Goal: Task Accomplishment & Management: Manage account settings

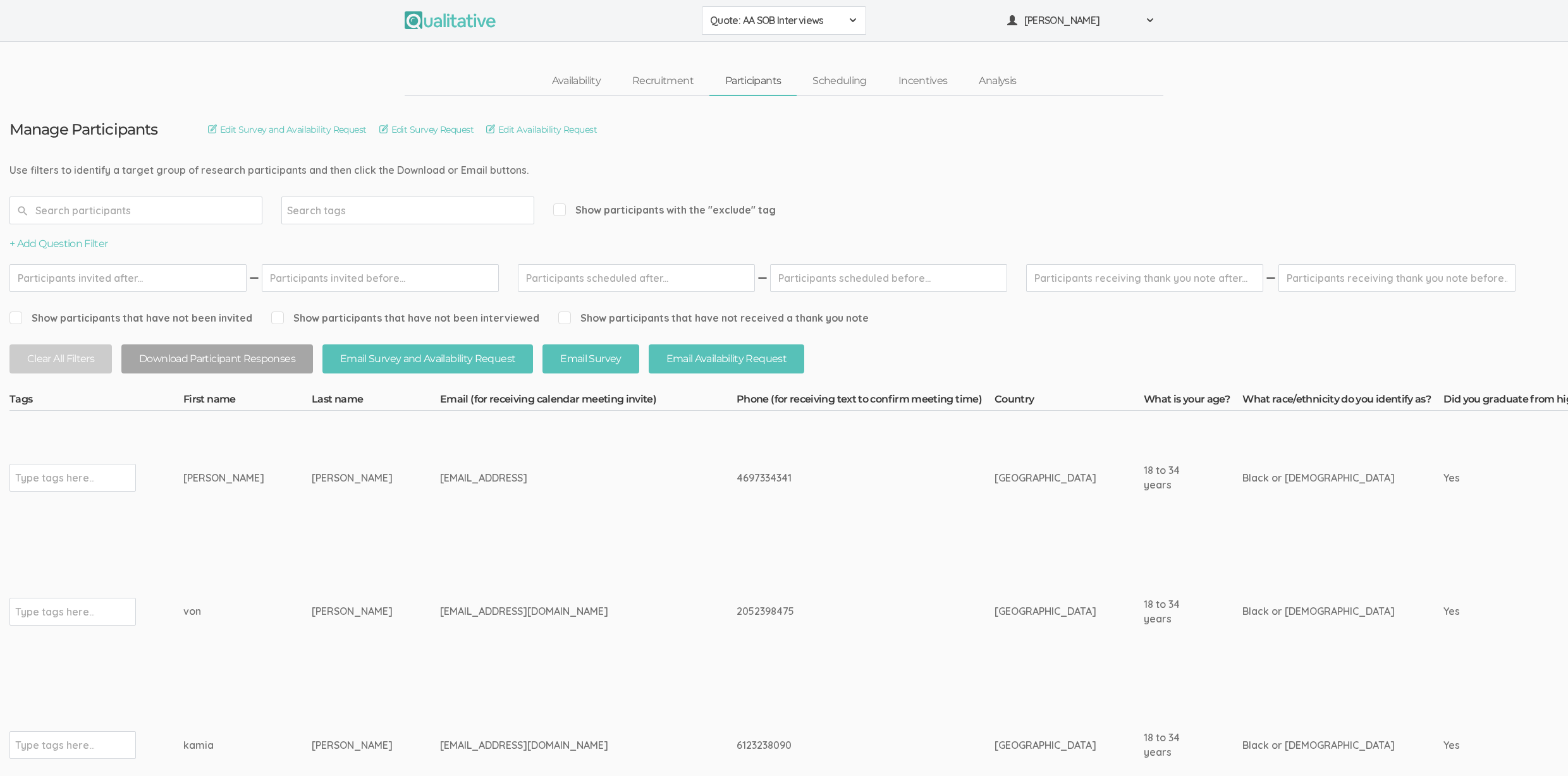
click at [737, 536] on td "4697334341" at bounding box center [865, 477] width 258 height 134
click at [995, 511] on td "[GEOGRAPHIC_DATA]" at bounding box center [1069, 477] width 149 height 134
click at [995, 485] on td "[GEOGRAPHIC_DATA]" at bounding box center [1069, 477] width 149 height 134
click at [526, 551] on td "vdgiles7@gmail.com" at bounding box center [589, 611] width 297 height 134
click at [737, 543] on td "4697334341" at bounding box center [865, 477] width 258 height 134
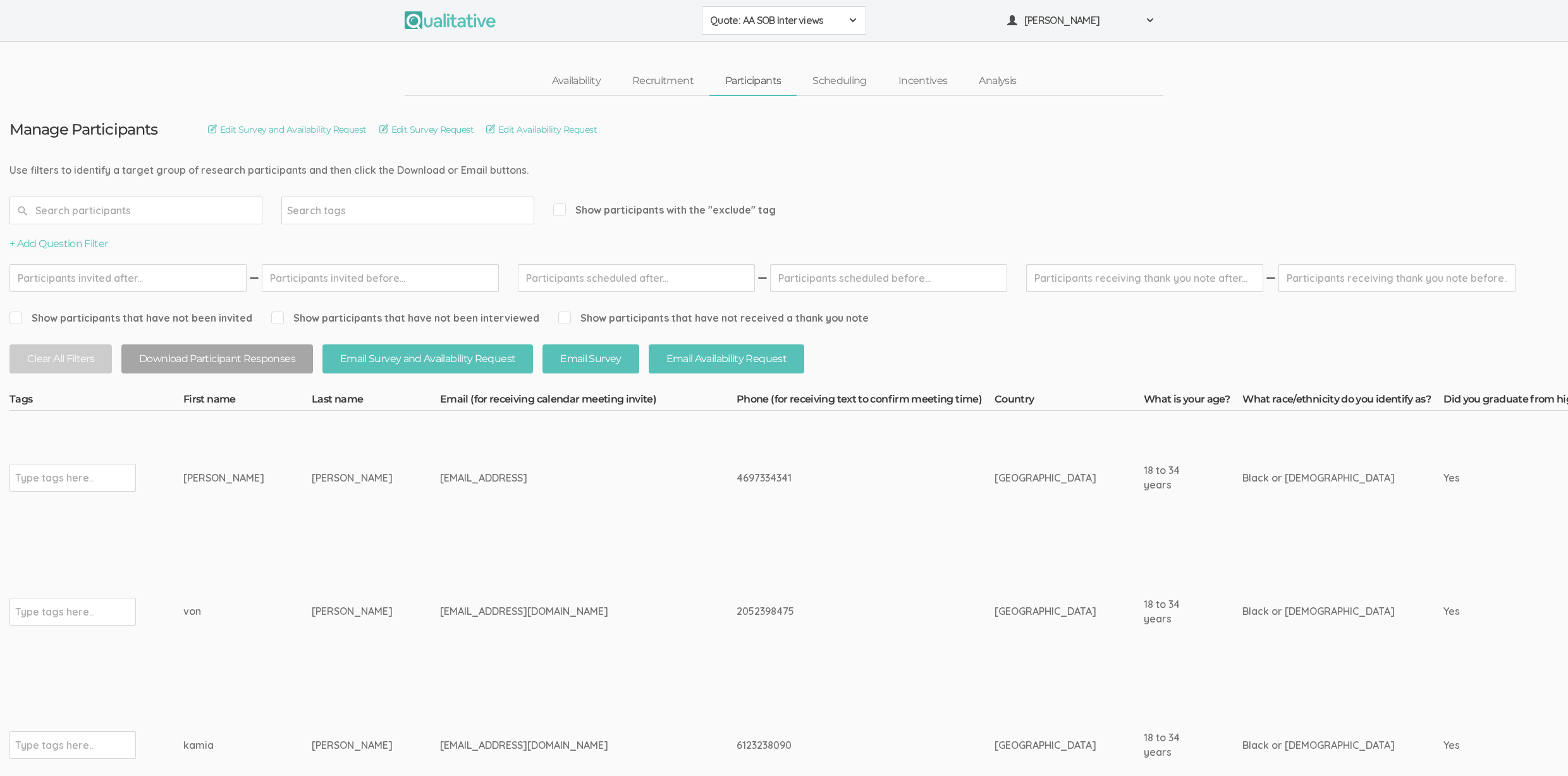
click at [737, 540] on td "4697334341" at bounding box center [865, 477] width 258 height 134
click at [737, 566] on td "2052398475" at bounding box center [865, 611] width 258 height 134
click at [737, 573] on td "2052398475" at bounding box center [865, 611] width 258 height 134
click at [585, 570] on td "vdgiles7@gmail.com" at bounding box center [589, 611] width 297 height 134
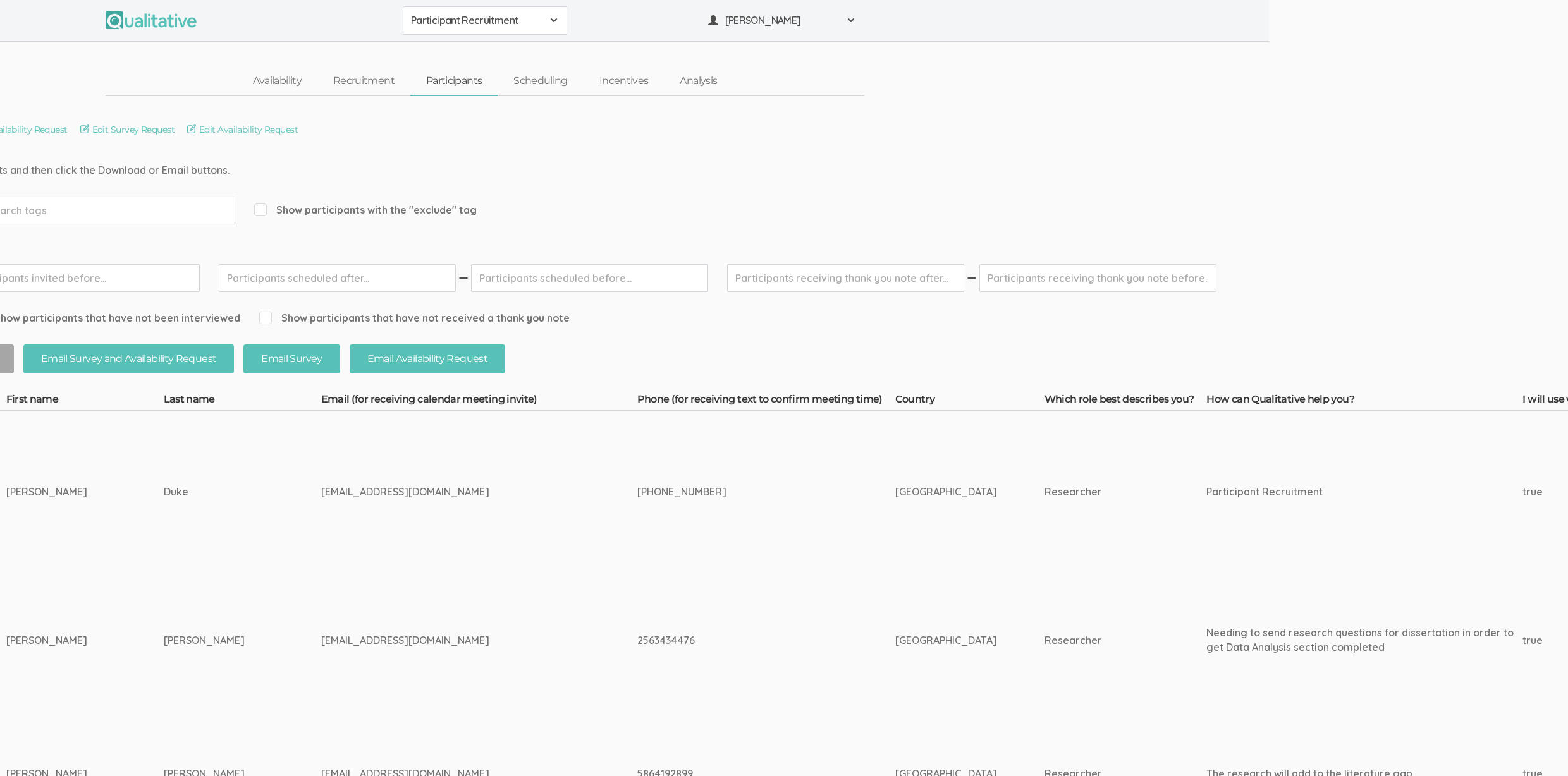
scroll to position [0, 301]
drag, startPoint x: 321, startPoint y: 559, endPoint x: 322, endPoint y: 592, distance: 33.0
click at [321, 559] on td "cvduke01@indianatech.net" at bounding box center [476, 492] width 316 height 163
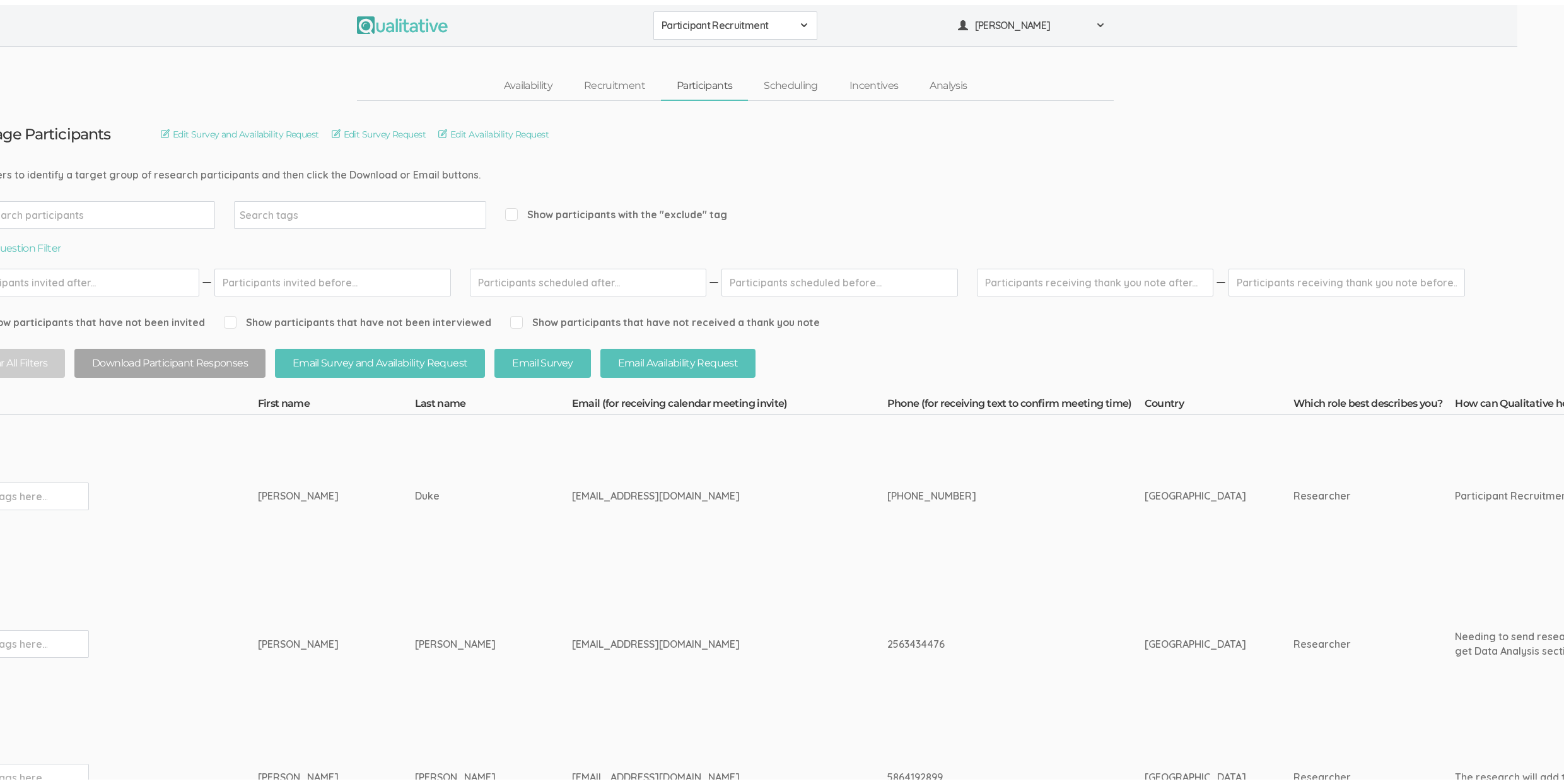
scroll to position [0, 0]
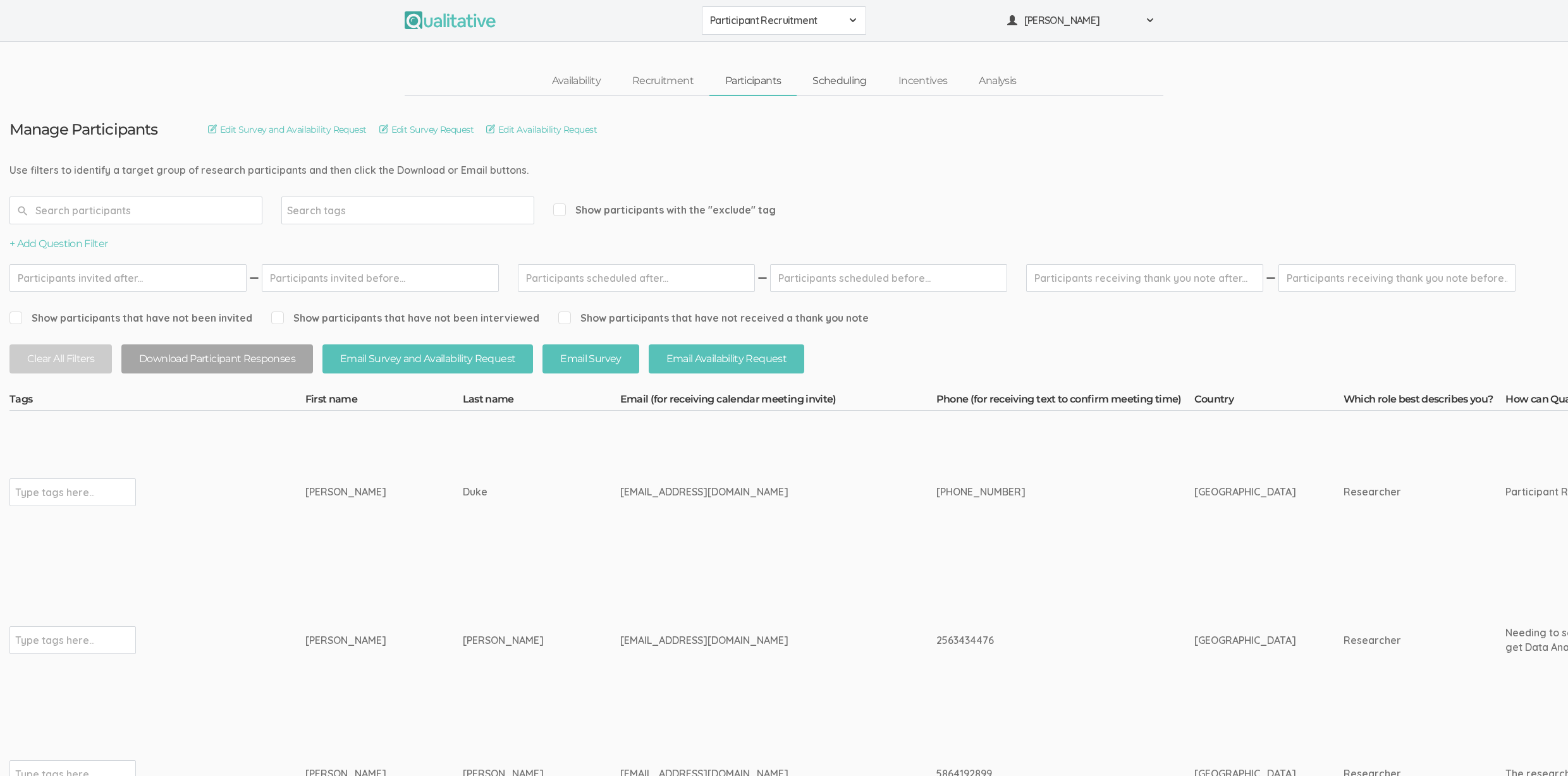
click at [825, 79] on link "Scheduling" at bounding box center [839, 81] width 86 height 27
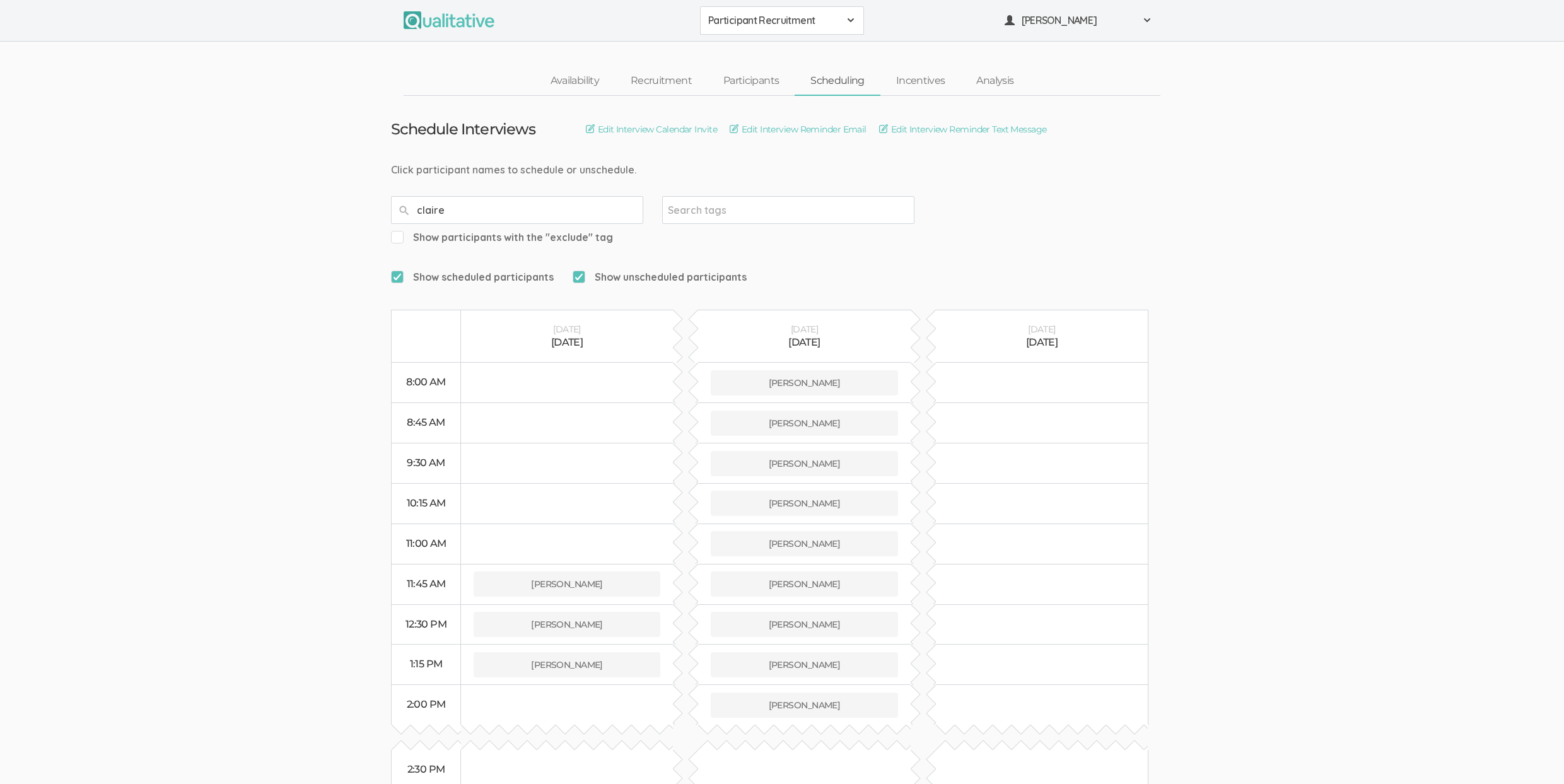
type input "claire"
click at [289, 313] on ui-view "Schedule Interviews Edit Interview Calendar Invite Edit Interview Reminder Emai…" at bounding box center [782, 516] width 1564 height 840
click at [70, 342] on ui-view "Schedule Interviews Edit Interview Calendar Invite Edit Interview Reminder Emai…" at bounding box center [782, 516] width 1564 height 840
click at [533, 652] on button "Claire Duke" at bounding box center [567, 664] width 187 height 25
click at [574, 80] on link "Availability" at bounding box center [574, 81] width 80 height 27
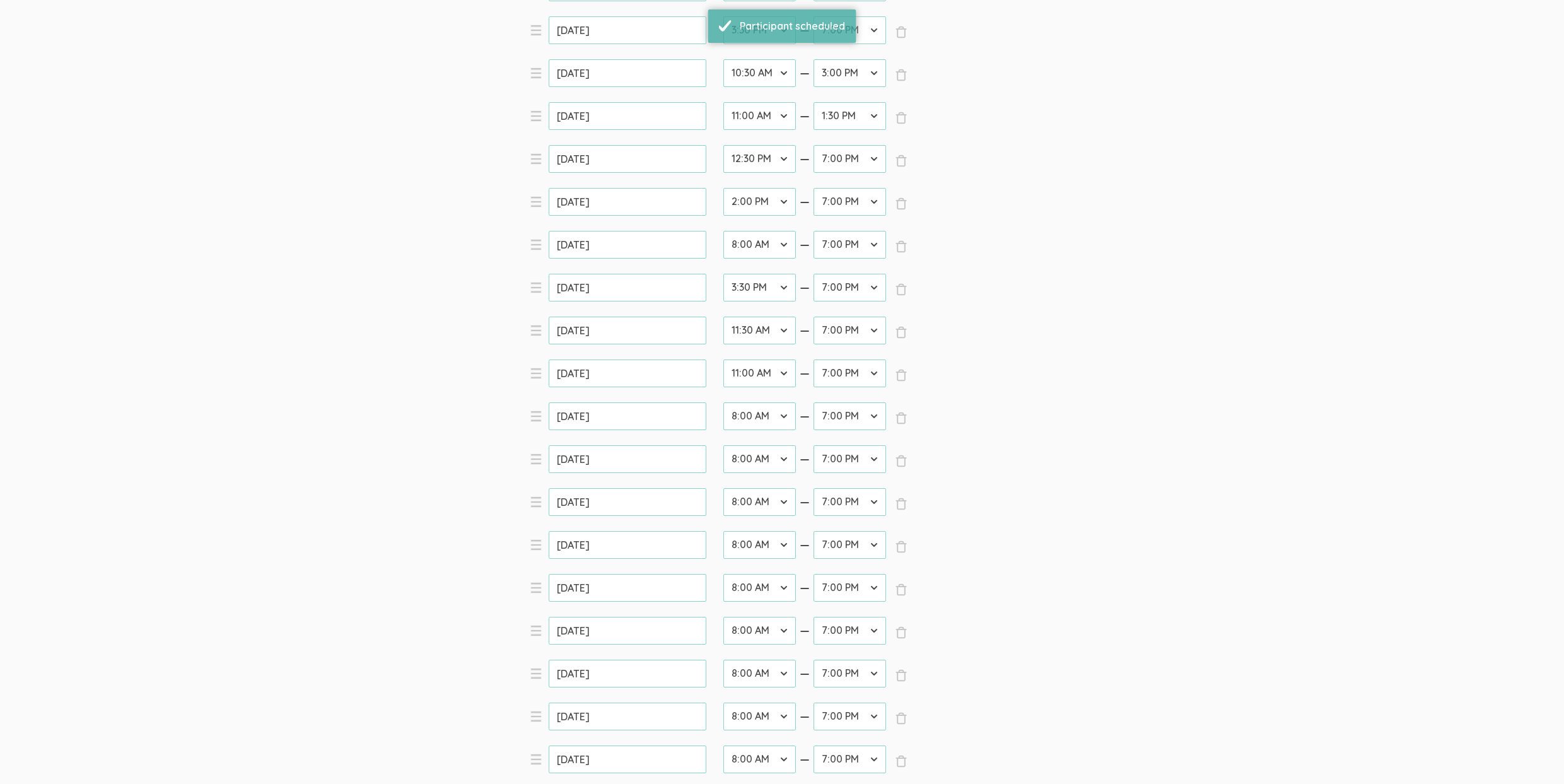
scroll to position [970, 0]
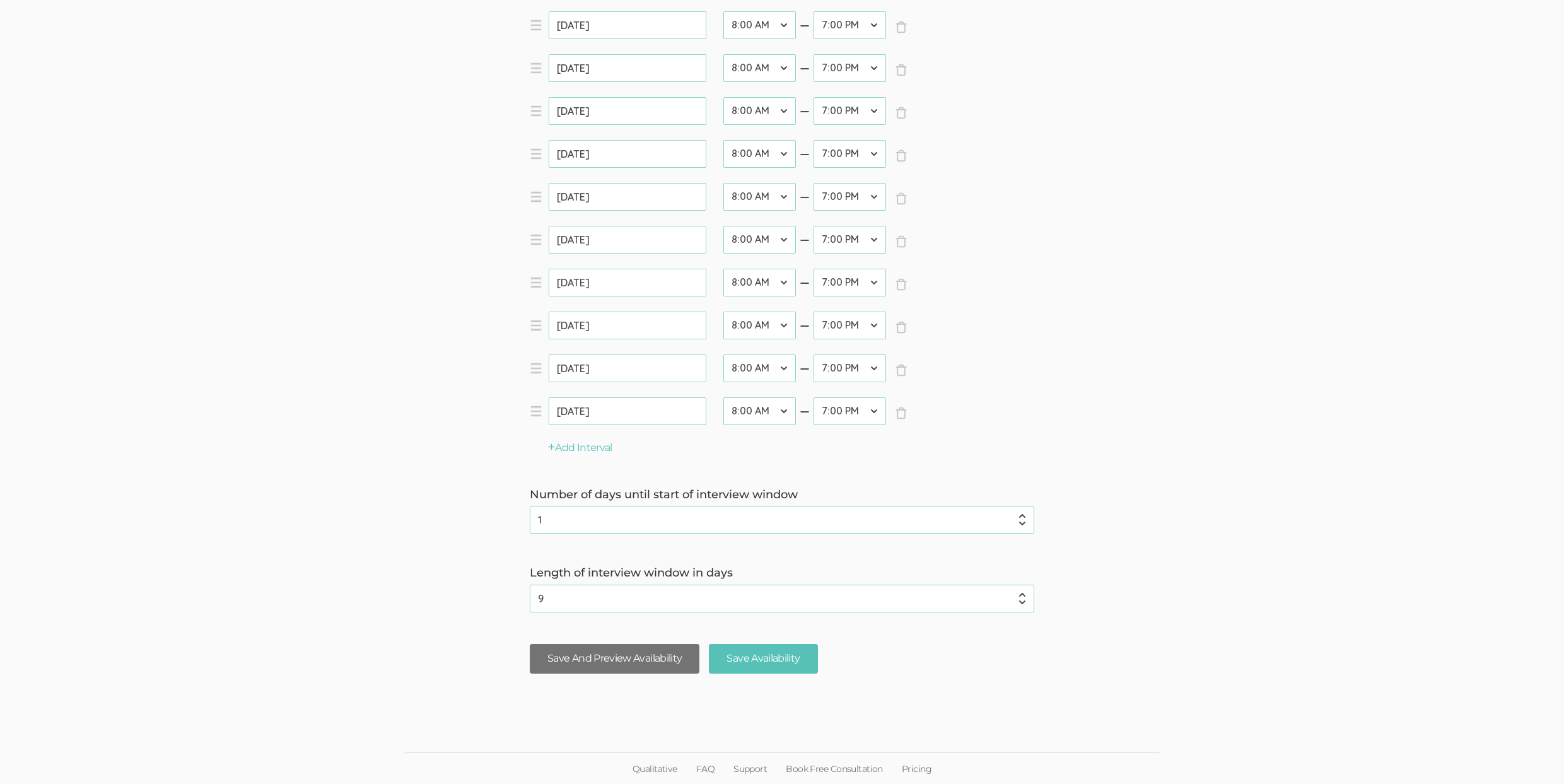
click at [599, 658] on button "Save And Preview Availability" at bounding box center [614, 658] width 170 height 29
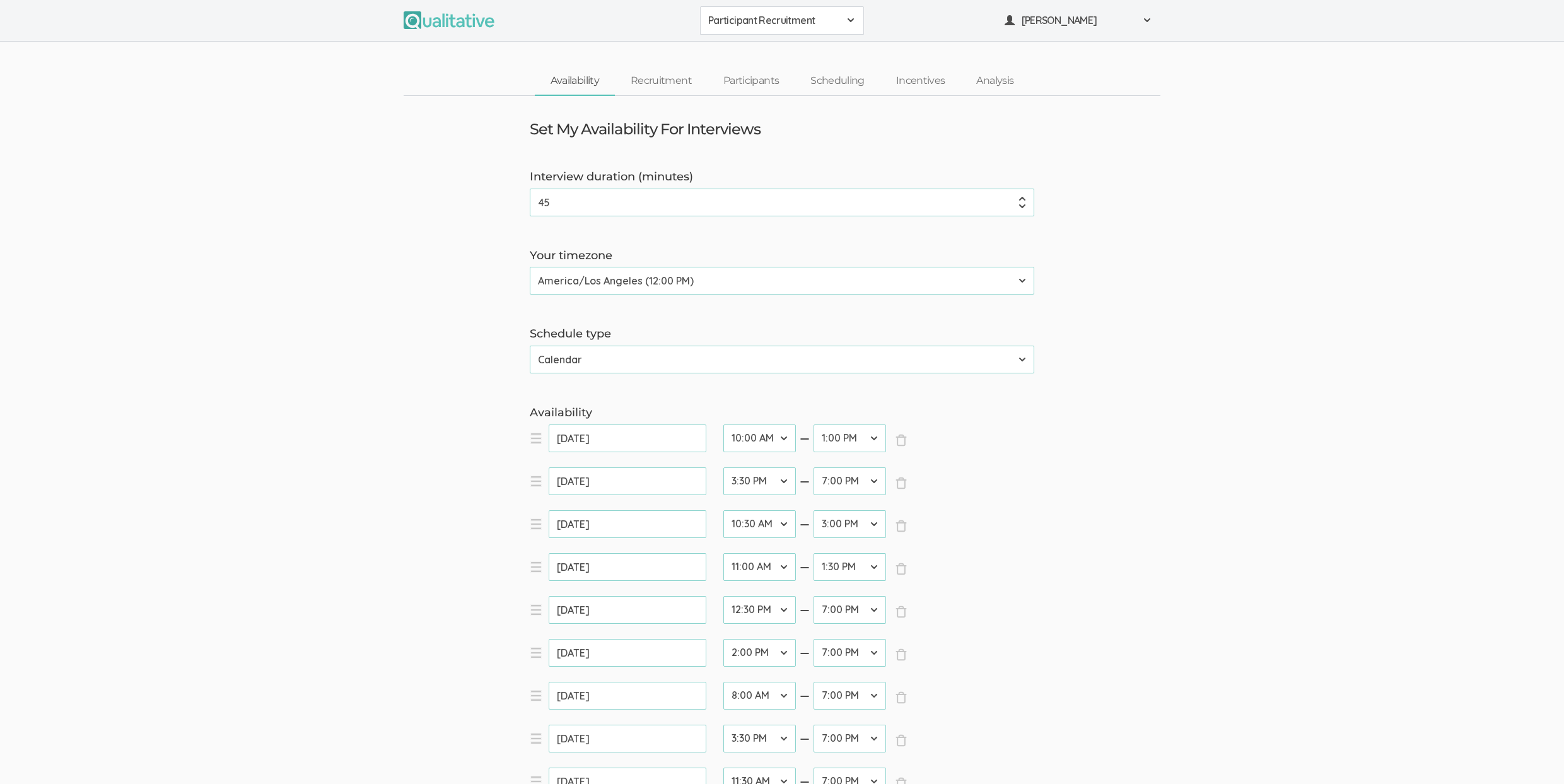
click at [749, 87] on link "Participants" at bounding box center [751, 81] width 87 height 27
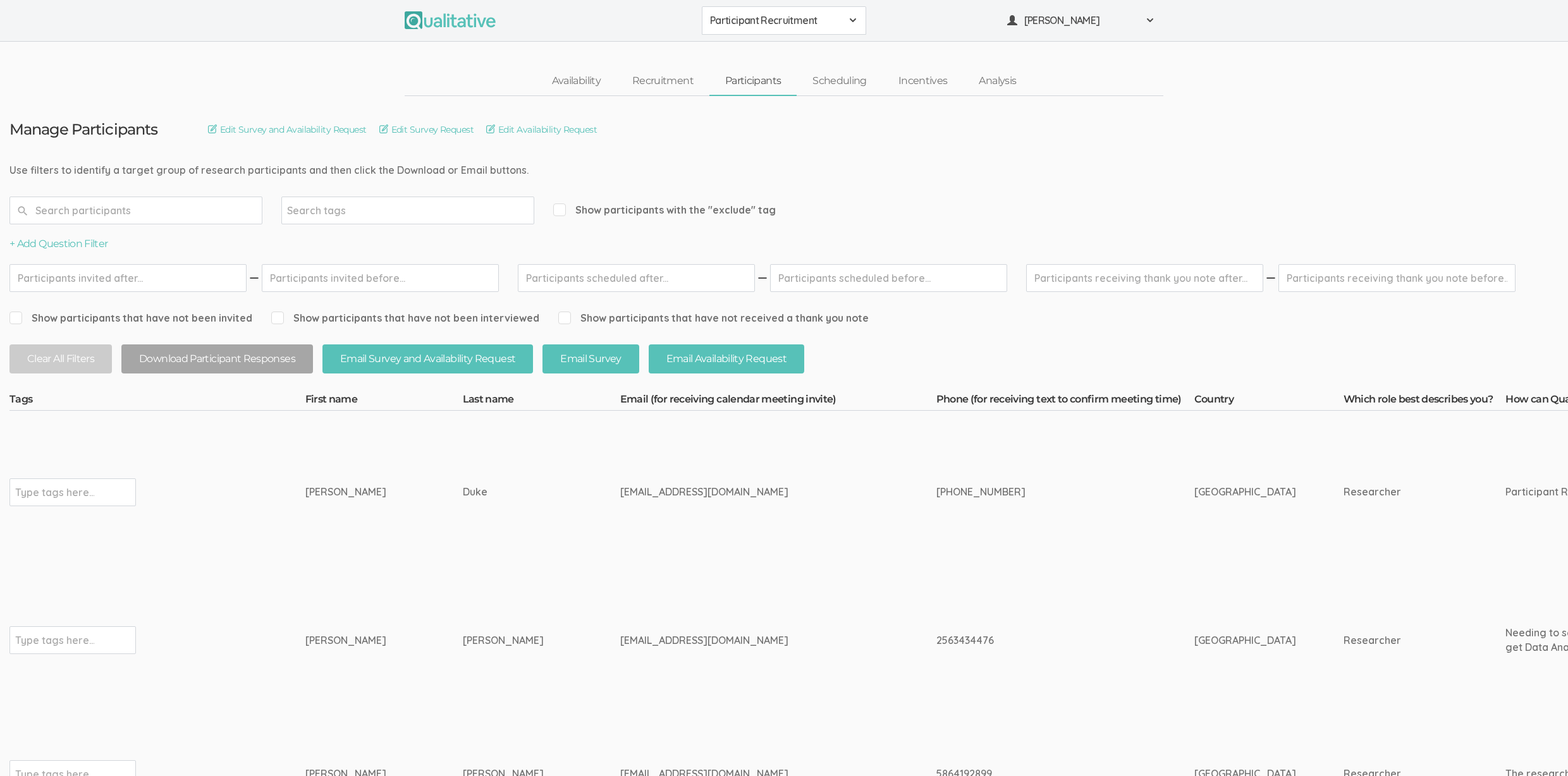
click at [936, 490] on div "732-470-4962" at bounding box center [1042, 491] width 211 height 14
click at [936, 490] on div "732-470-4962" at bounding box center [1042, 491] width 211 height 14
copy tr "732-470-4962"
click at [999, 463] on td "732-470-4962" at bounding box center [1065, 492] width 258 height 163
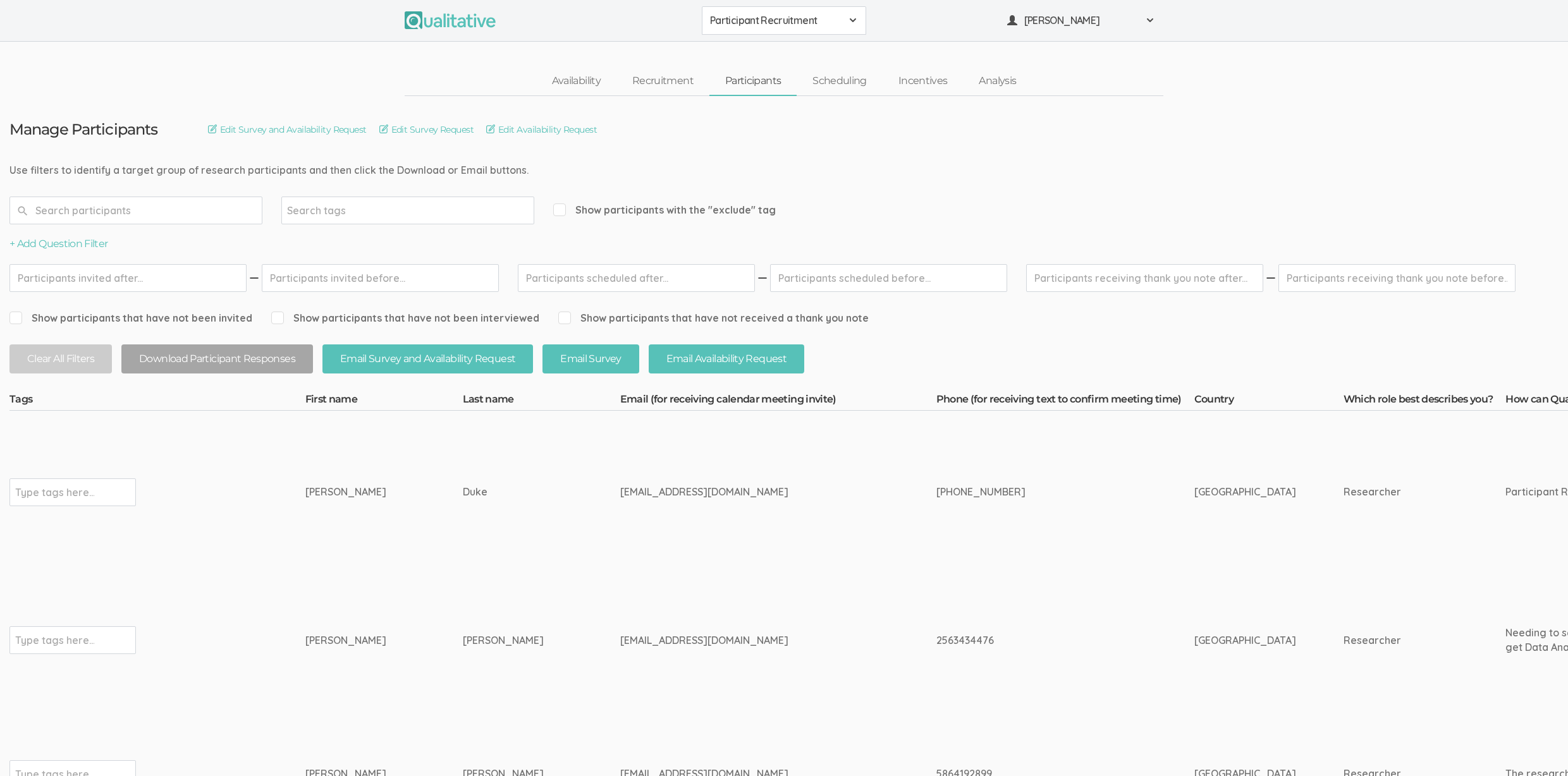
click at [308, 494] on div "Claire" at bounding box center [360, 491] width 110 height 14
drag, startPoint x: 308, startPoint y: 494, endPoint x: 325, endPoint y: 497, distance: 17.3
click at [308, 494] on div "Claire" at bounding box center [360, 491] width 110 height 14
copy div "Claire"
click at [463, 543] on td "Duke" at bounding box center [541, 492] width 157 height 163
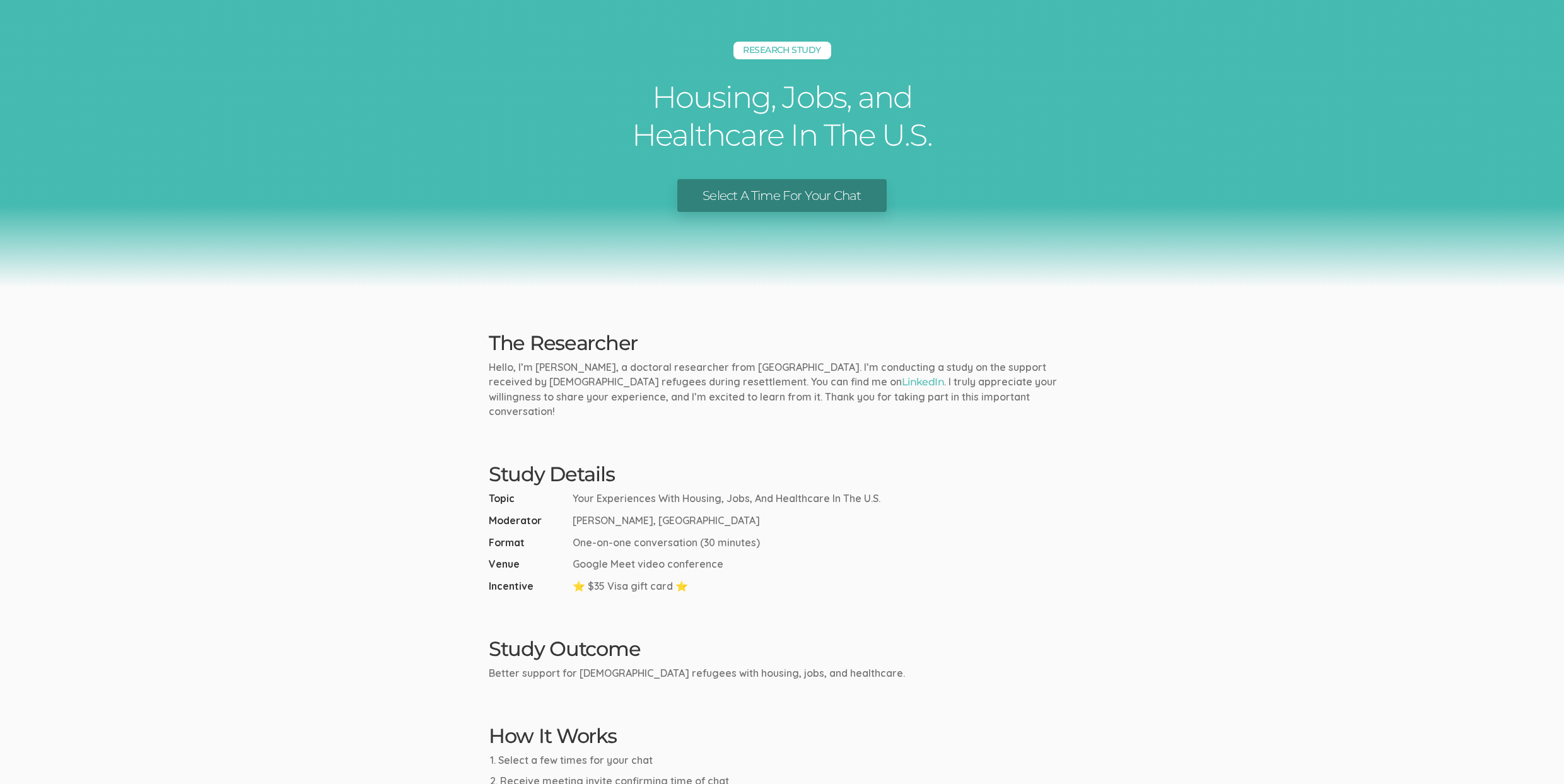
scroll to position [14, 0]
click at [740, 197] on link "Select A Time For Your Chat" at bounding box center [781, 197] width 209 height 33
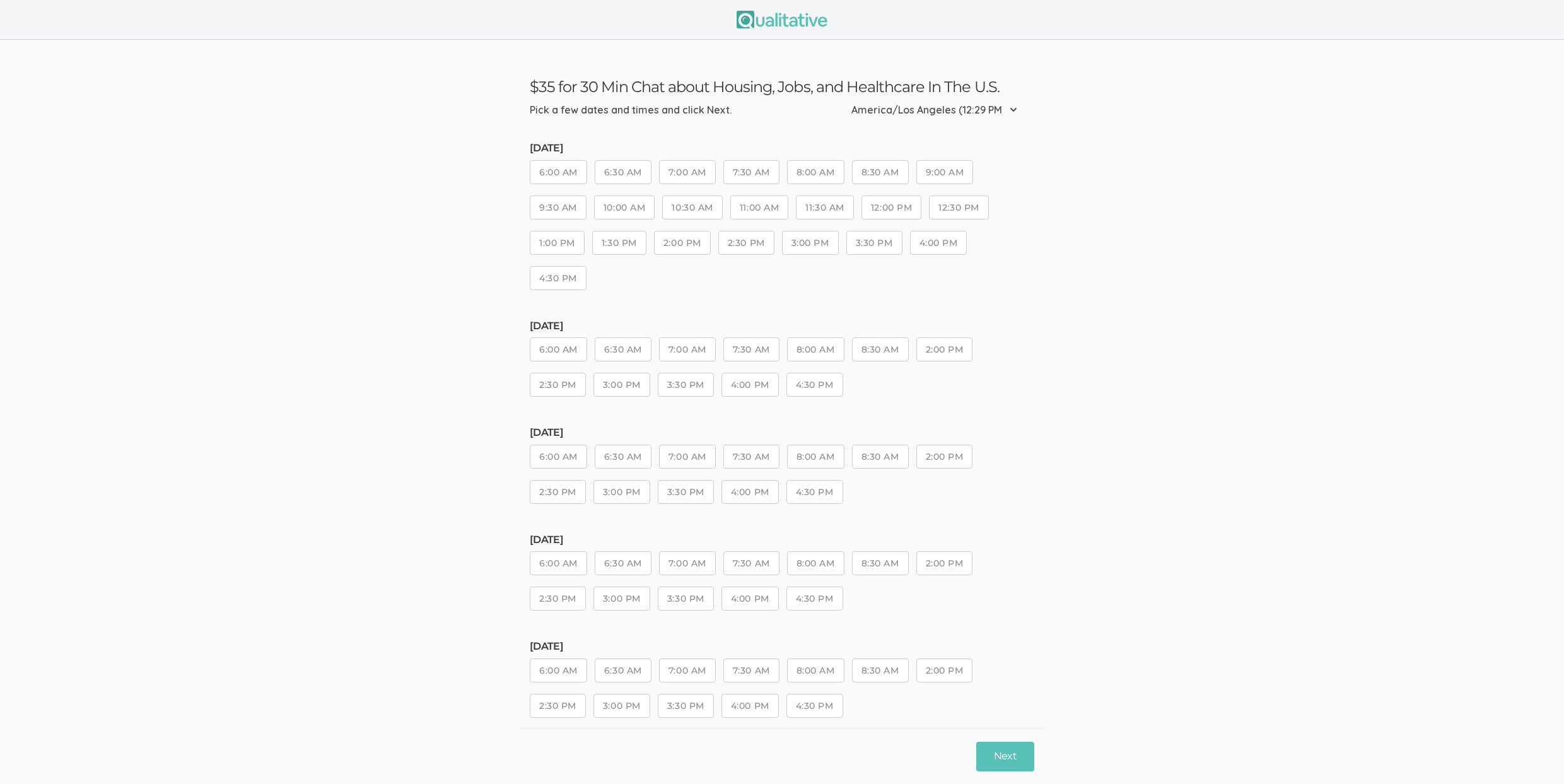
click at [424, 451] on ui-view "$35 for 30 Min Chat about Housing, Jobs, and Healthcare In The U.S. Pick a few …" at bounding box center [782, 564] width 1564 height 1049
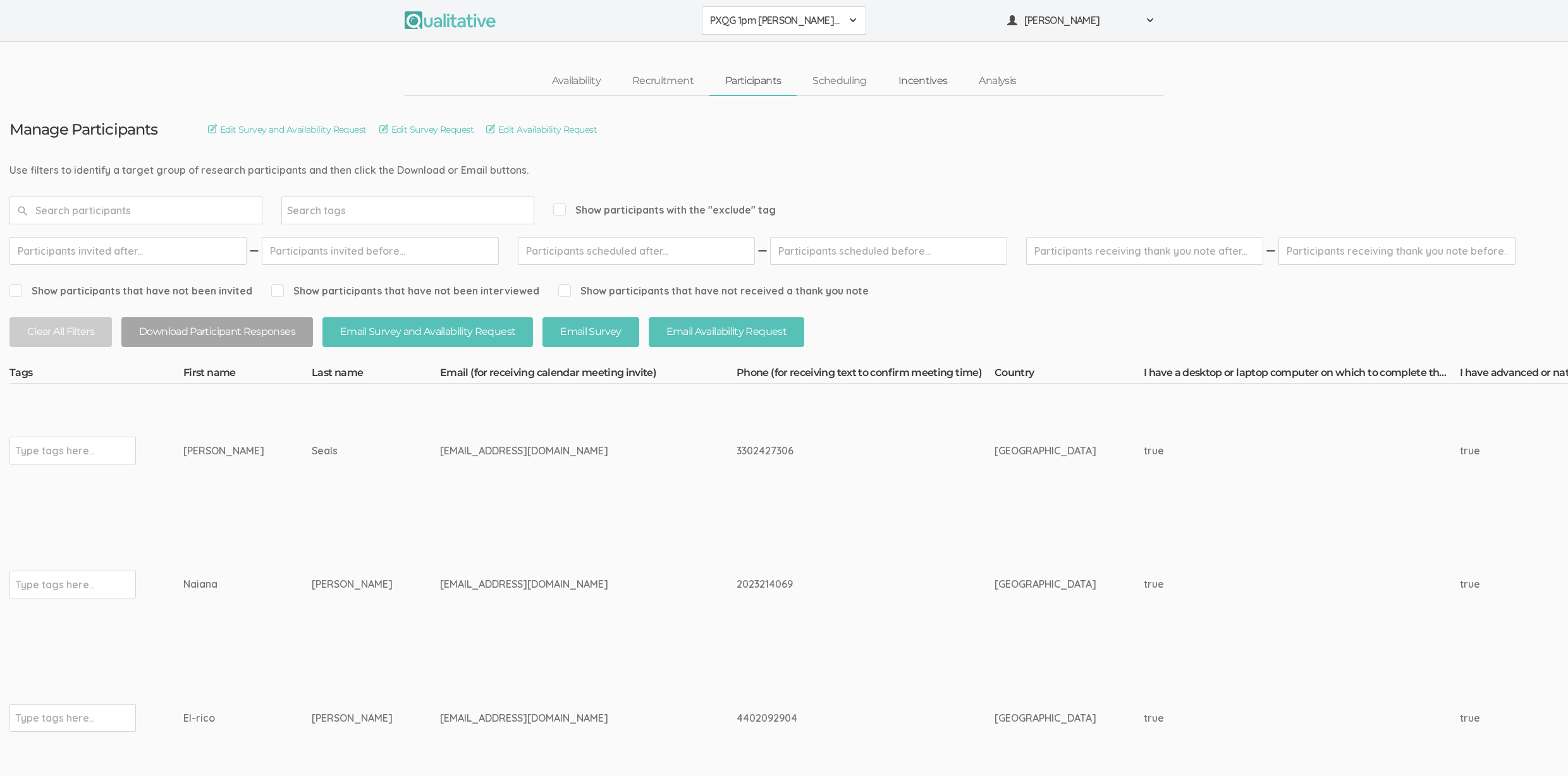
click at [917, 84] on link "Incentives" at bounding box center [923, 81] width 81 height 27
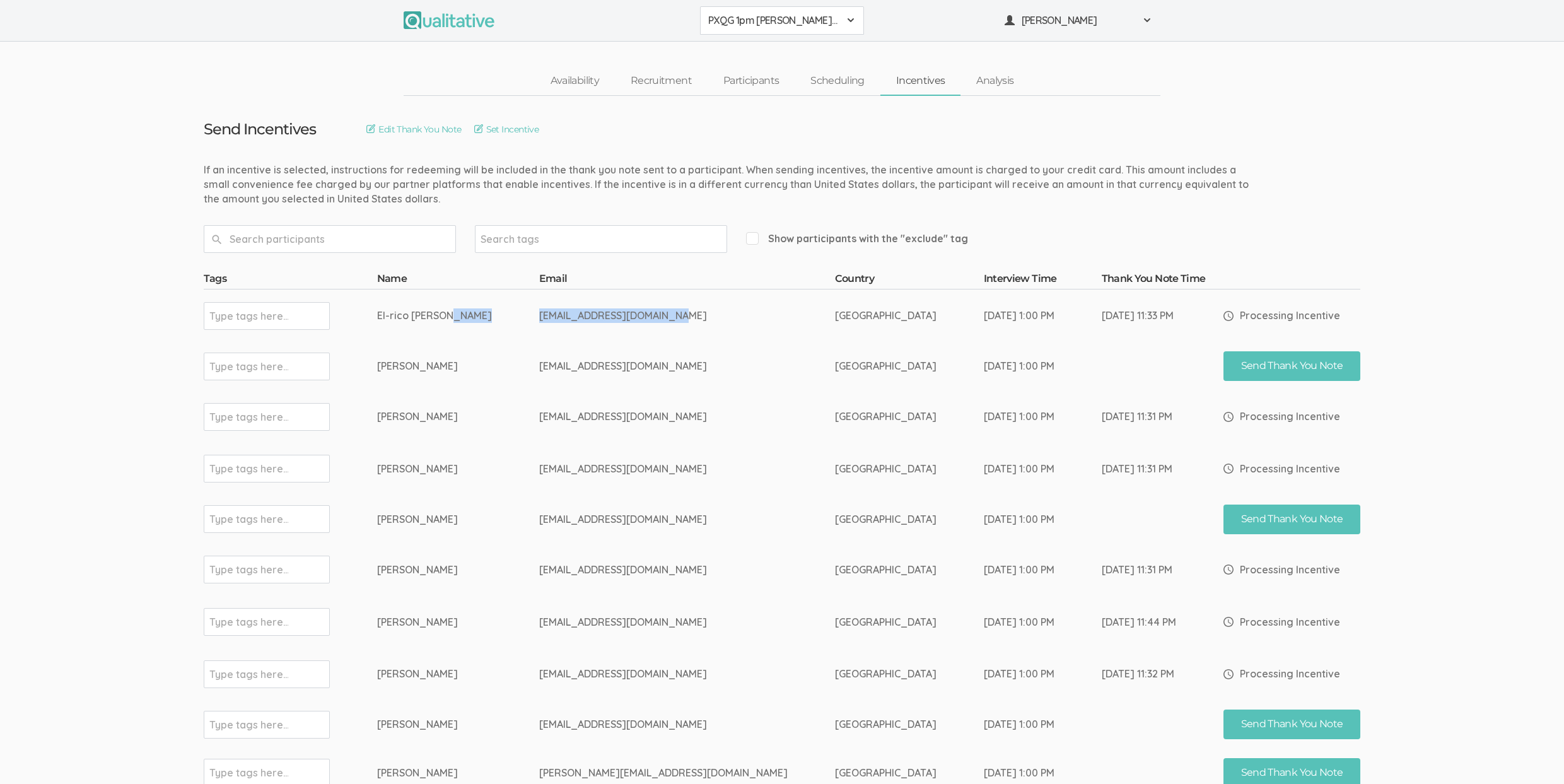
drag, startPoint x: 700, startPoint y: 317, endPoint x: 549, endPoint y: 320, distance: 151.0
click at [549, 320] on tr "Type tags here... El-rico dejesus 11th.house.1988@gmail.com United States of Am…" at bounding box center [782, 316] width 1157 height 52
copy tr "11th.house.1988@gmail.com"
click at [601, 423] on td "abbytu@gmail.com" at bounding box center [687, 417] width 296 height 52
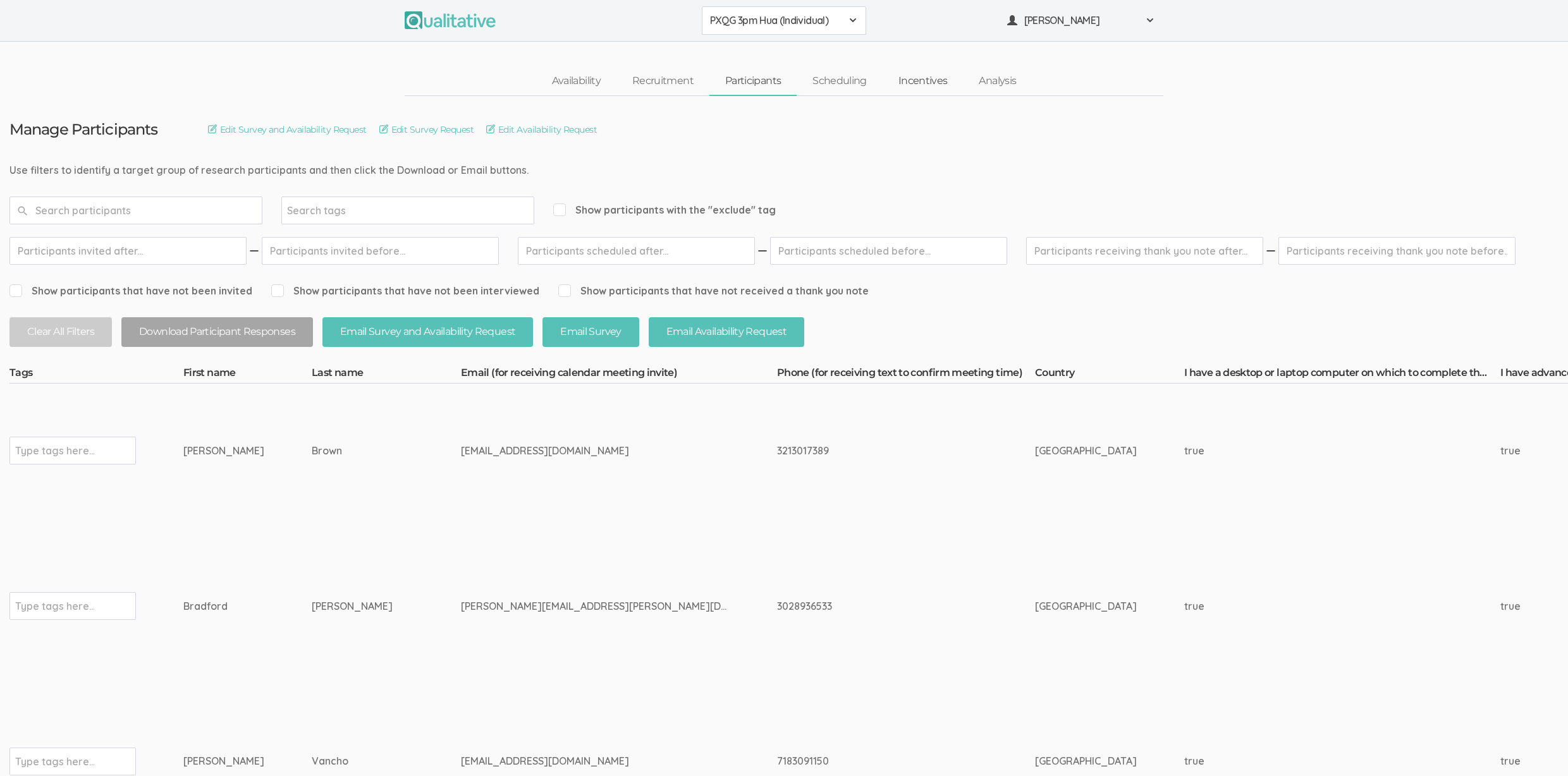
drag, startPoint x: 930, startPoint y: 83, endPoint x: 913, endPoint y: 84, distance: 17.0
click at [0, 0] on ui-view "PXQG 3pm Hua (Individual) 2310 FL Elic AAM 2310 FL Elic LTXF 2310 FL Elic WNHF …" at bounding box center [784, 388] width 1568 height 776
click at [905, 82] on link "Incentives" at bounding box center [923, 81] width 81 height 27
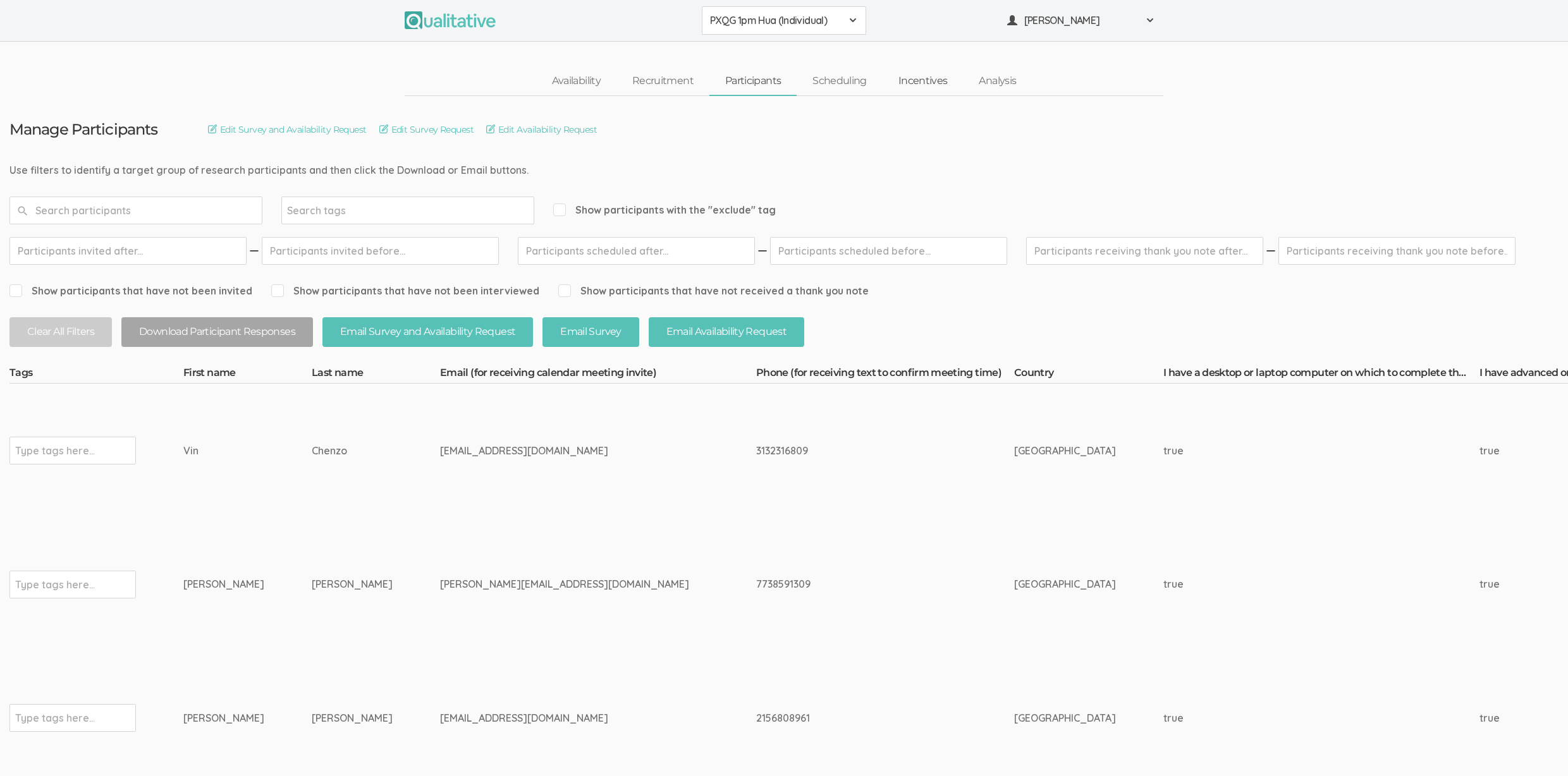
click at [930, 83] on link "Incentives" at bounding box center [923, 81] width 81 height 27
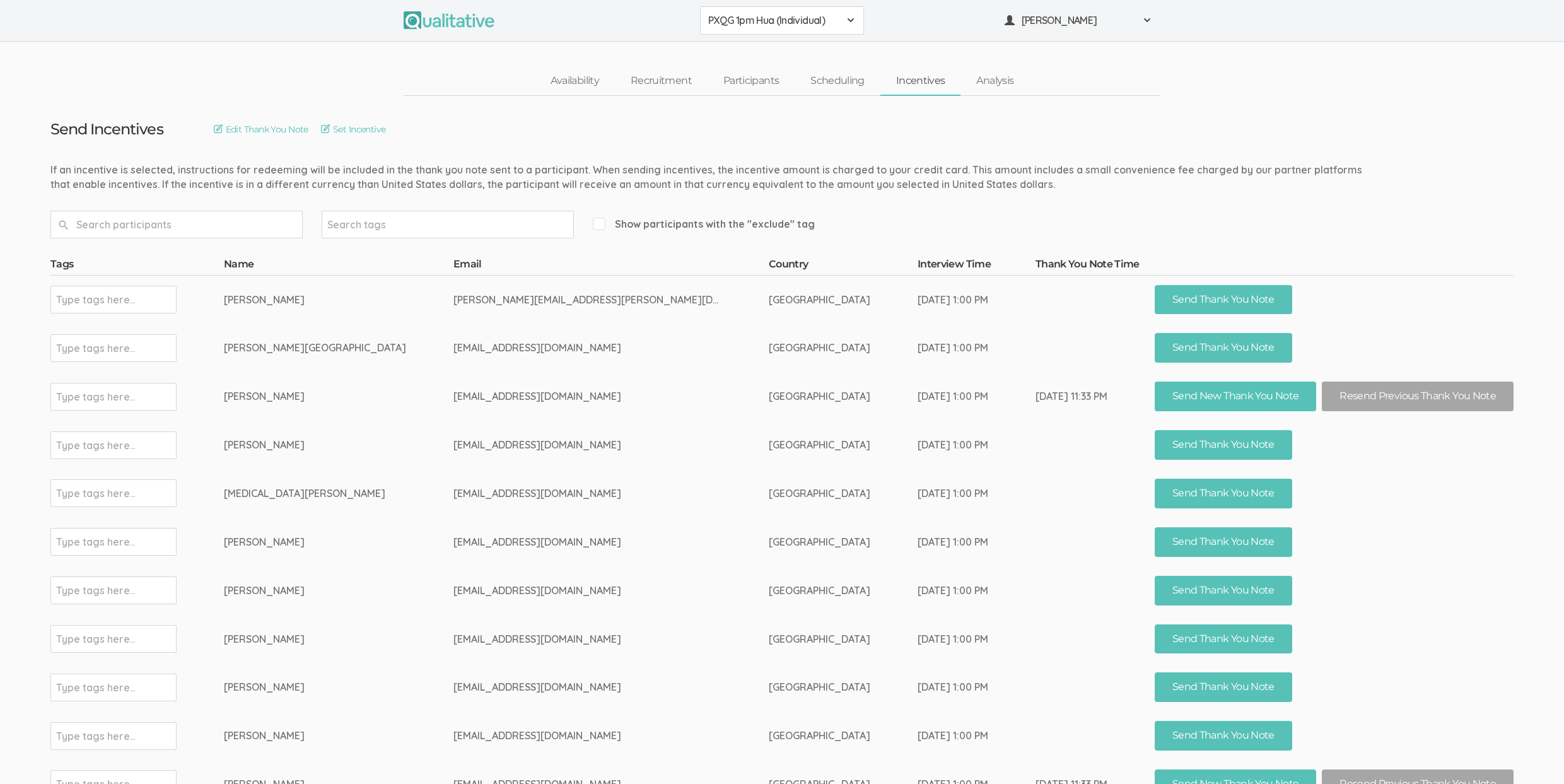
click at [487, 399] on td "beautifulneutrino@gmail.com" at bounding box center [611, 396] width 315 height 48
copy td "beautifulneutrino"
click at [651, 507] on td "egyptiangalavardez@gmail.com" at bounding box center [611, 493] width 315 height 48
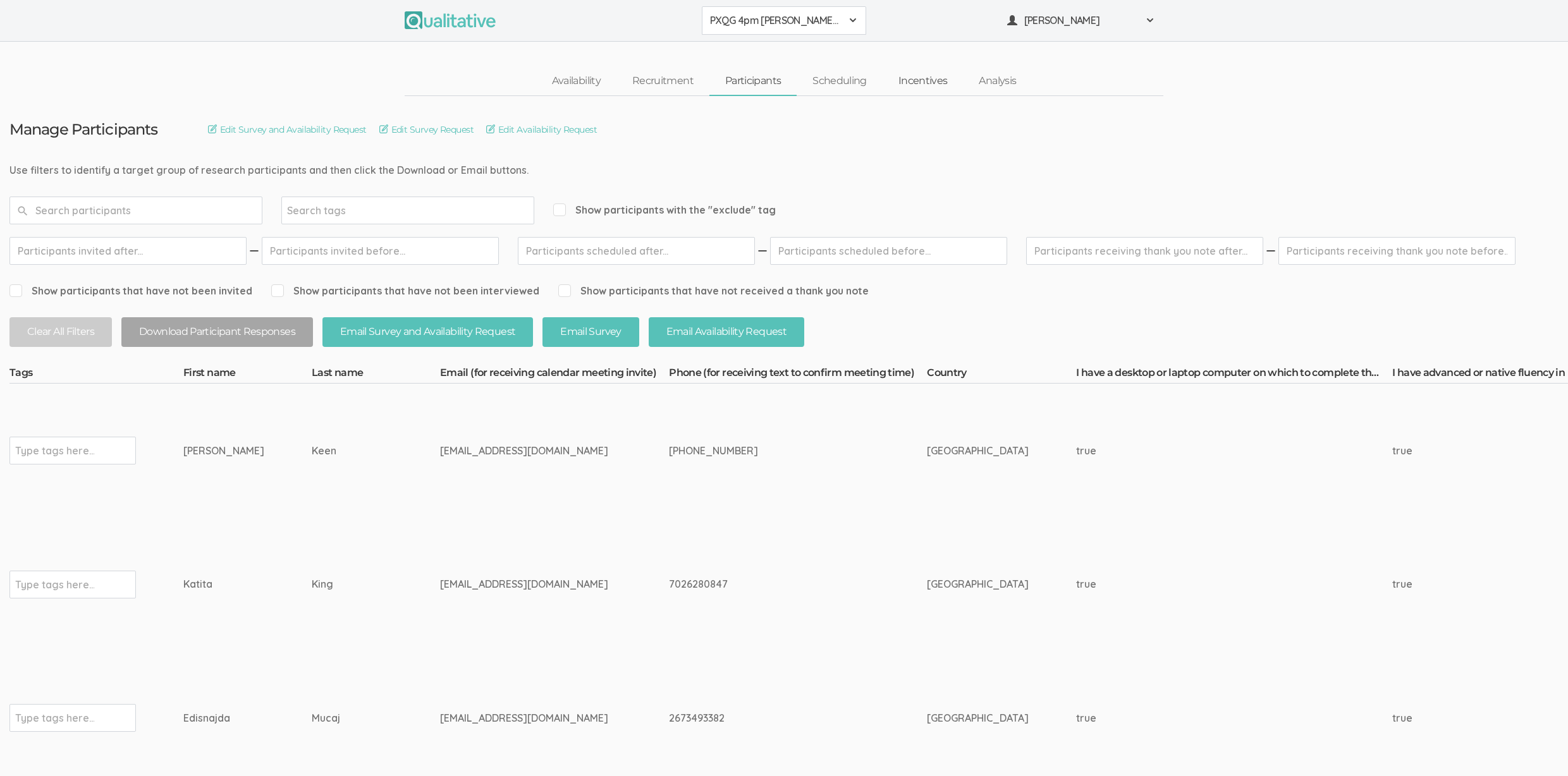
click at [913, 84] on link "Incentives" at bounding box center [923, 81] width 81 height 27
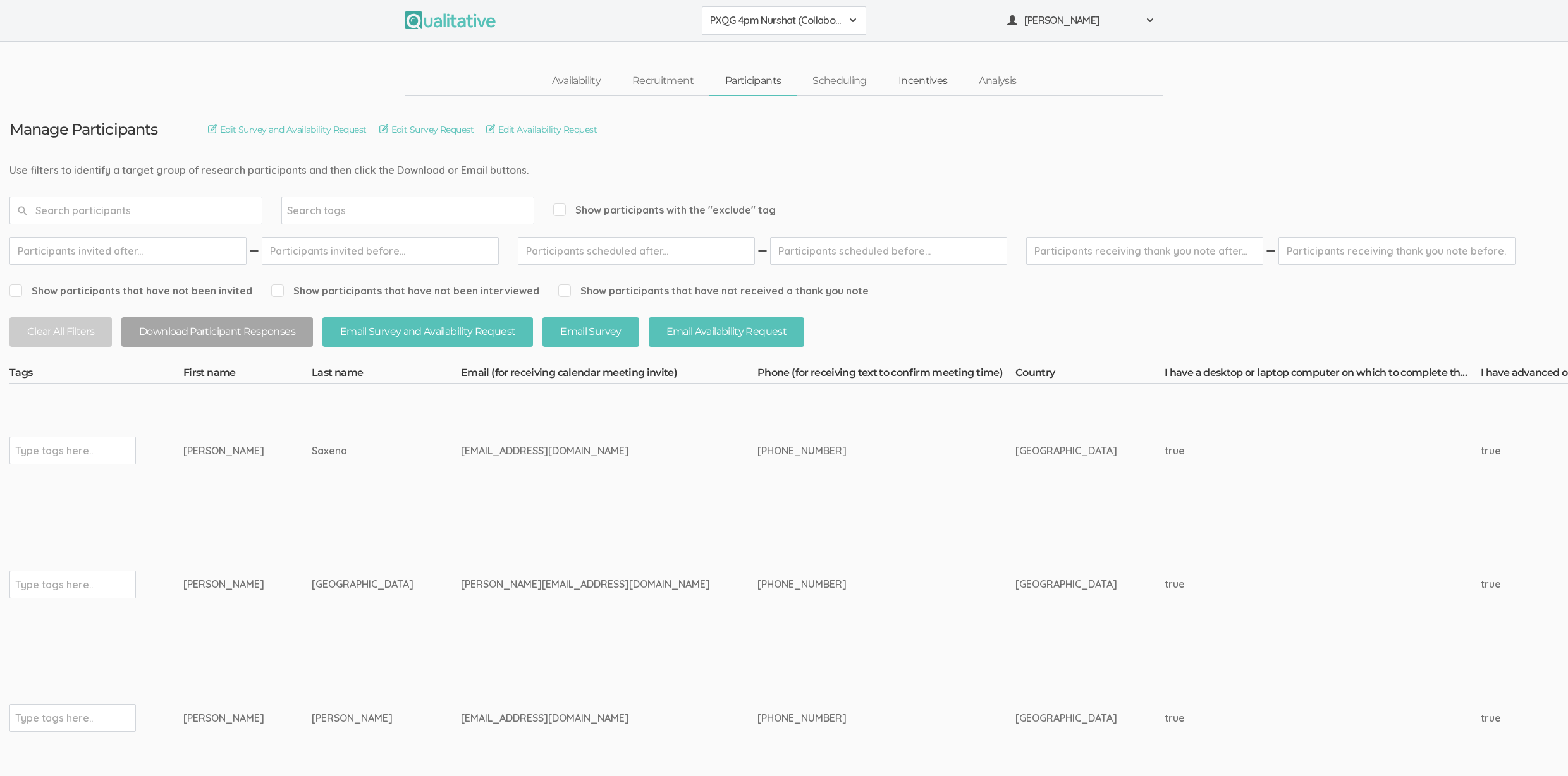
click at [913, 84] on link "Incentives" at bounding box center [923, 81] width 81 height 27
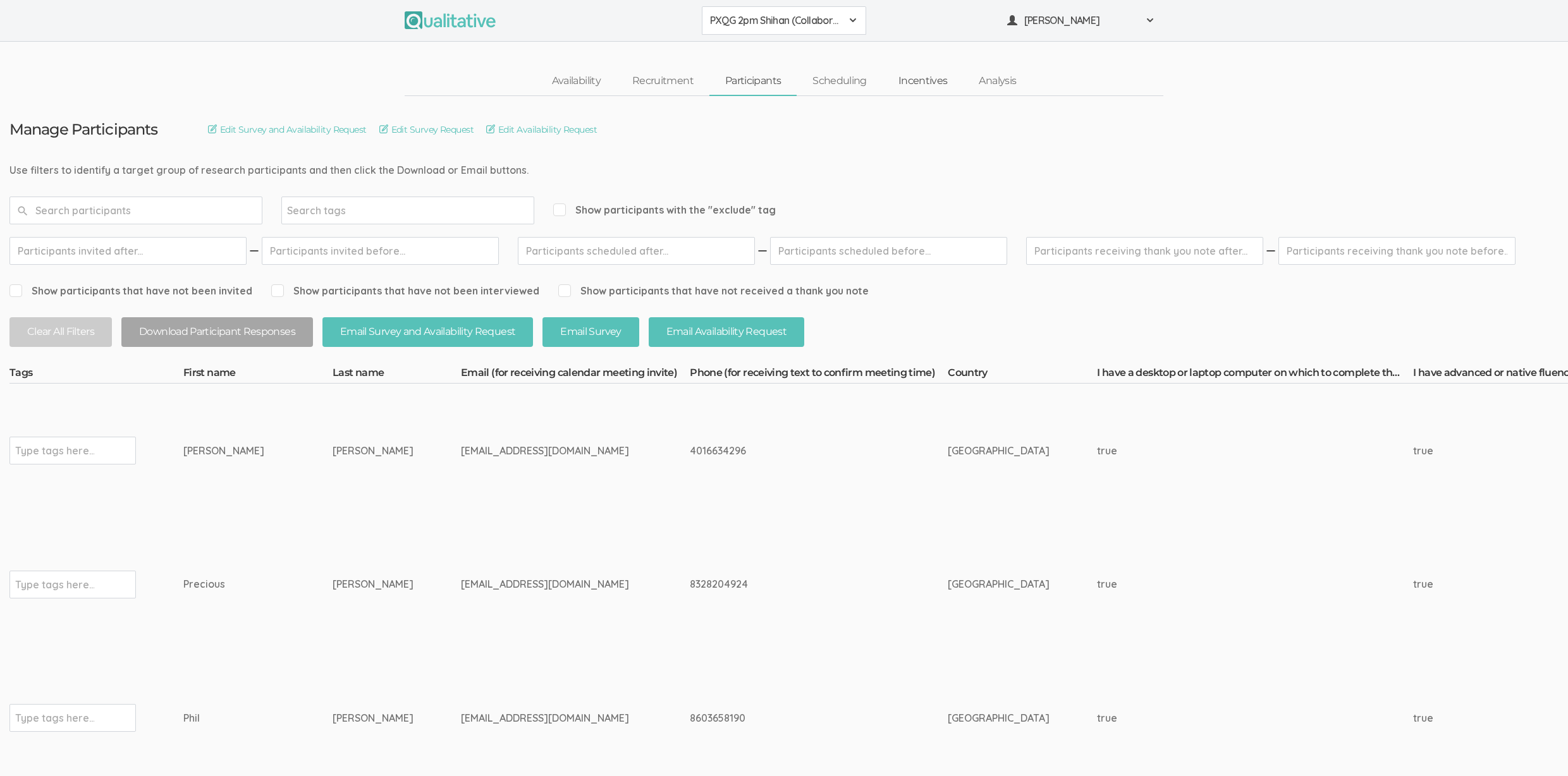
click at [930, 83] on link "Incentives" at bounding box center [923, 81] width 81 height 27
click at [930, 82] on link "Incentives" at bounding box center [923, 81] width 81 height 27
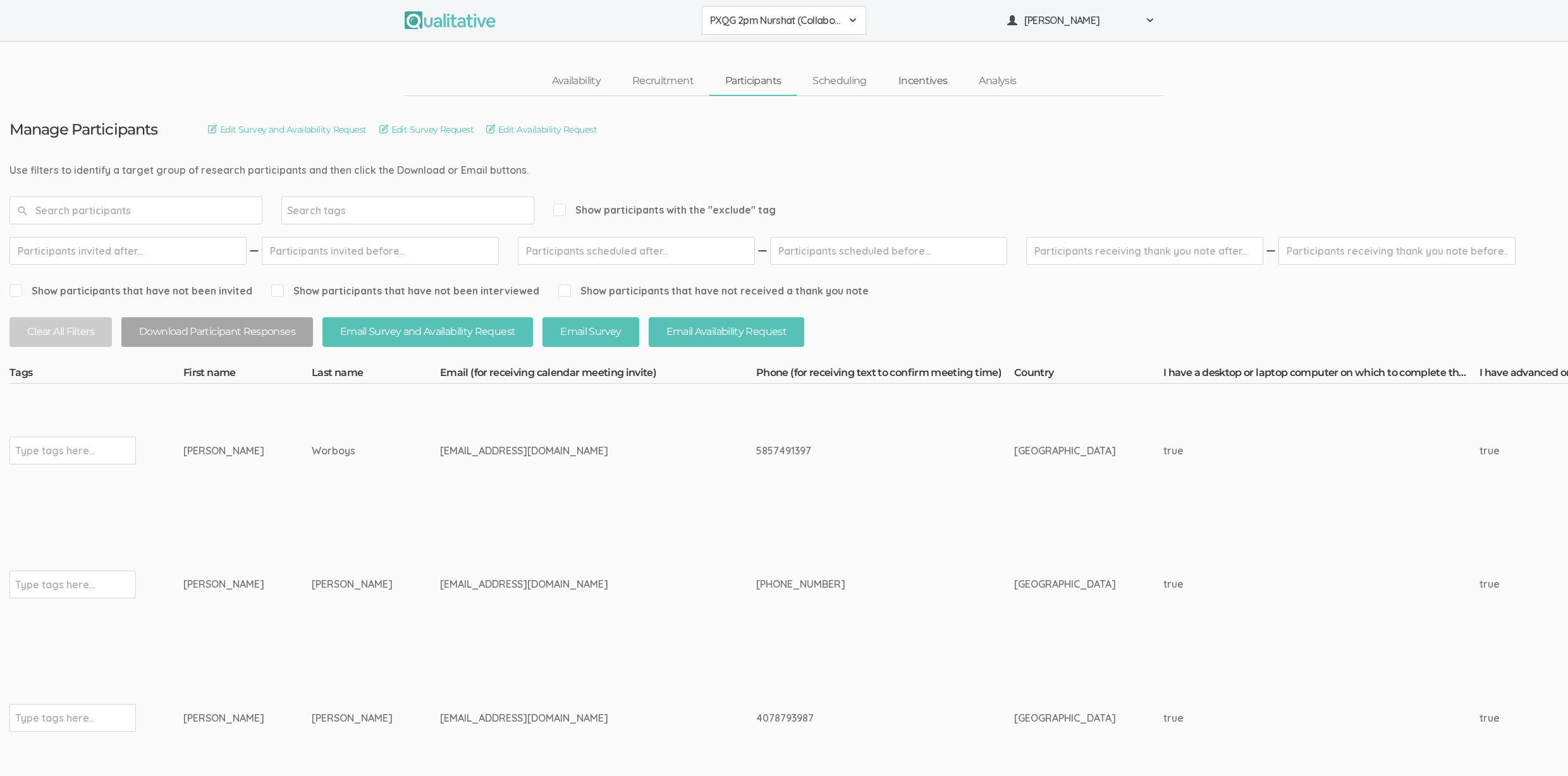
click at [930, 83] on link "Incentives" at bounding box center [923, 81] width 81 height 27
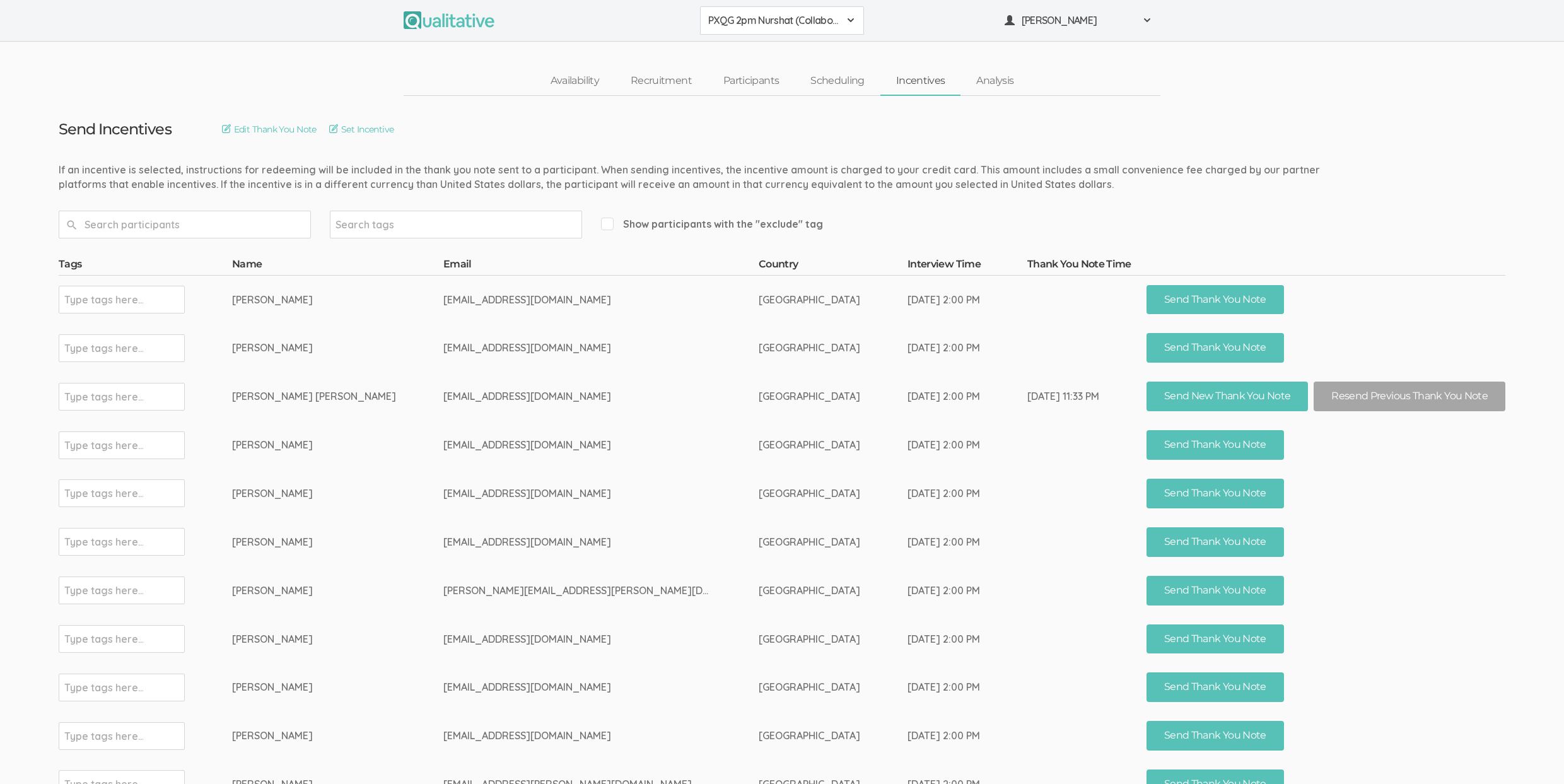
click at [481, 395] on td "annaallen1961@yahoo.com" at bounding box center [601, 396] width 315 height 48
copy td "annaallen1961"
click at [662, 440] on td "auntnellene@yahoo.com" at bounding box center [601, 444] width 315 height 48
click at [648, 427] on td "auntnellene@yahoo.com" at bounding box center [601, 444] width 315 height 48
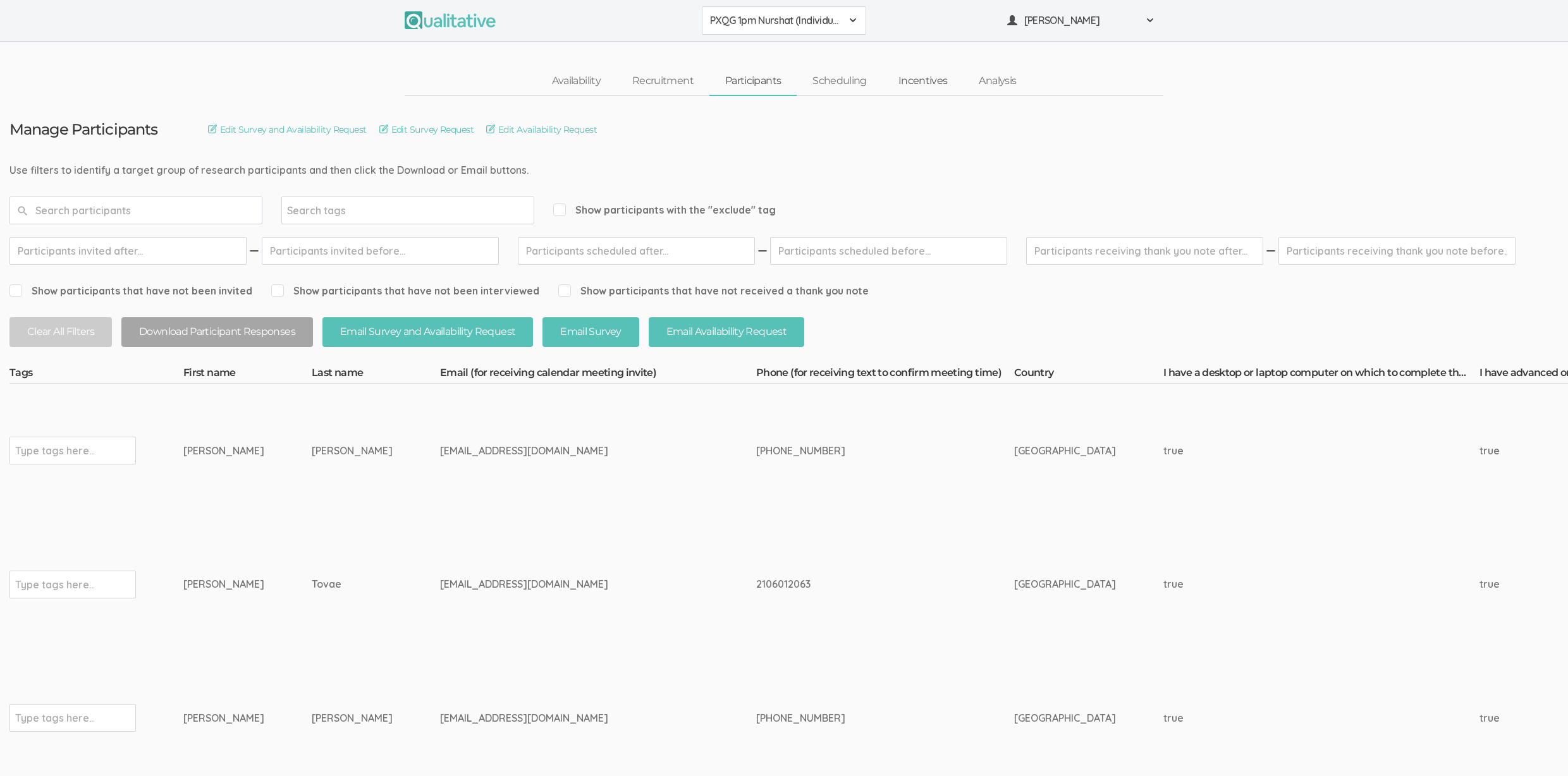
click at [930, 83] on link "Incentives" at bounding box center [923, 81] width 81 height 27
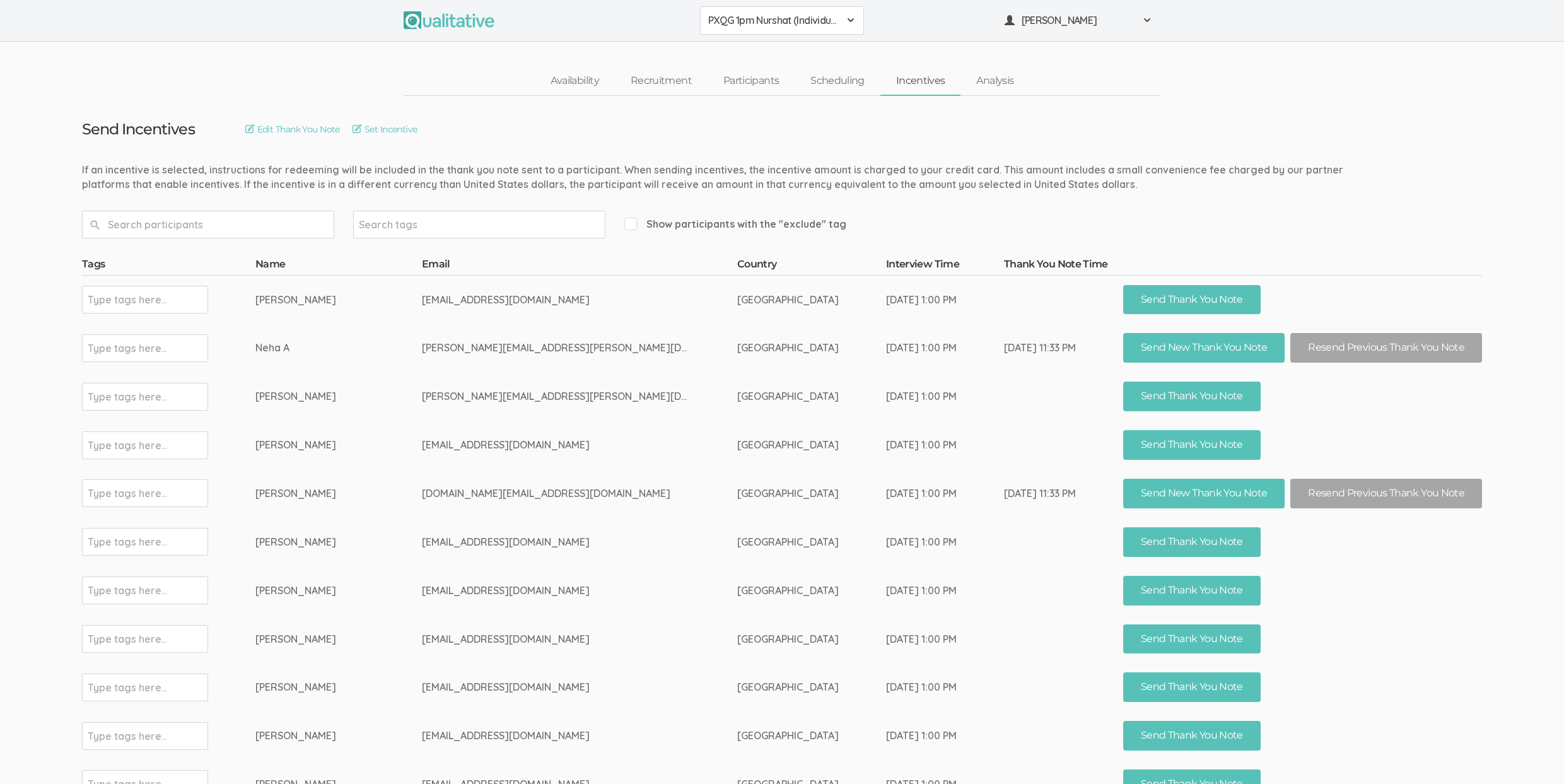
click at [651, 507] on td "clarisemurphy.cm@gmail.com" at bounding box center [580, 493] width 315 height 48
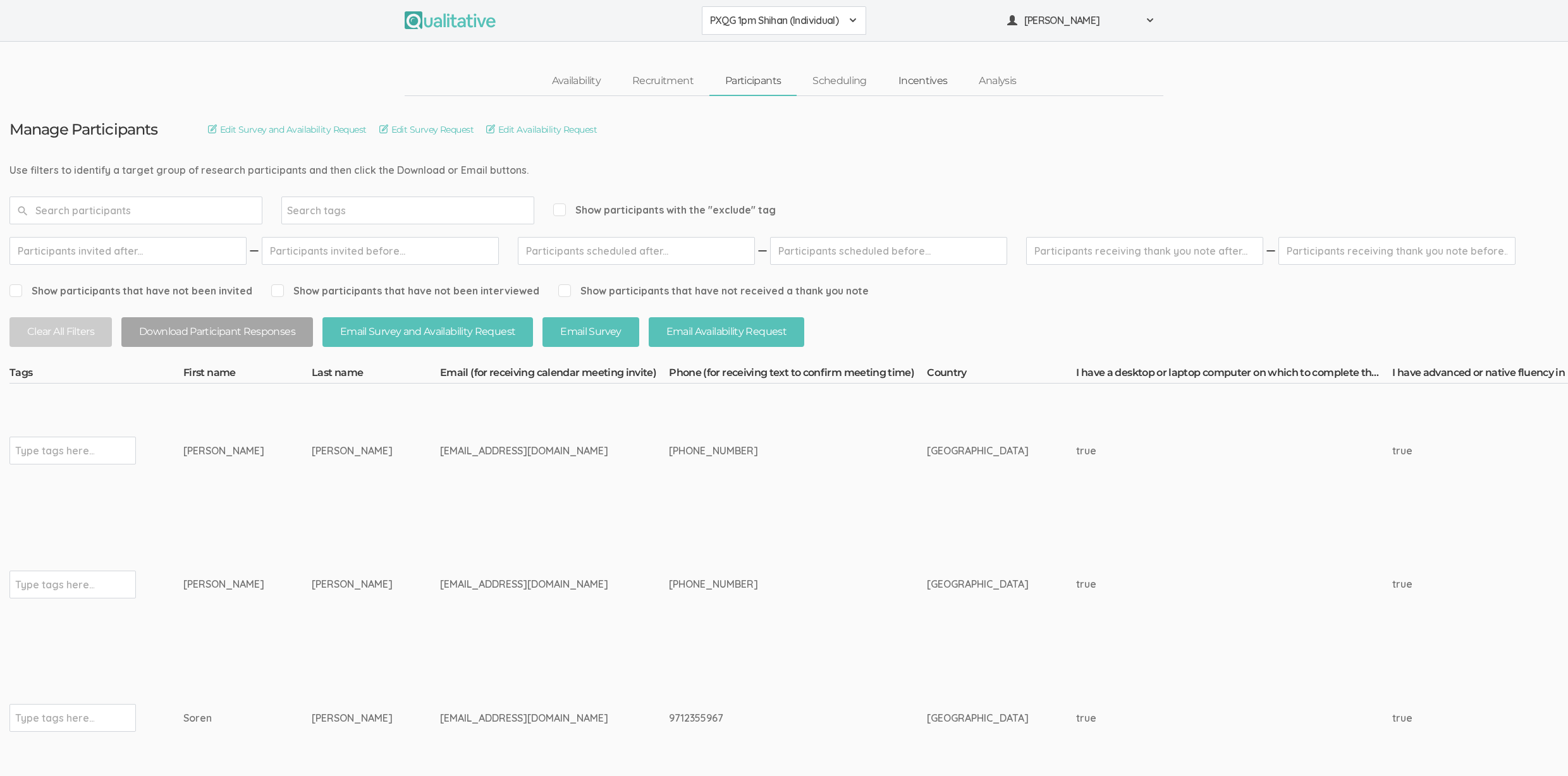
click at [930, 83] on link "Incentives" at bounding box center [923, 81] width 81 height 27
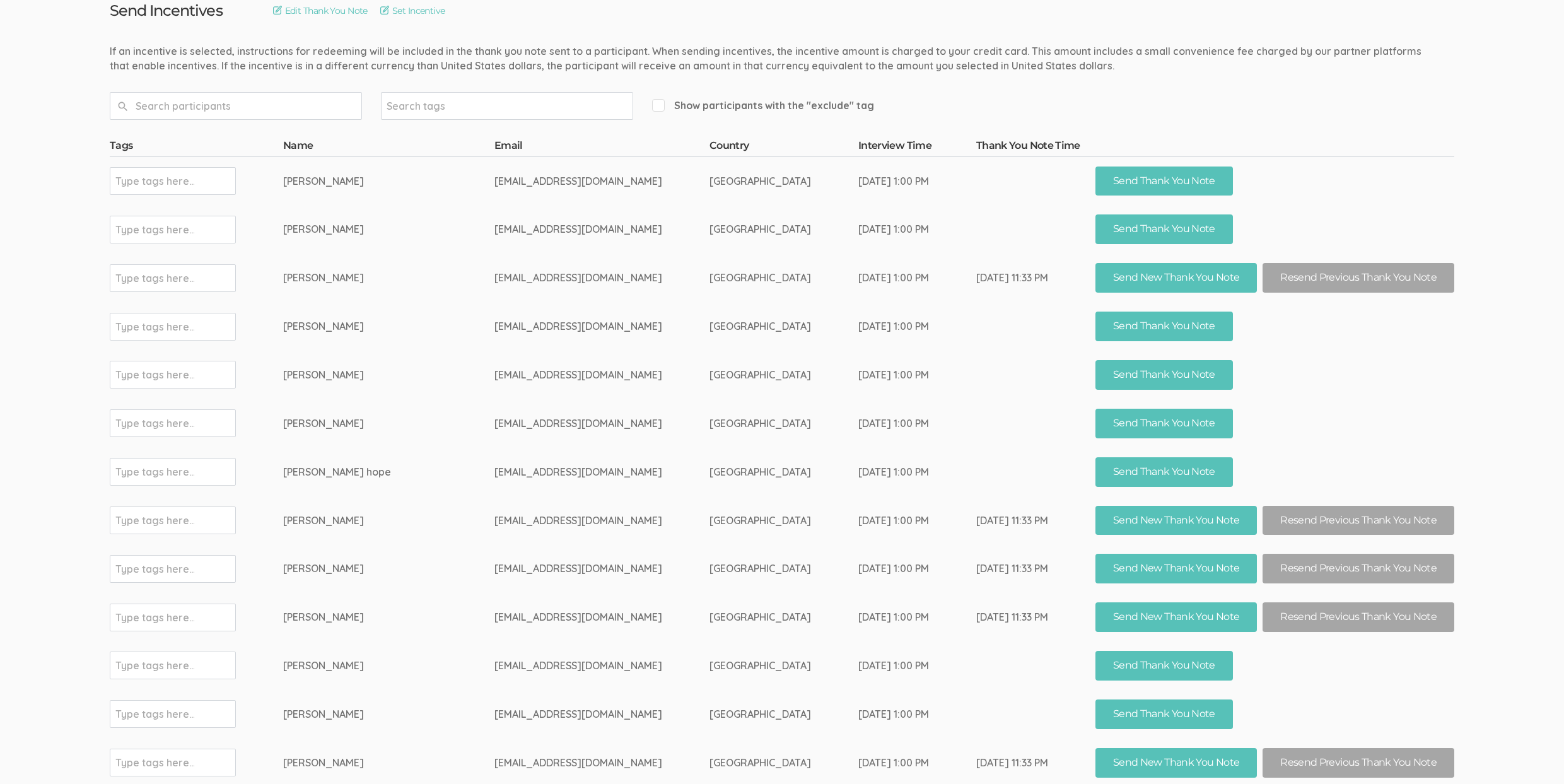
scroll to position [114, 0]
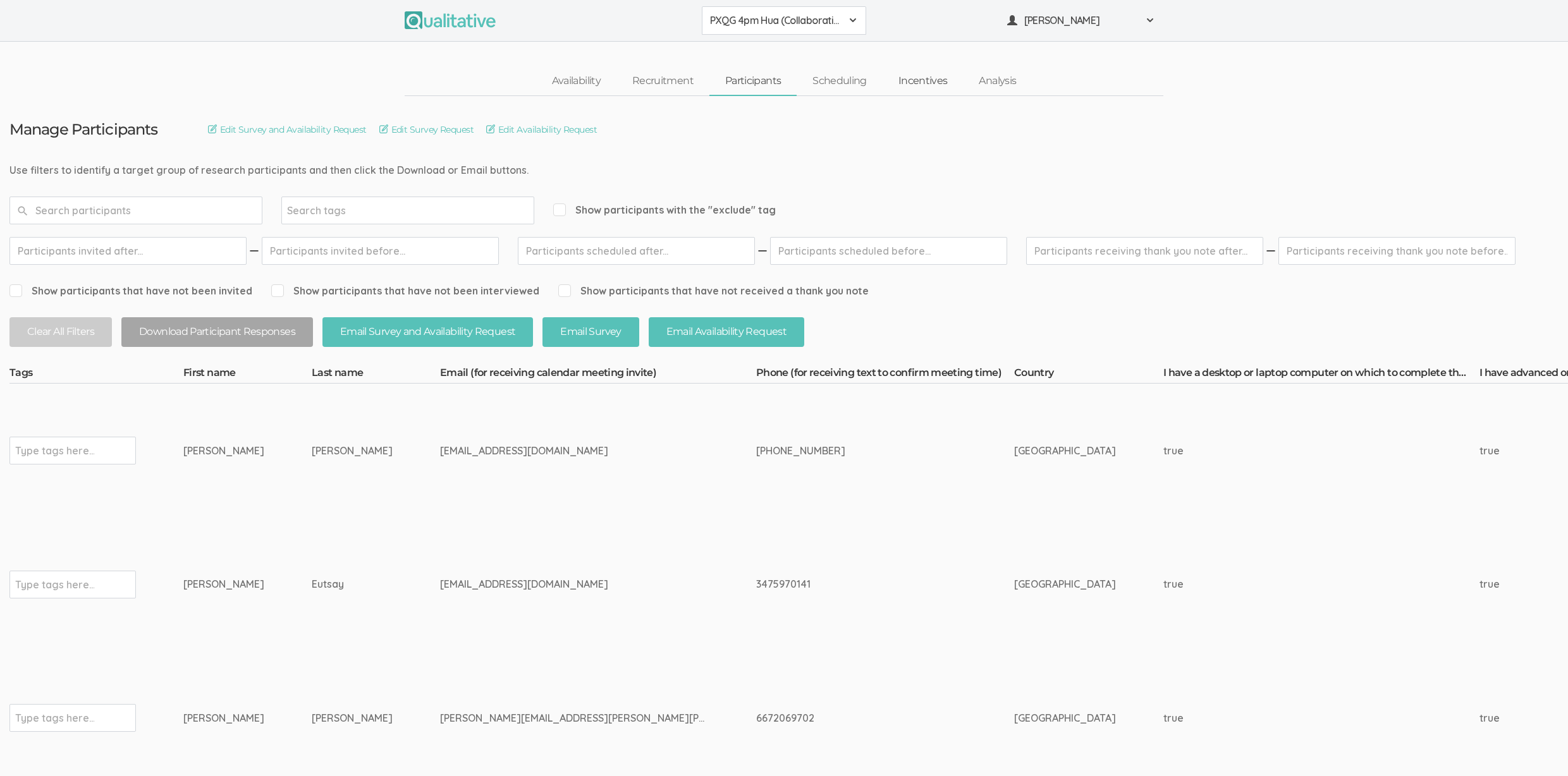
click at [913, 84] on link "Incentives" at bounding box center [923, 81] width 81 height 27
click at [905, 82] on link "Incentives" at bounding box center [923, 81] width 81 height 27
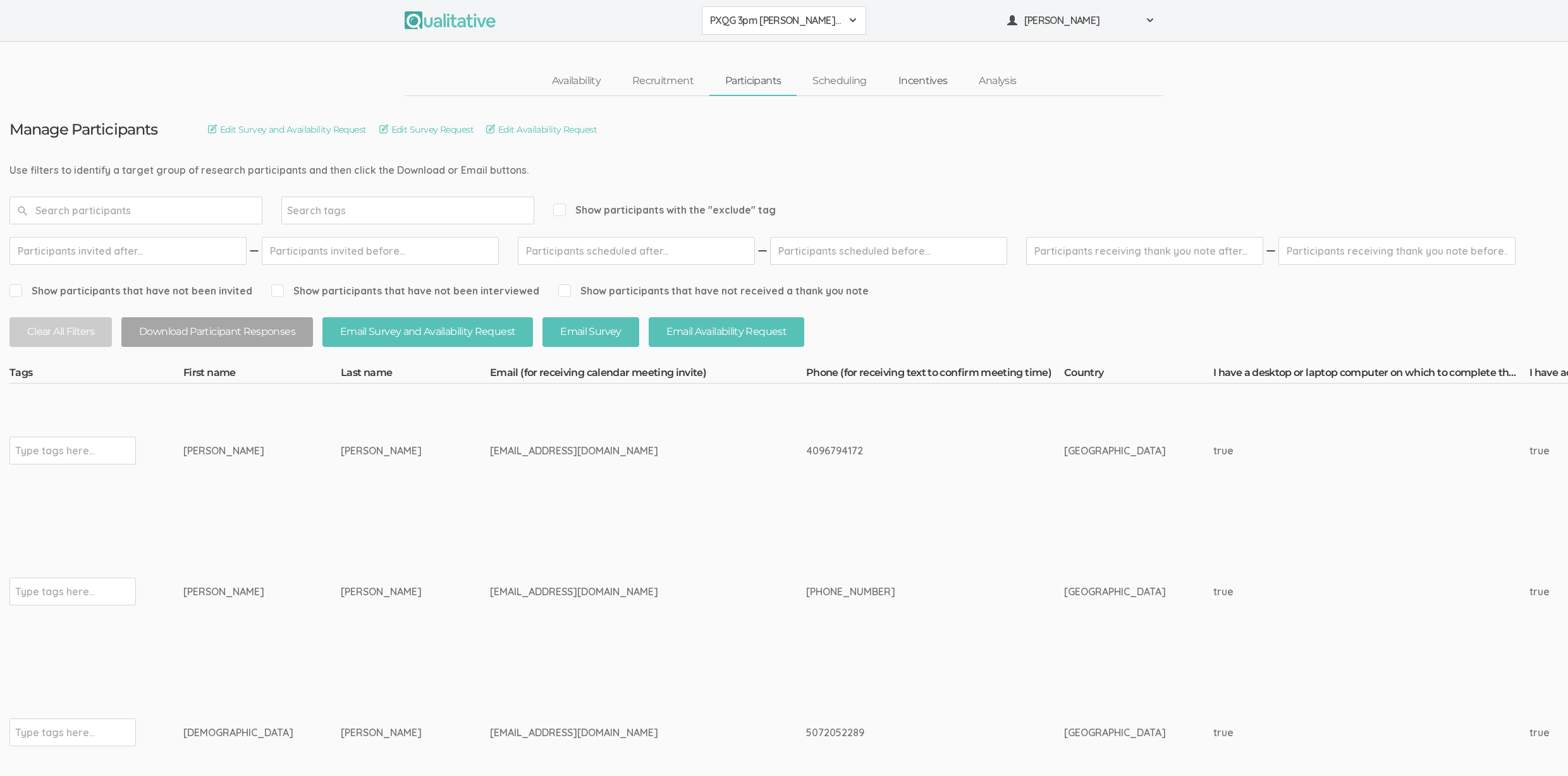
click at [930, 83] on link "Incentives" at bounding box center [923, 81] width 81 height 27
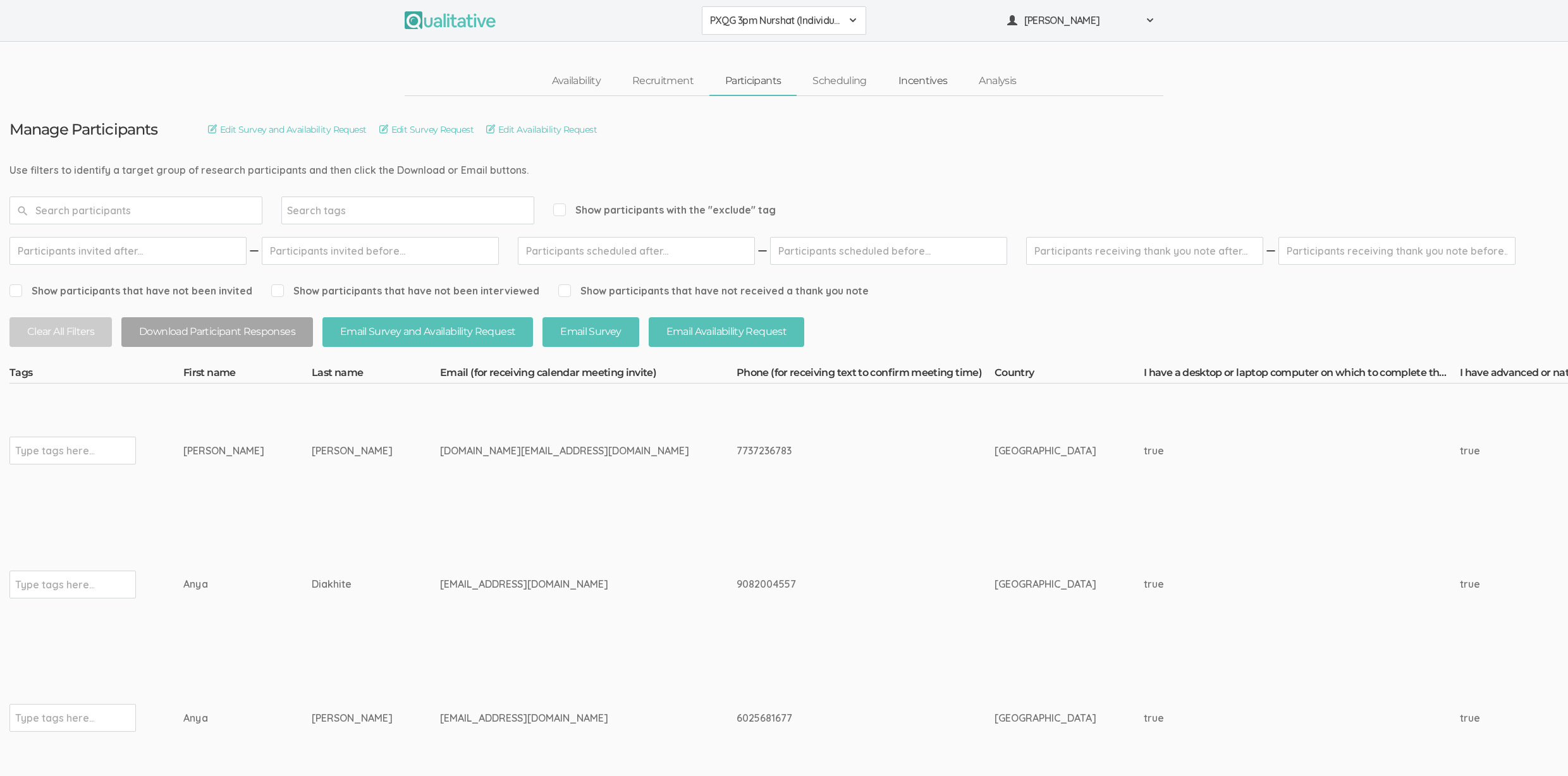
click at [913, 84] on link "Incentives" at bounding box center [923, 81] width 81 height 27
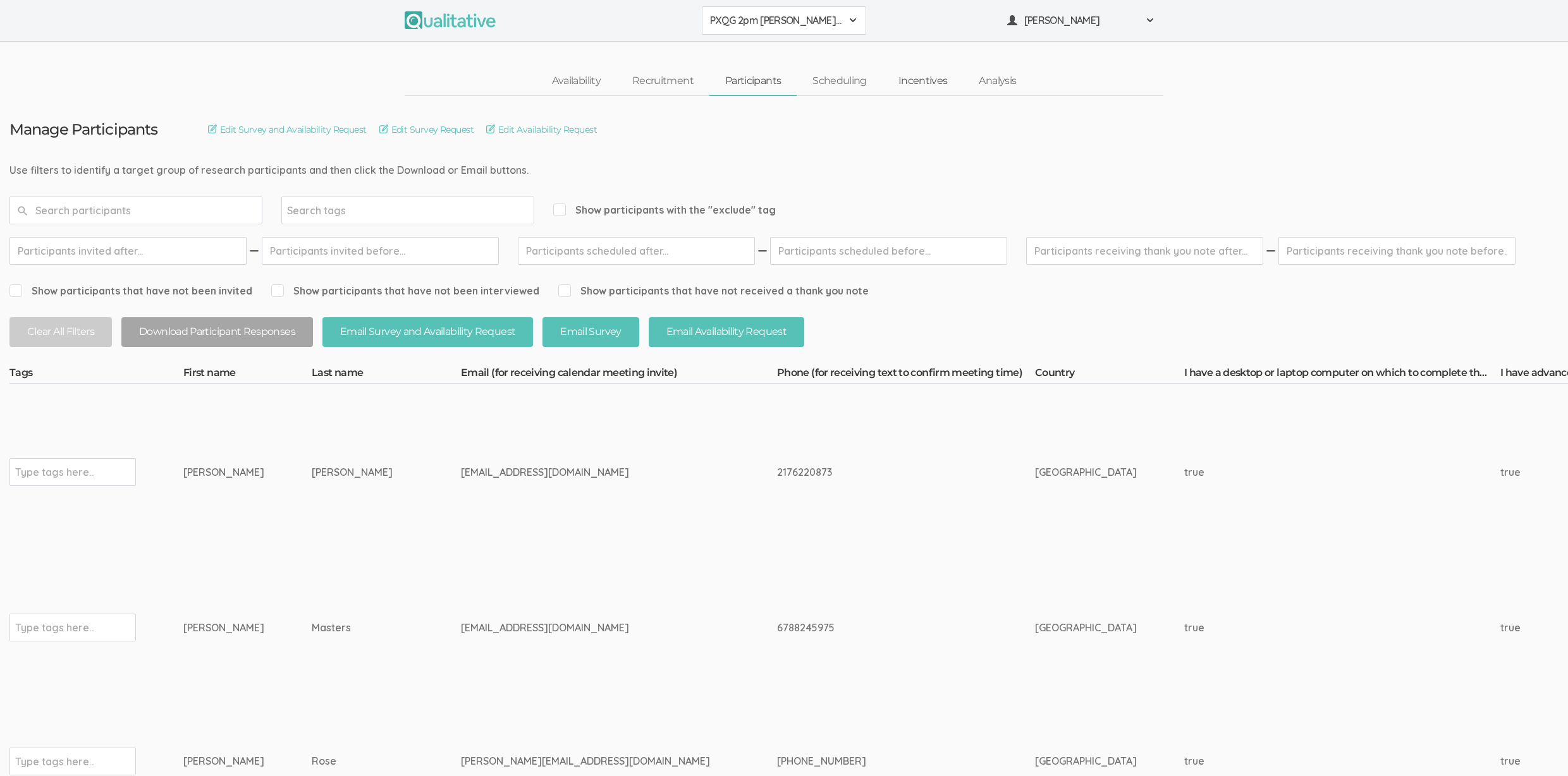
click at [930, 83] on link "Incentives" at bounding box center [923, 81] width 81 height 27
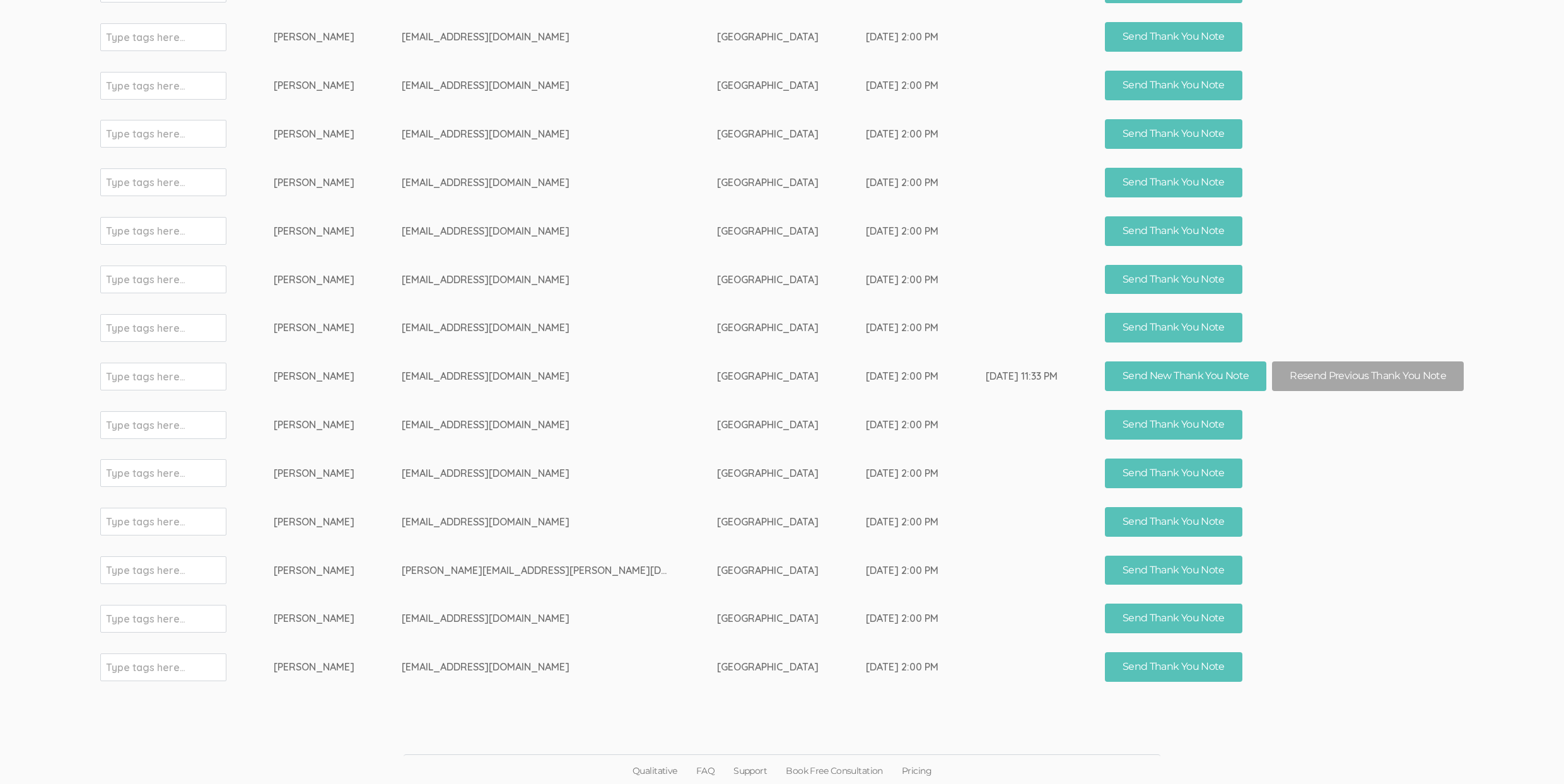
scroll to position [650, 0]
click at [462, 378] on td "lylessharleia@gmail.com" at bounding box center [559, 376] width 315 height 48
copy td "lylessharleia"
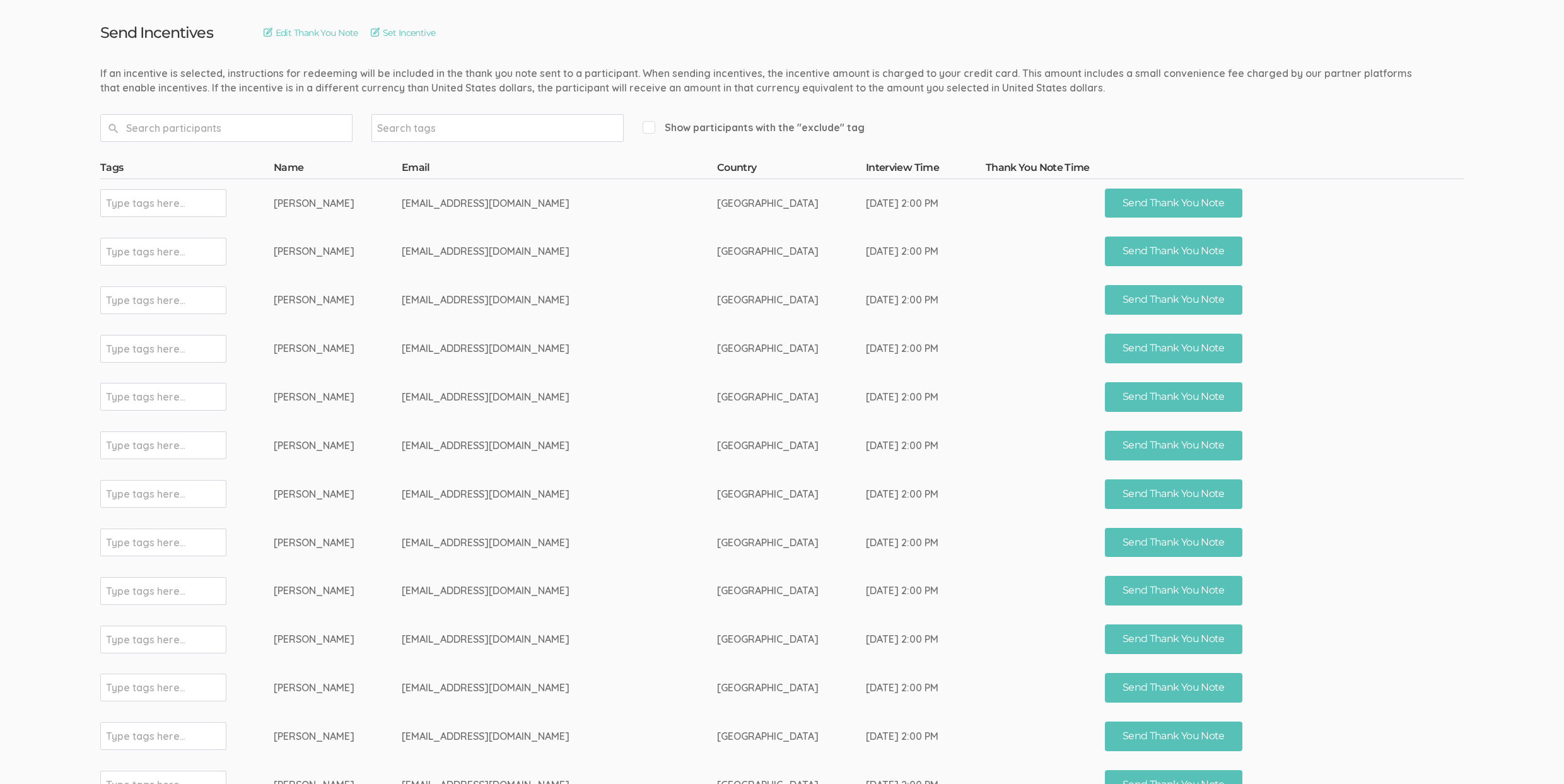
scroll to position [0, 0]
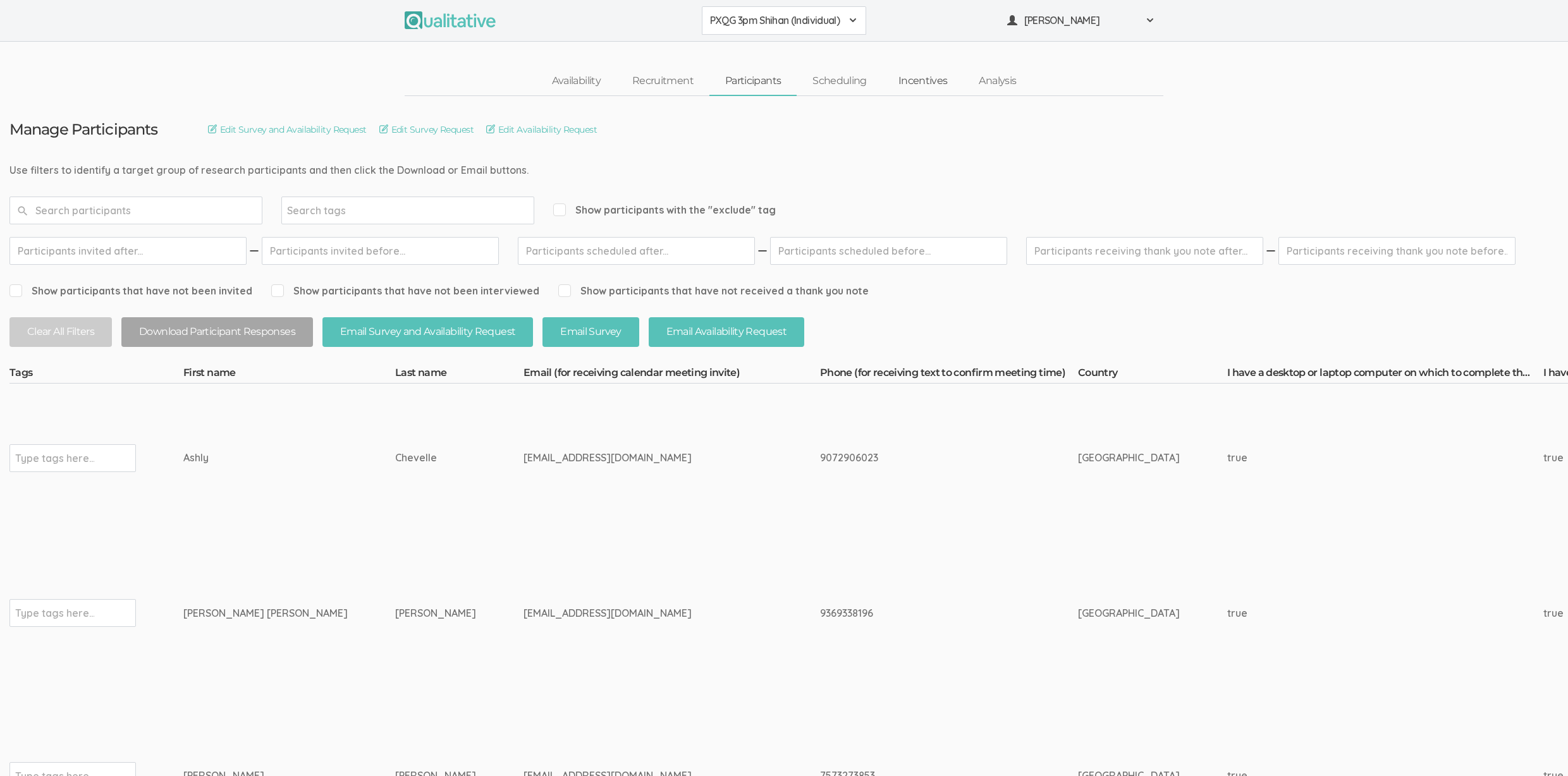
click at [913, 84] on link "Incentives" at bounding box center [923, 81] width 81 height 27
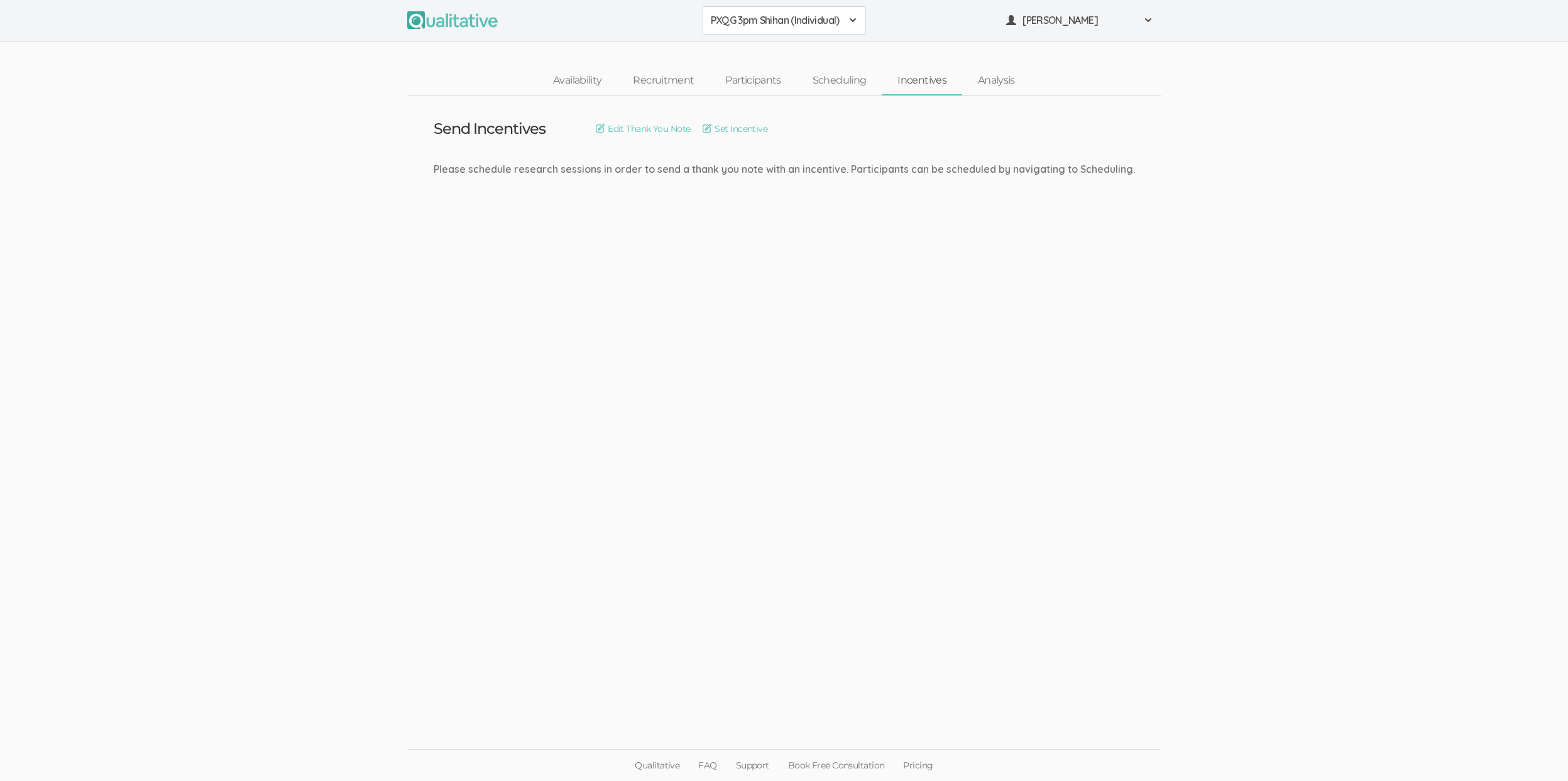
click at [939, 80] on link "Incentives" at bounding box center [922, 81] width 80 height 27
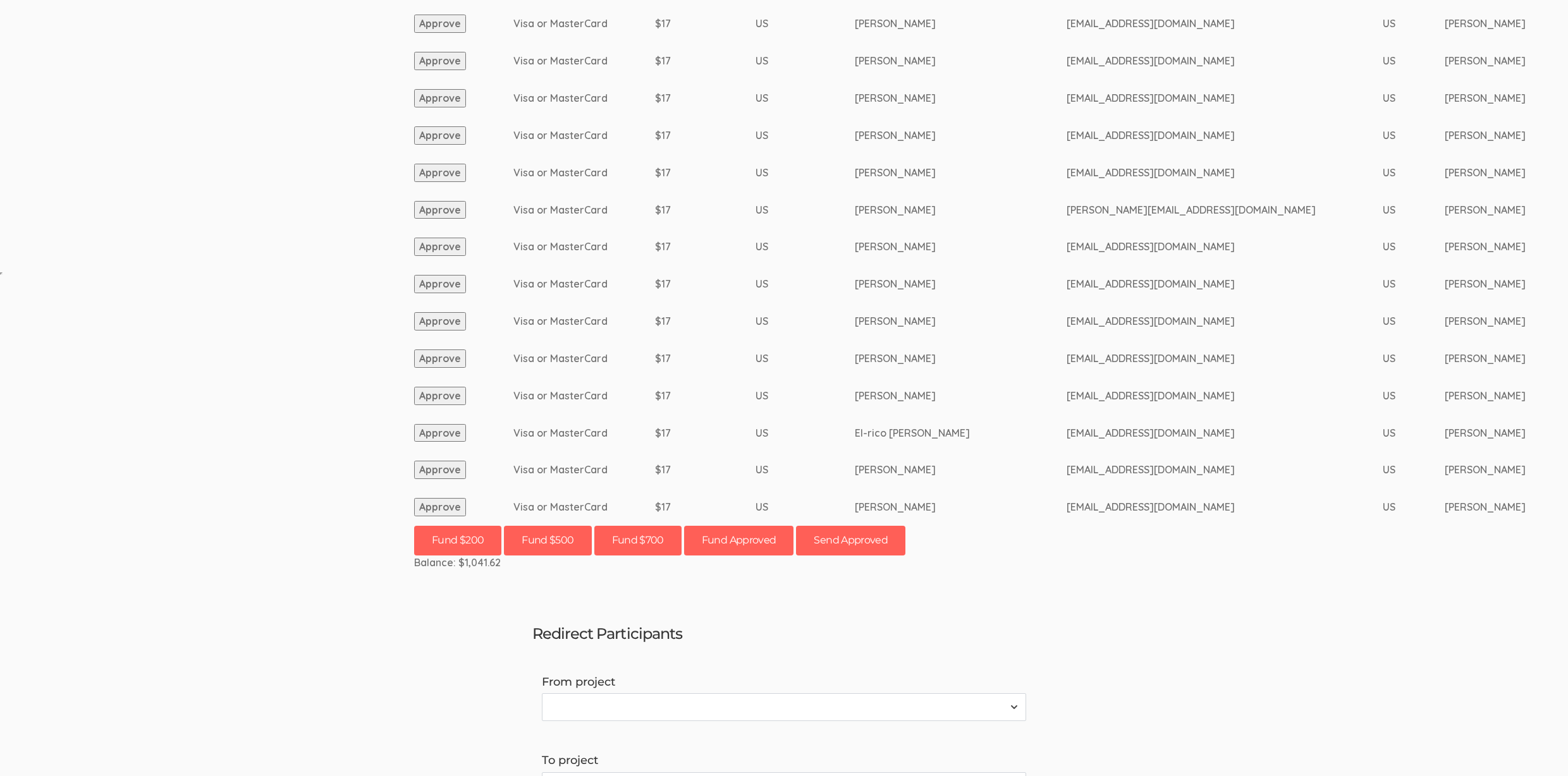
scroll to position [511, 0]
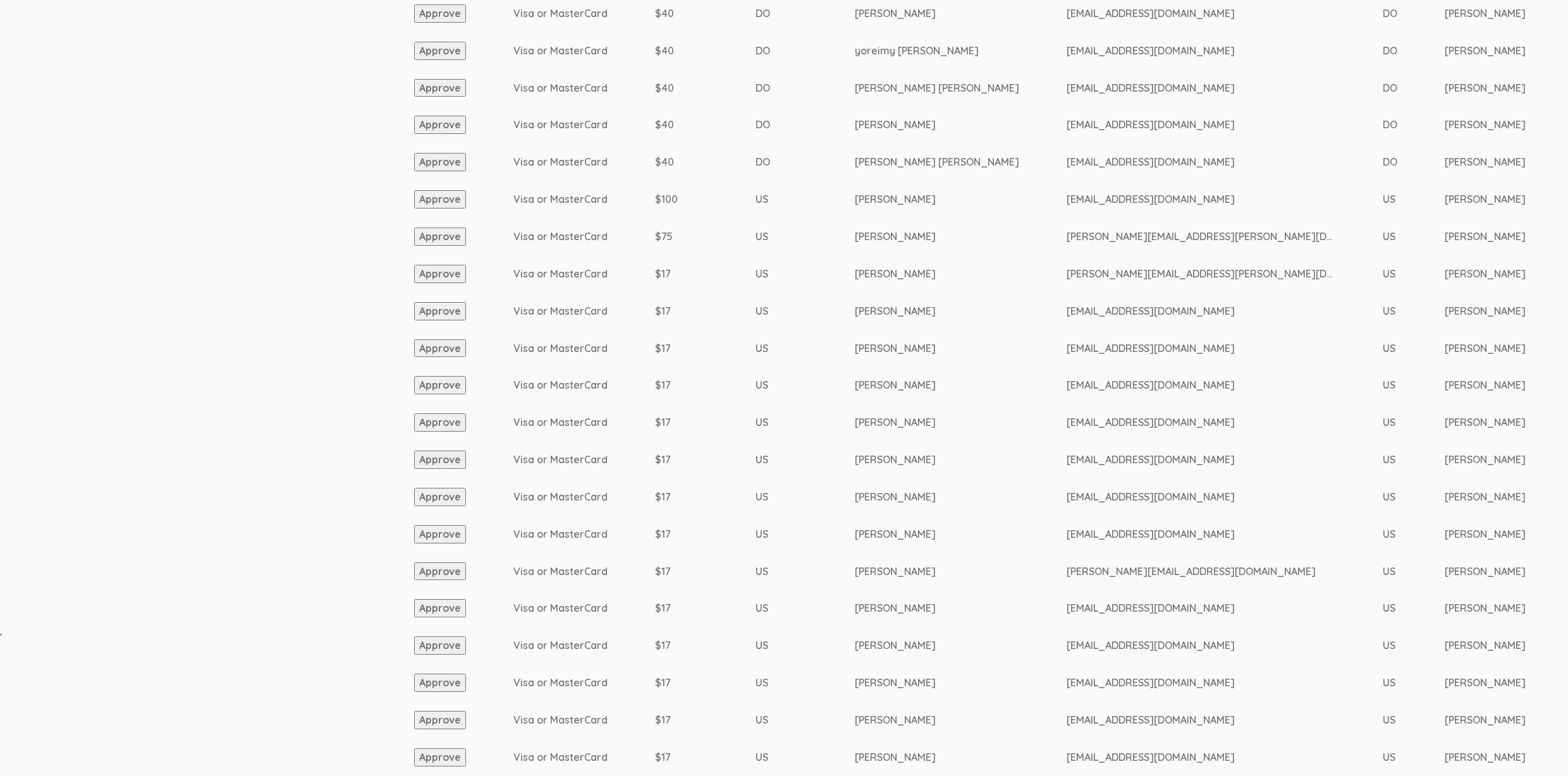
scroll to position [0, 0]
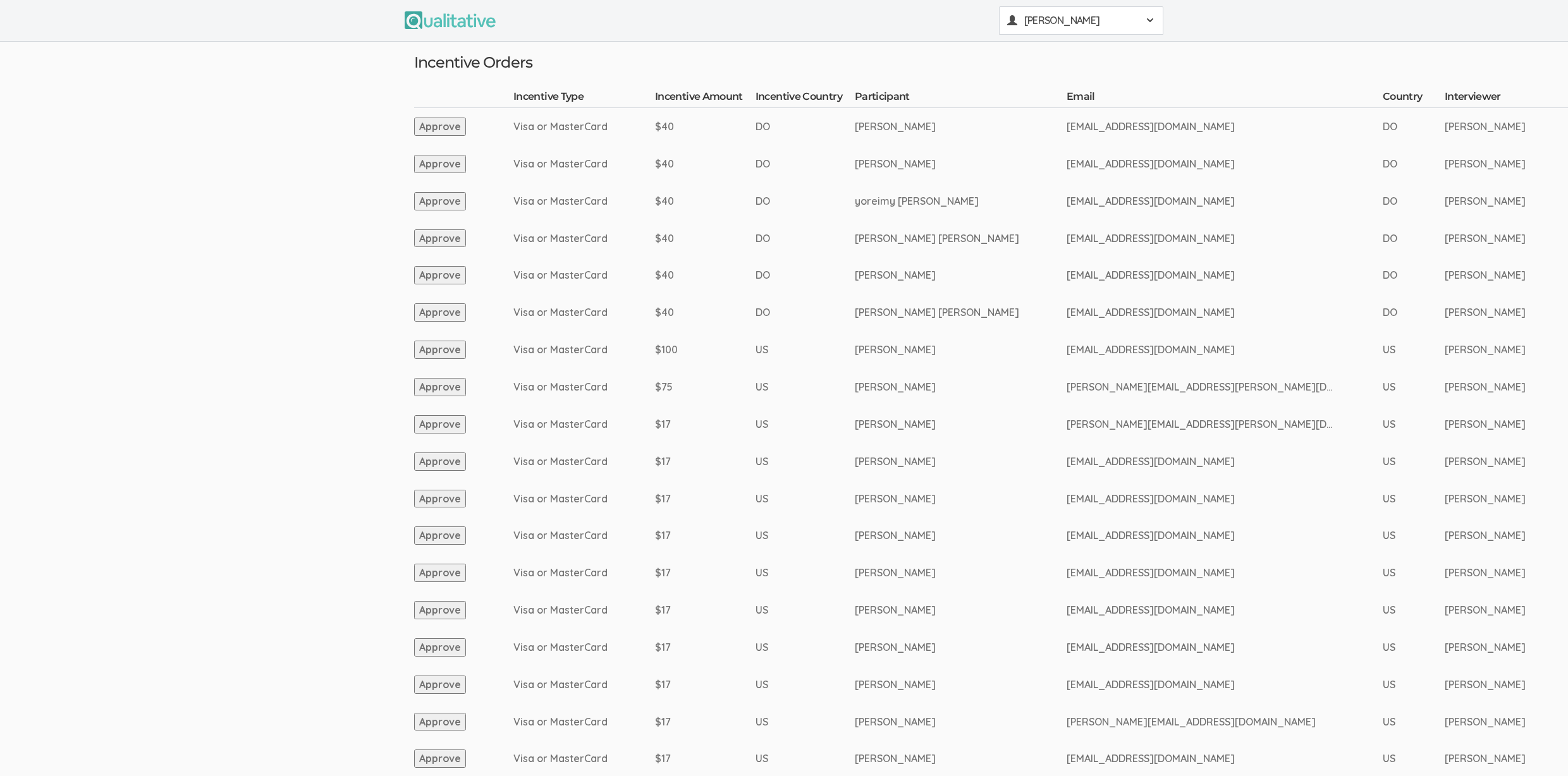
click at [1033, 24] on span "[PERSON_NAME]" at bounding box center [1081, 20] width 113 height 14
click at [1029, 258] on link "System" at bounding box center [1081, 254] width 163 height 26
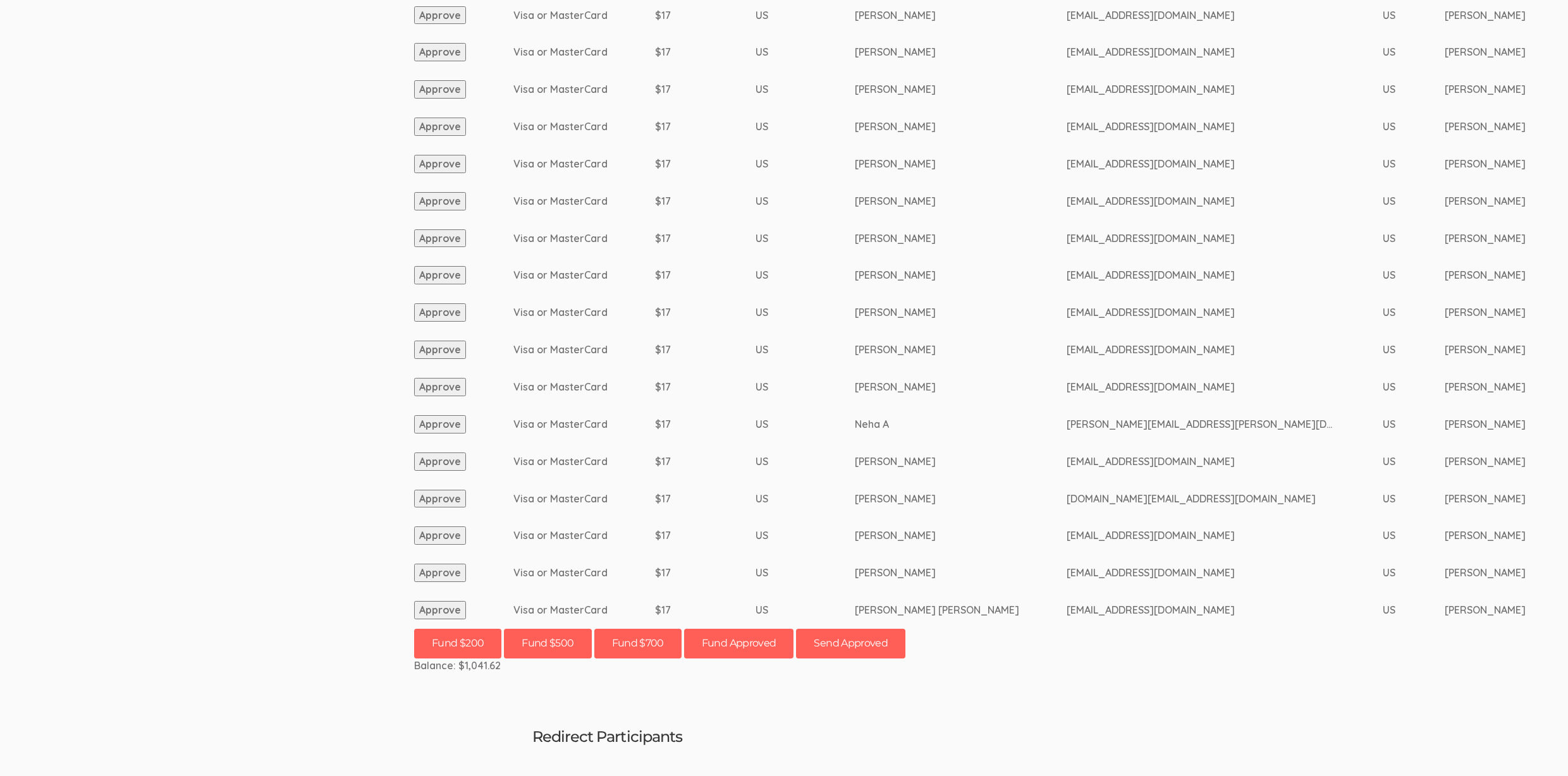
scroll to position [1235, 0]
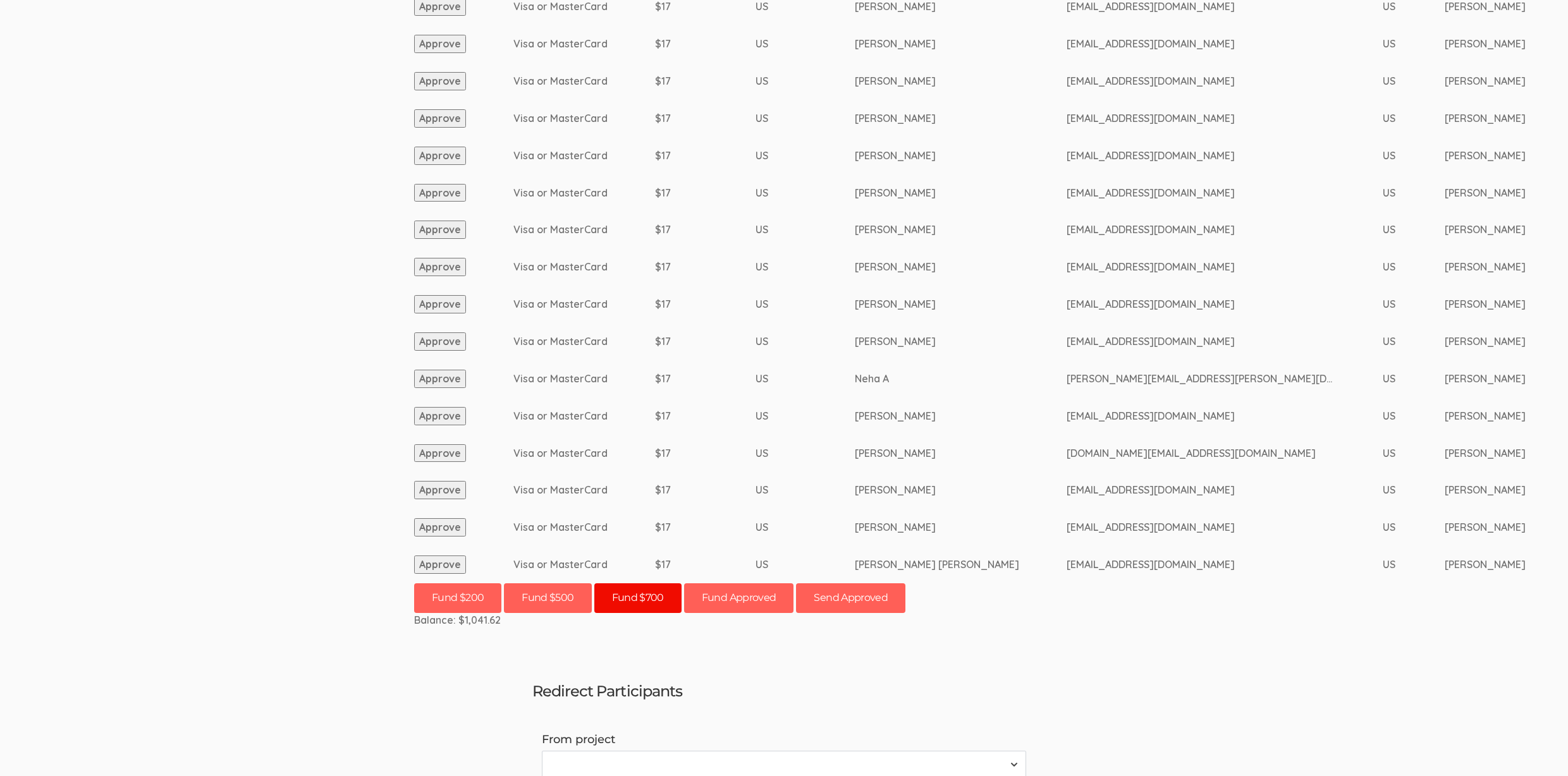
click at [633, 595] on button "Fund $700" at bounding box center [638, 598] width 87 height 29
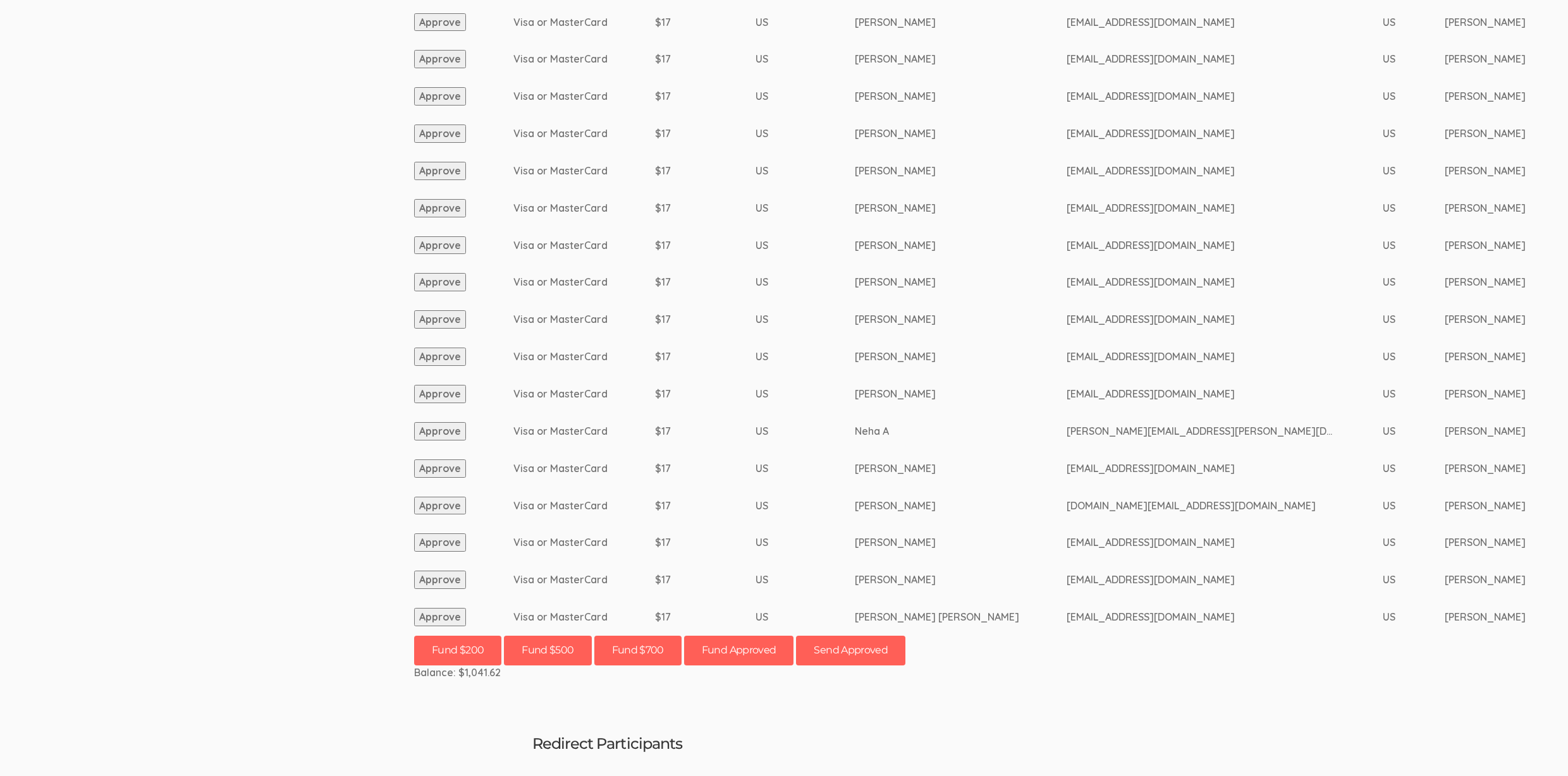
scroll to position [1171, 0]
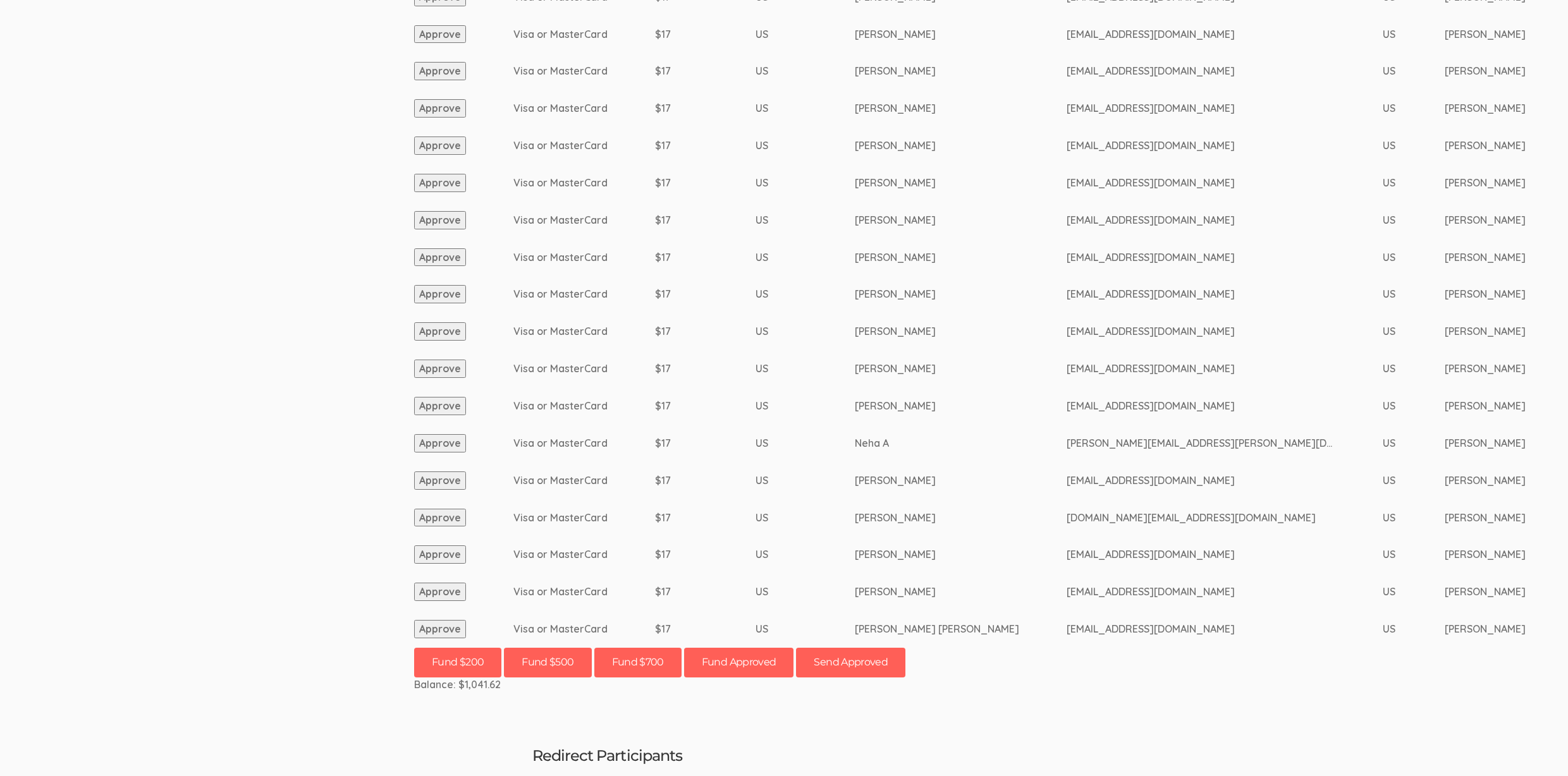
click at [442, 625] on button "Approve" at bounding box center [440, 628] width 52 height 18
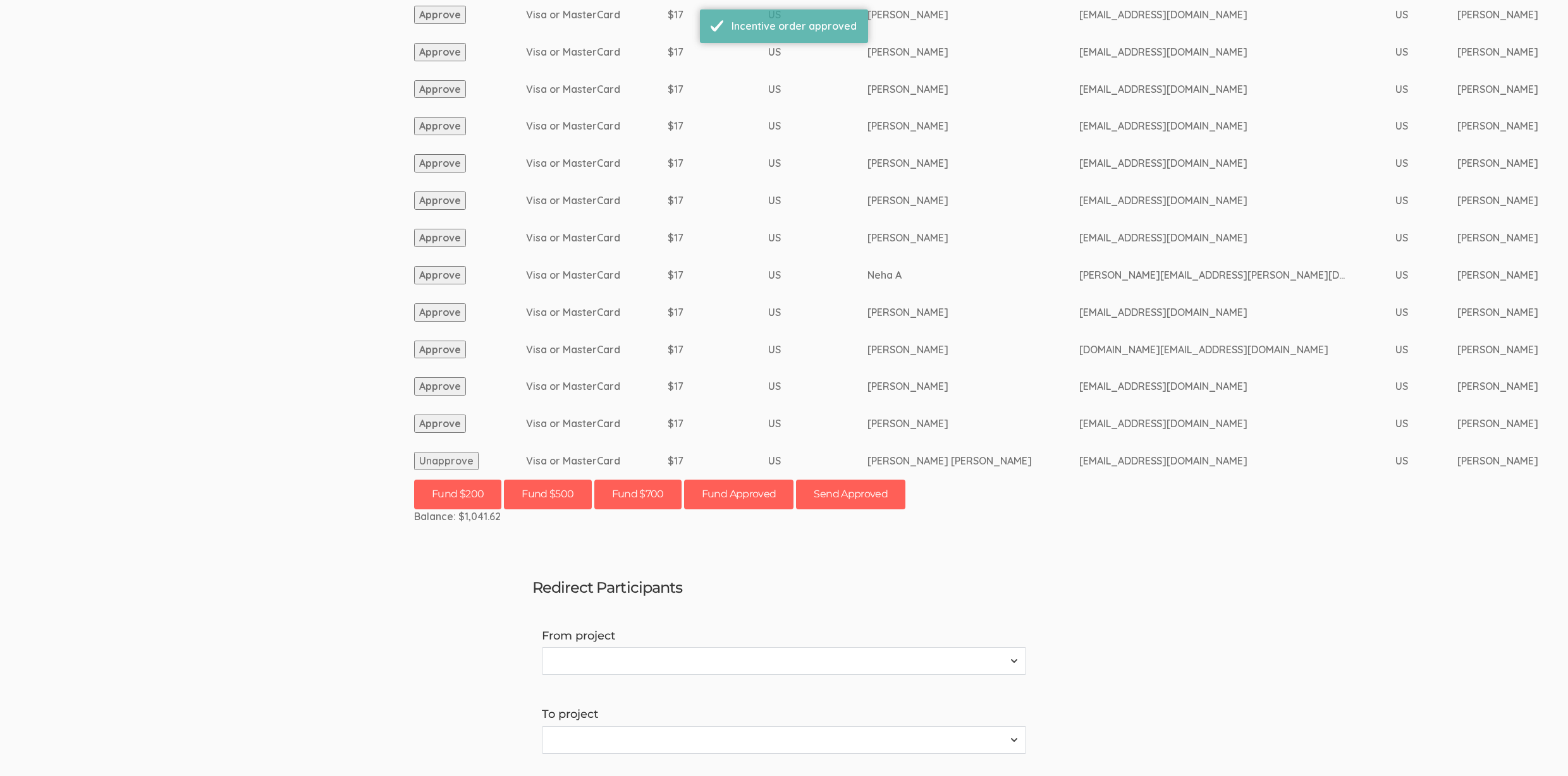
scroll to position [1246, 0]
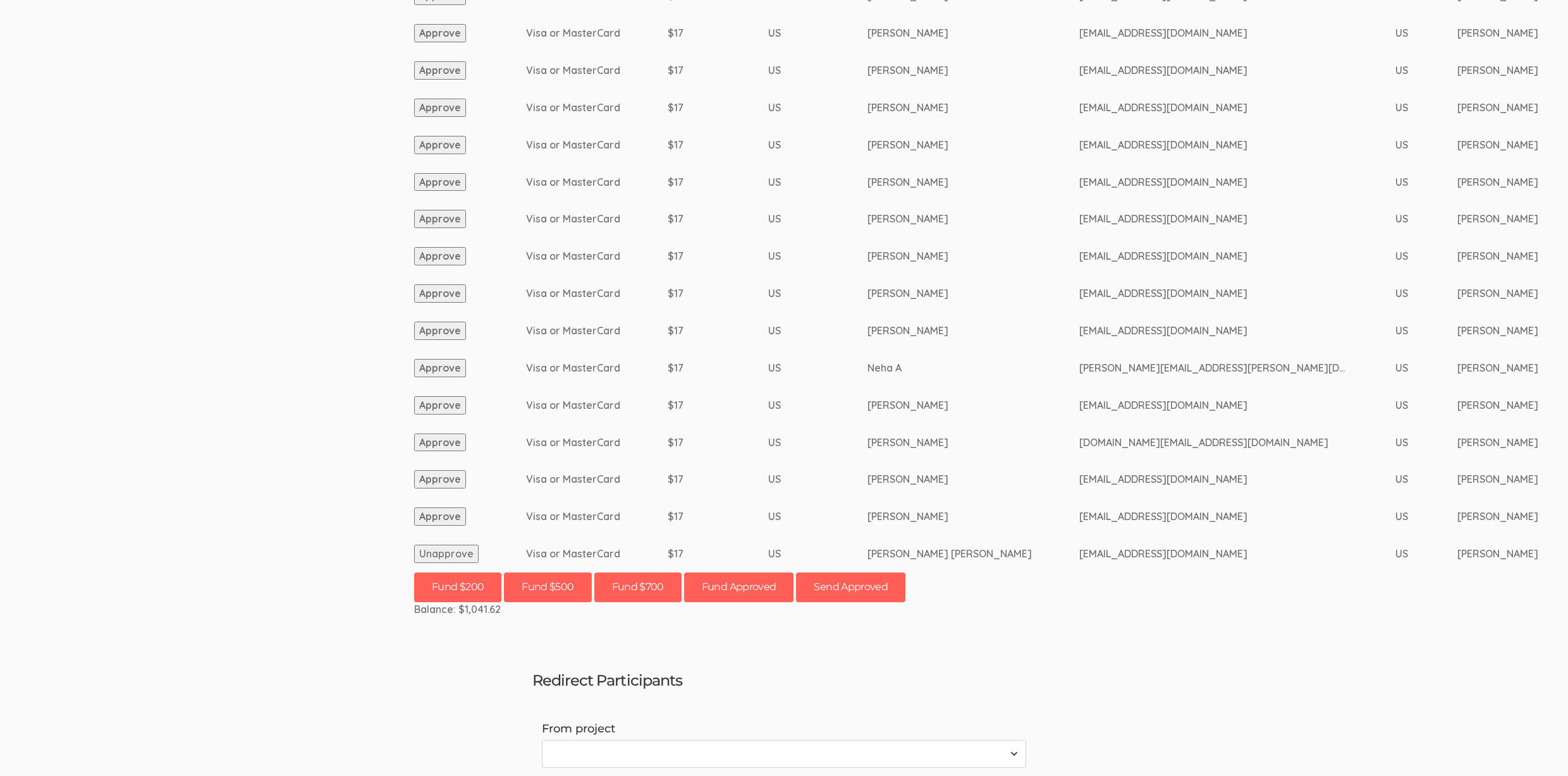
click at [450, 518] on button "Approve" at bounding box center [440, 516] width 52 height 18
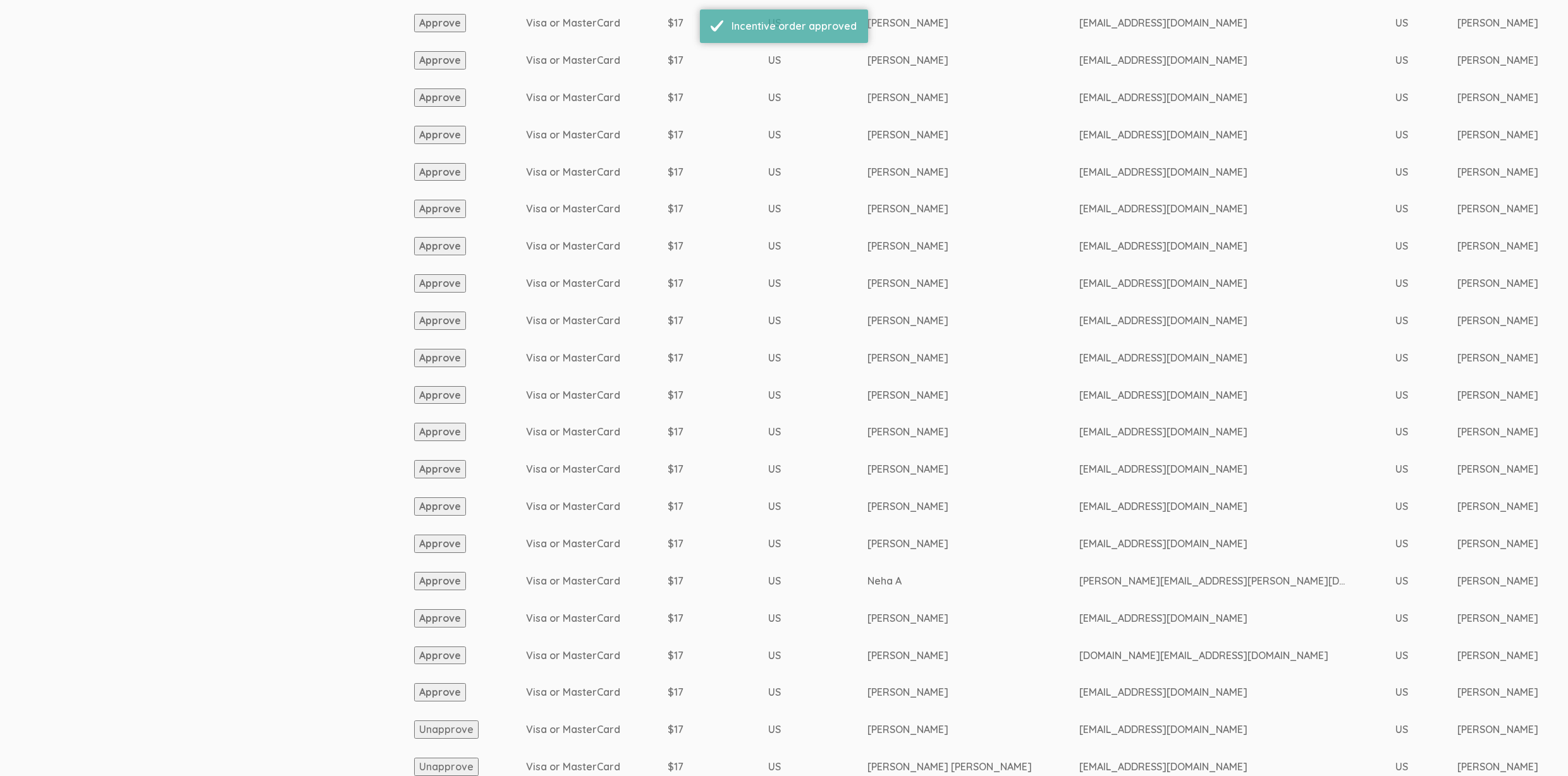
scroll to position [1182, 0]
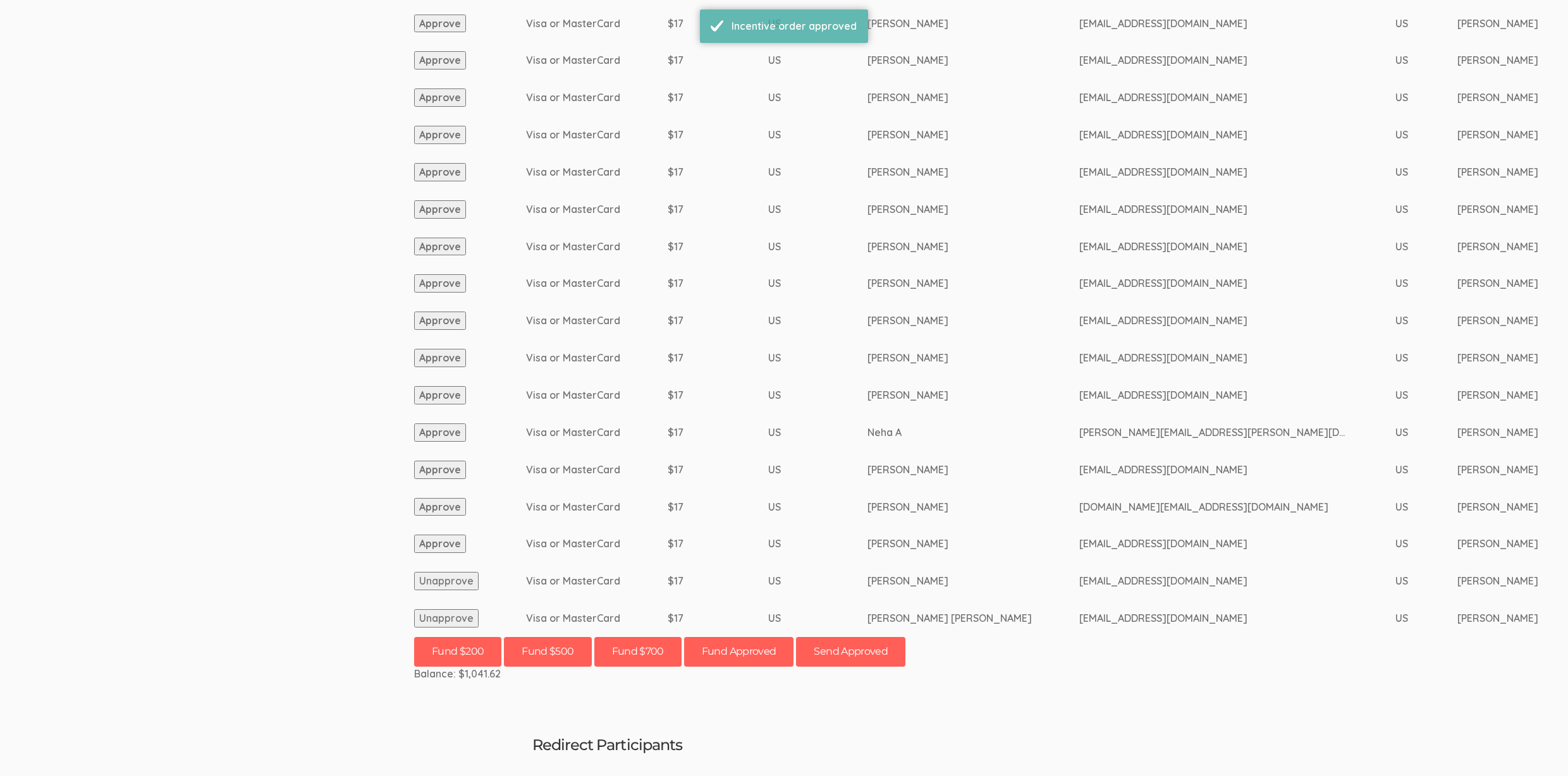
click at [437, 545] on button "Approve" at bounding box center [440, 543] width 52 height 18
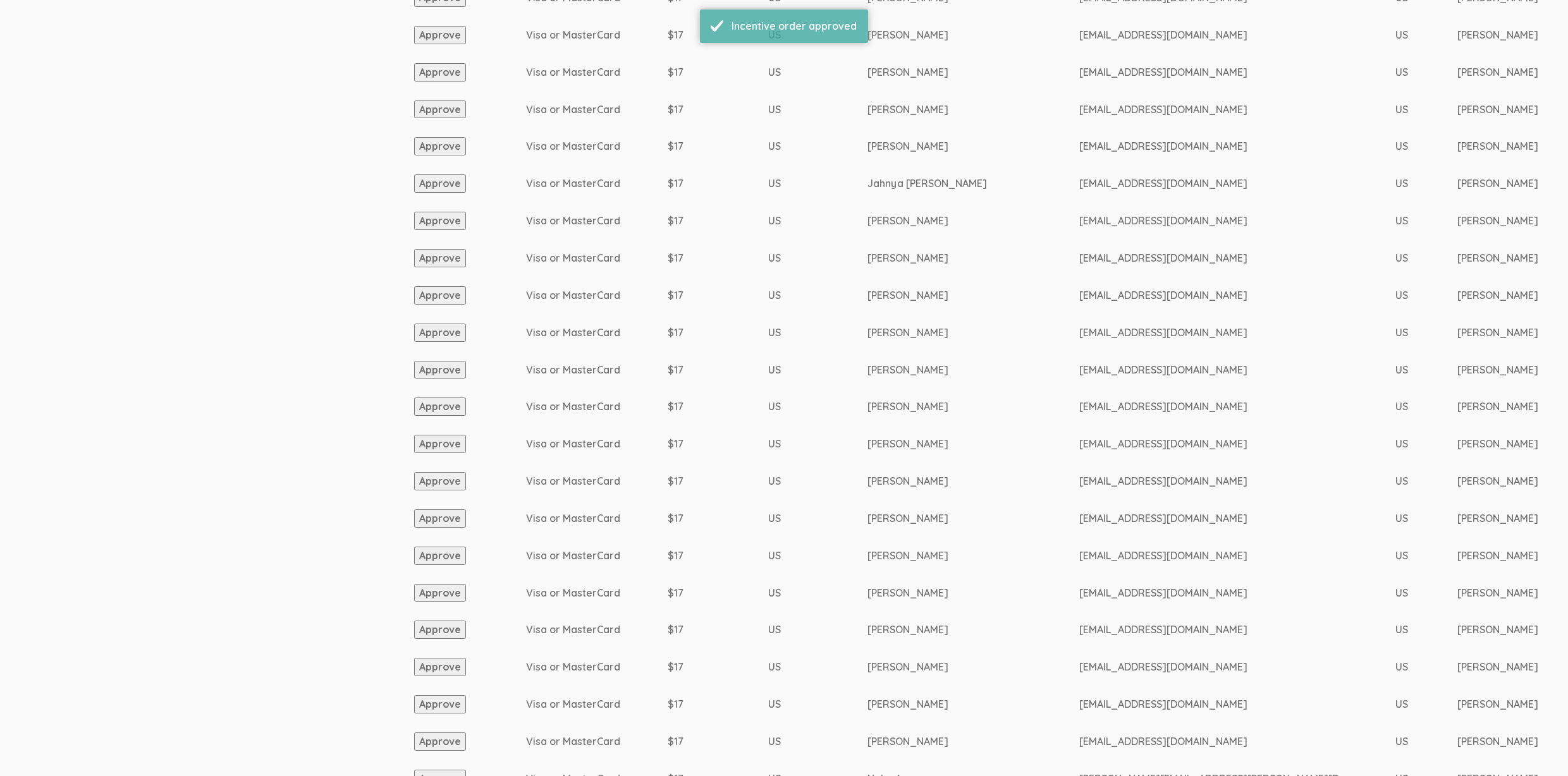
scroll to position [861, 0]
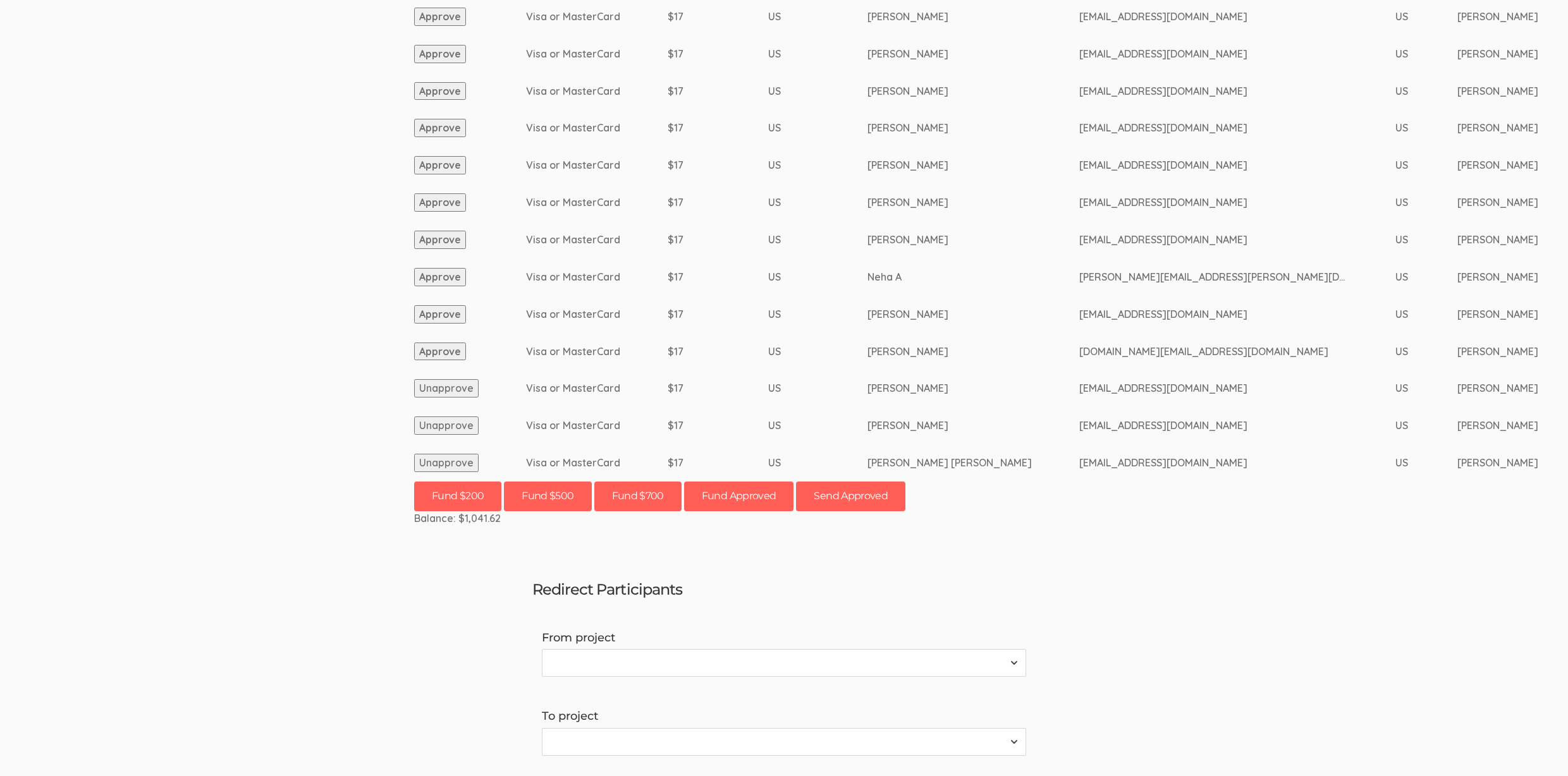
click at [442, 355] on button "Approve" at bounding box center [440, 351] width 52 height 18
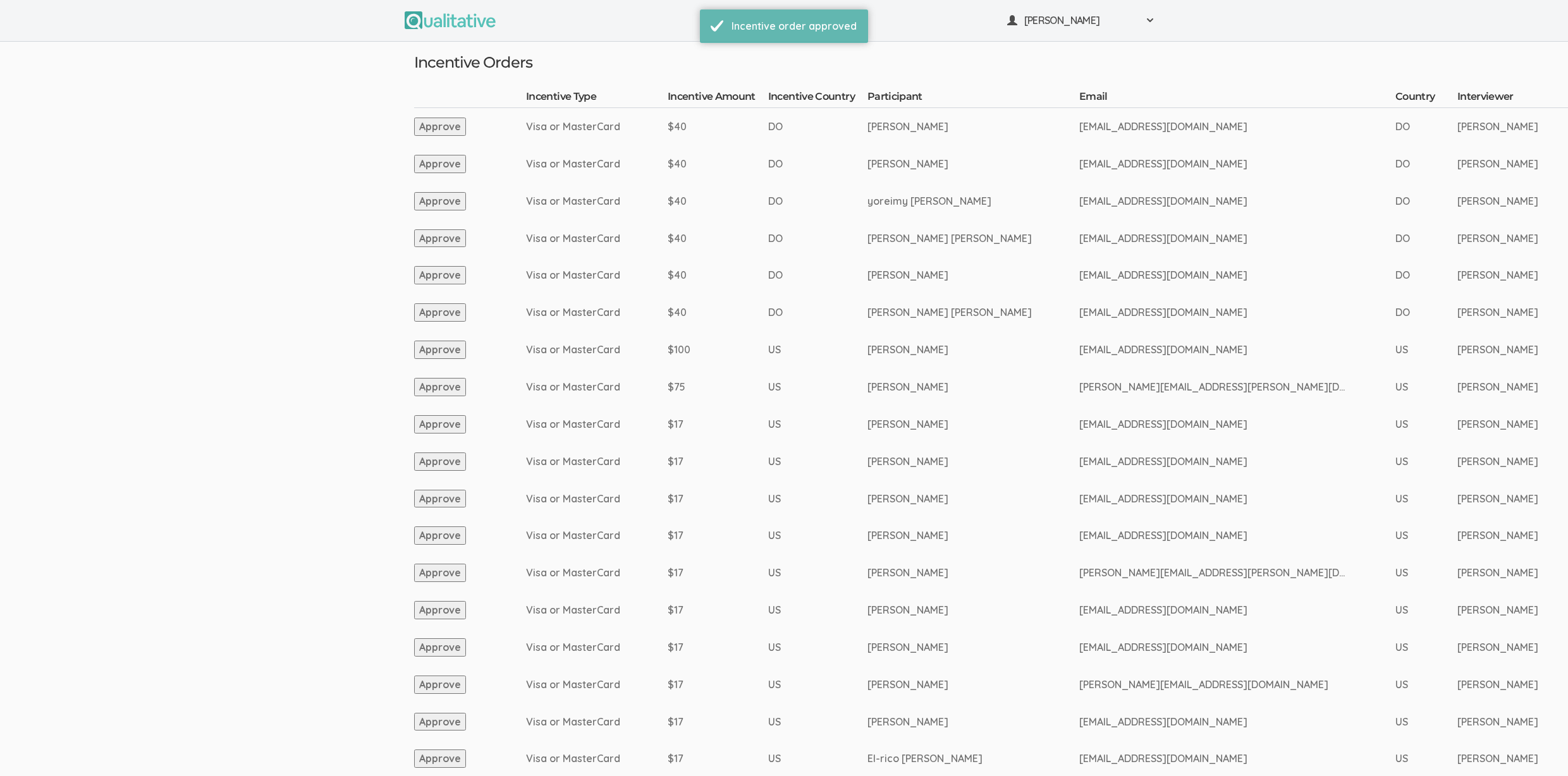
scroll to position [1300, 0]
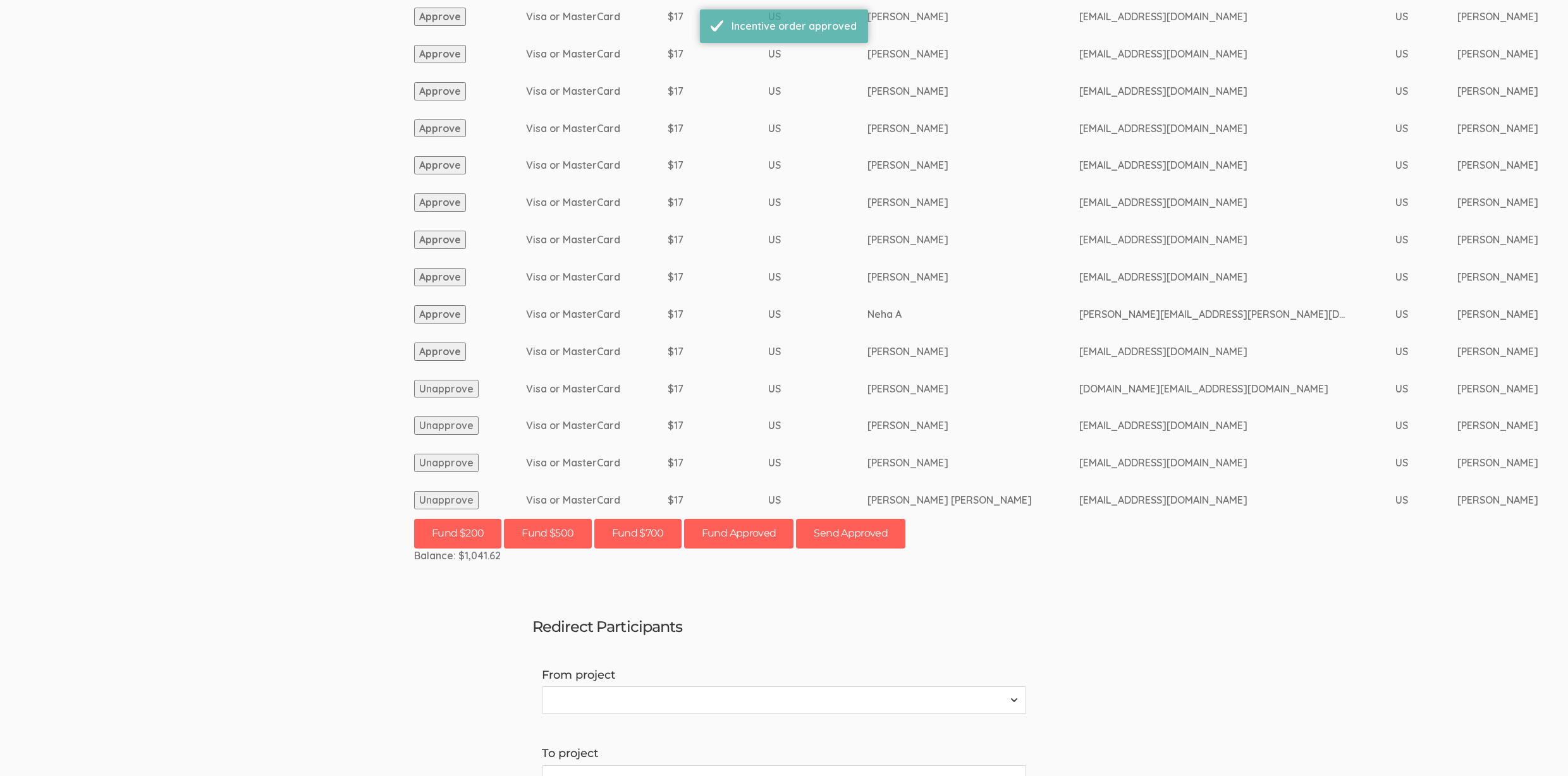
click at [444, 350] on button "Approve" at bounding box center [440, 351] width 52 height 18
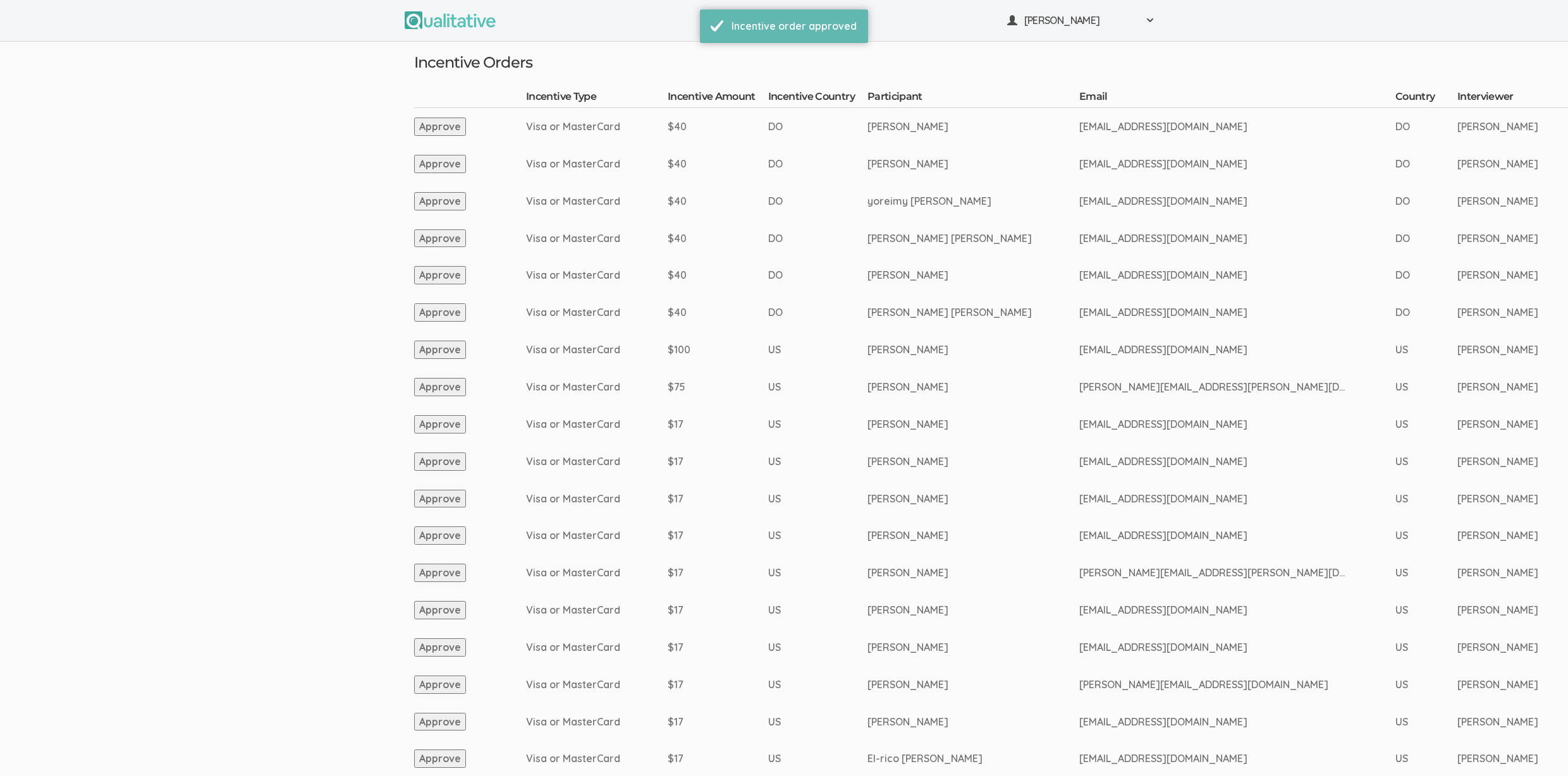
scroll to position [1263, 0]
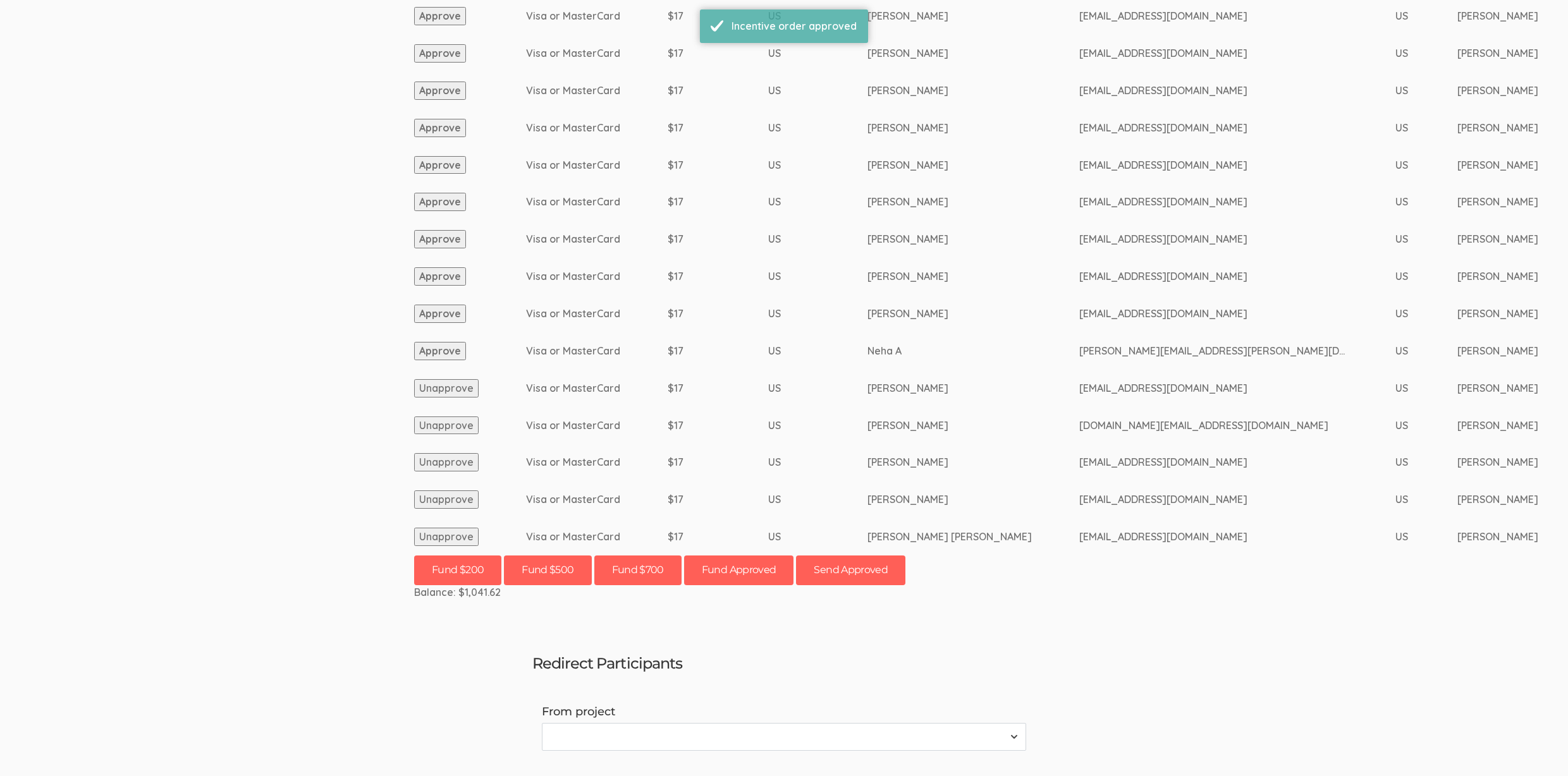
click at [421, 350] on button "Approve" at bounding box center [440, 350] width 52 height 18
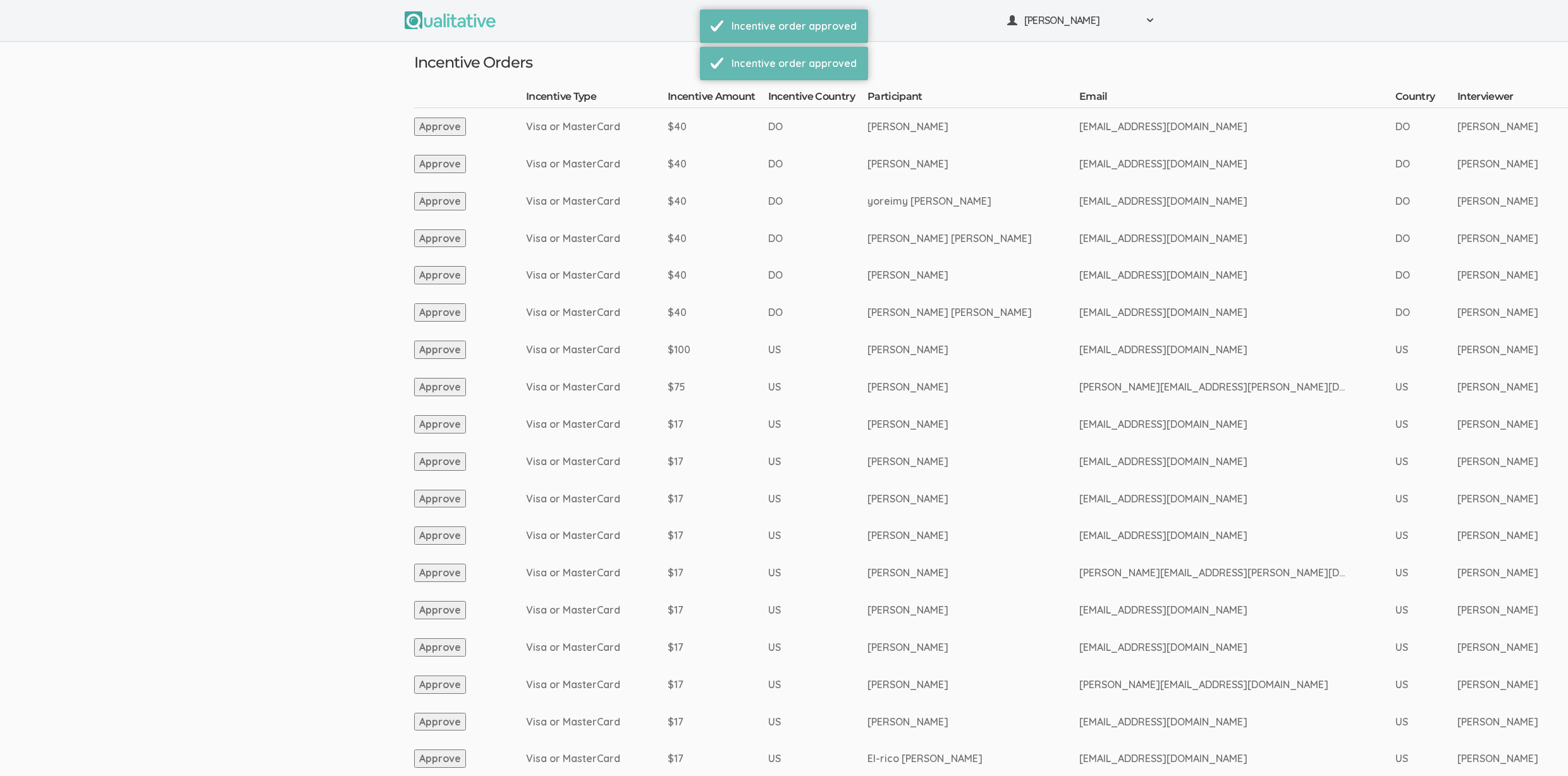
scroll to position [1225, 0]
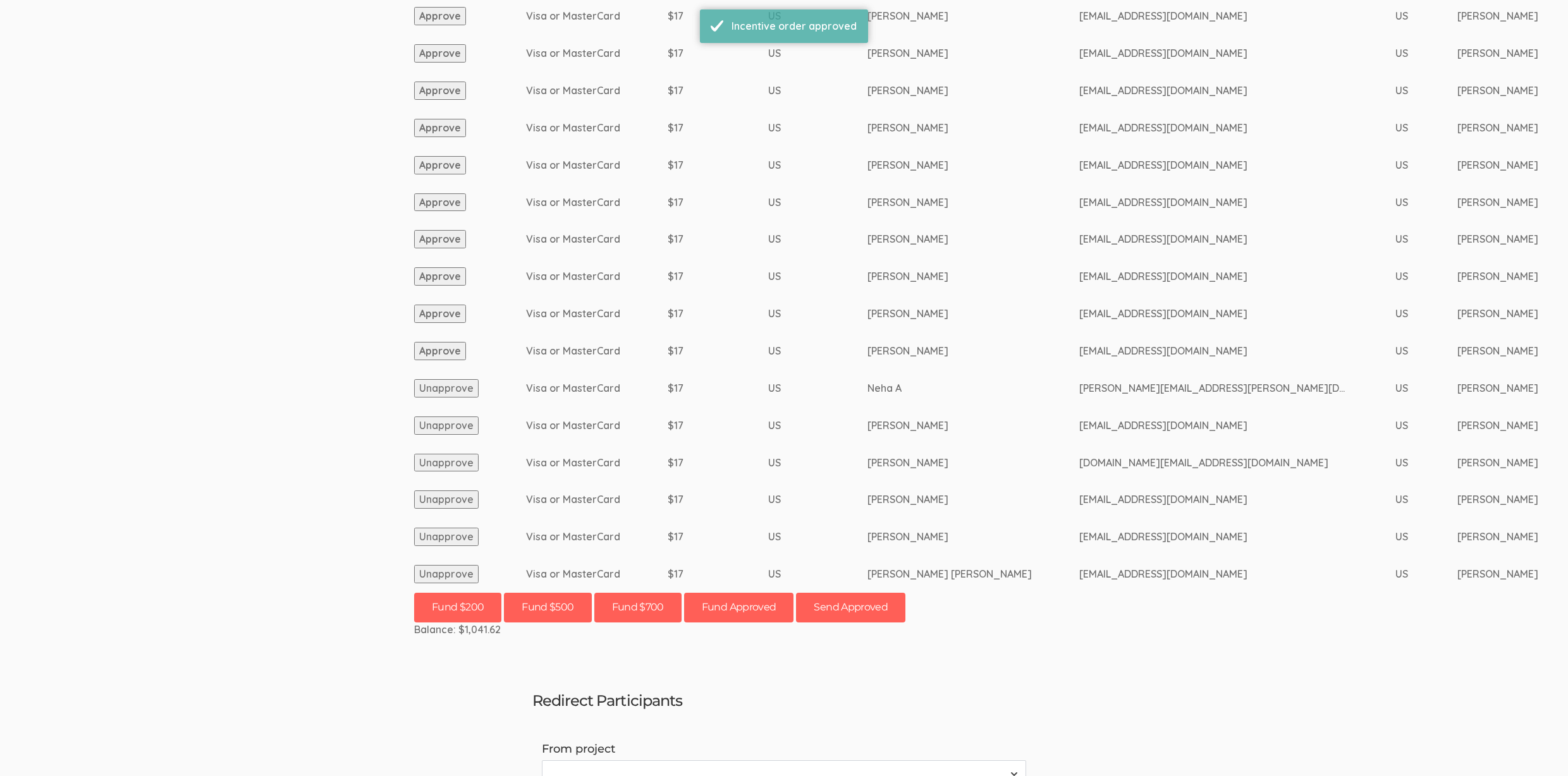
click at [423, 355] on button "Approve" at bounding box center [440, 350] width 52 height 18
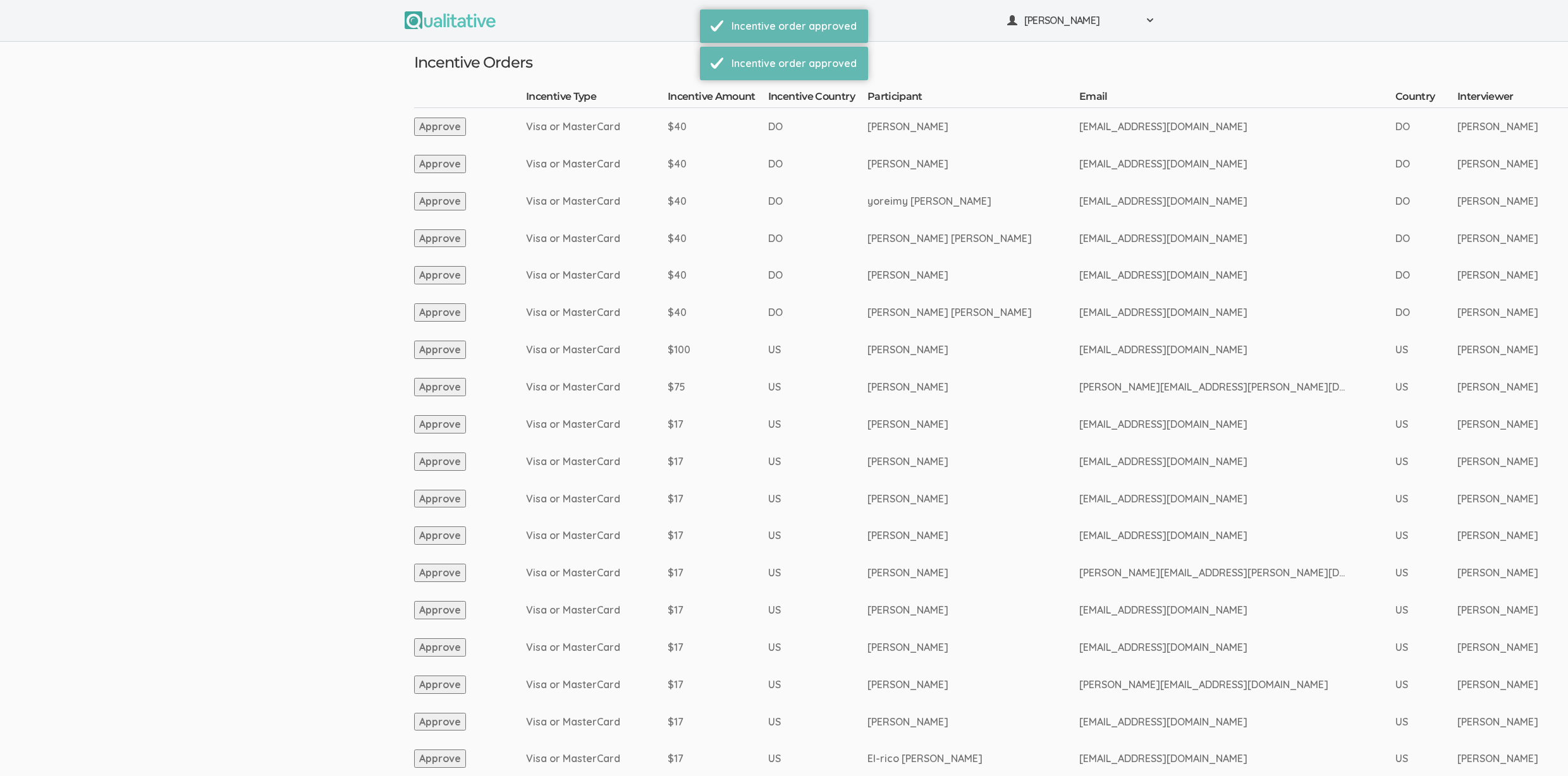
scroll to position [1189, 0]
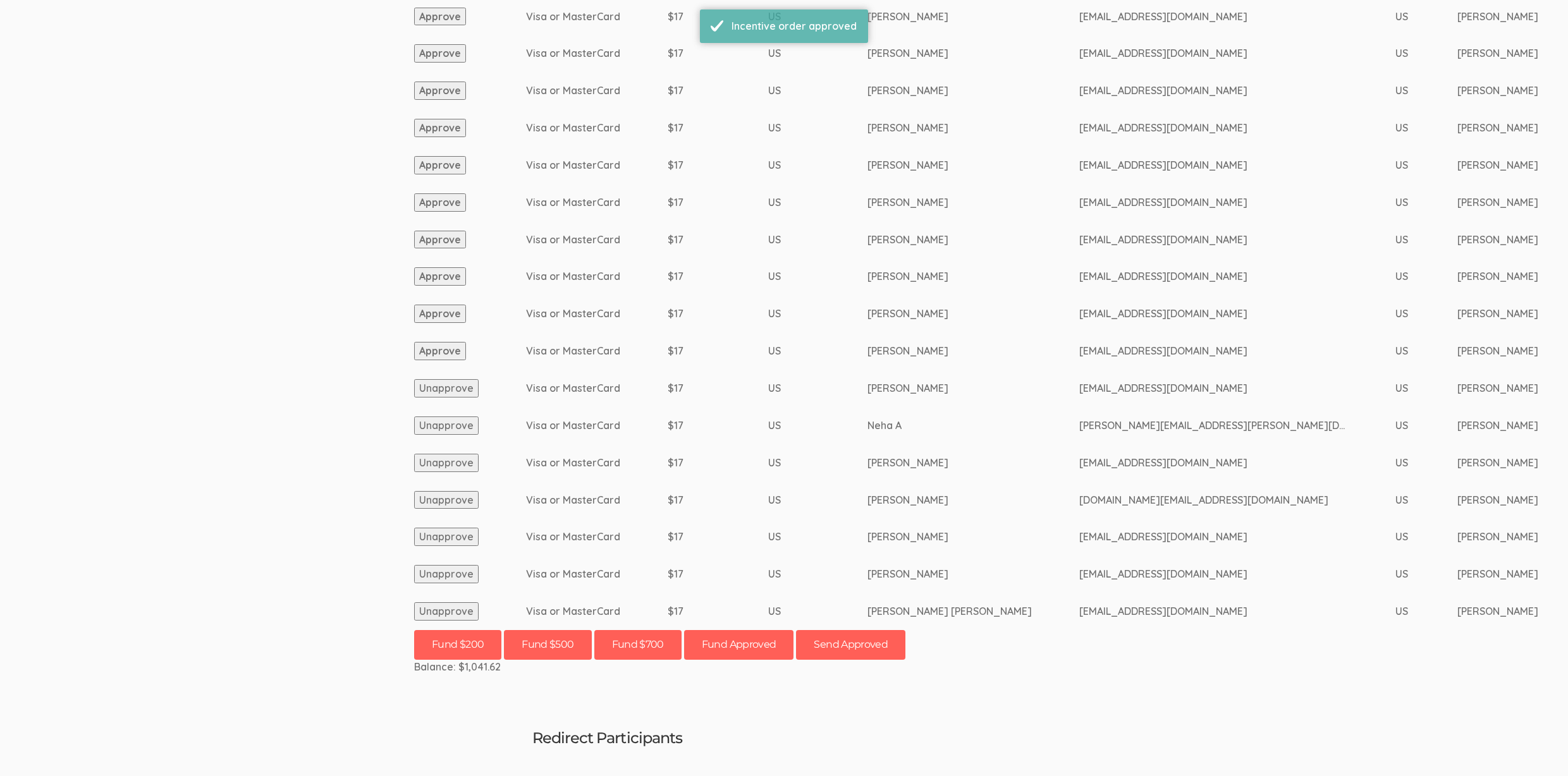
click at [465, 353] on button "Approve" at bounding box center [440, 350] width 52 height 18
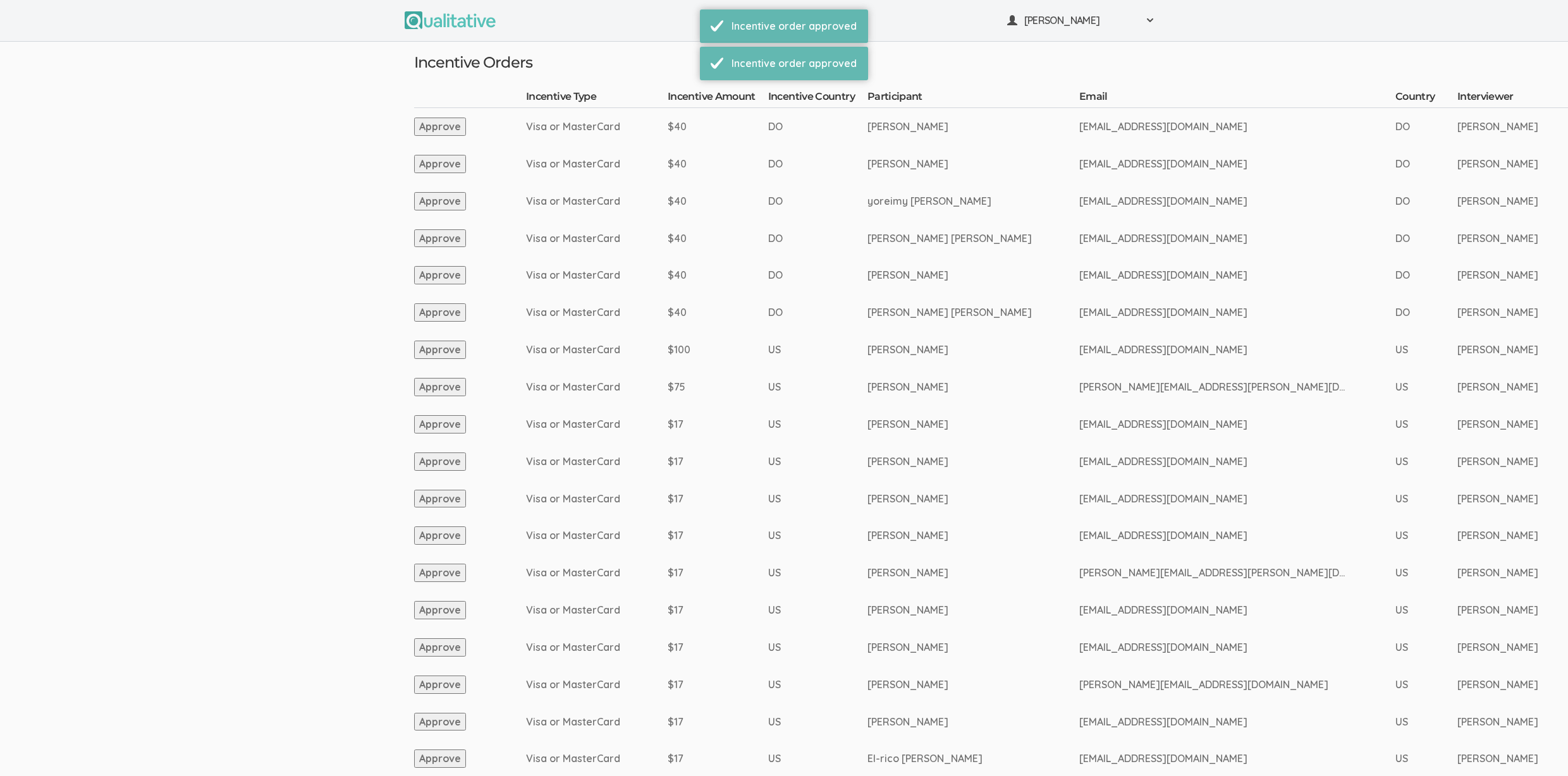
scroll to position [1151, 0]
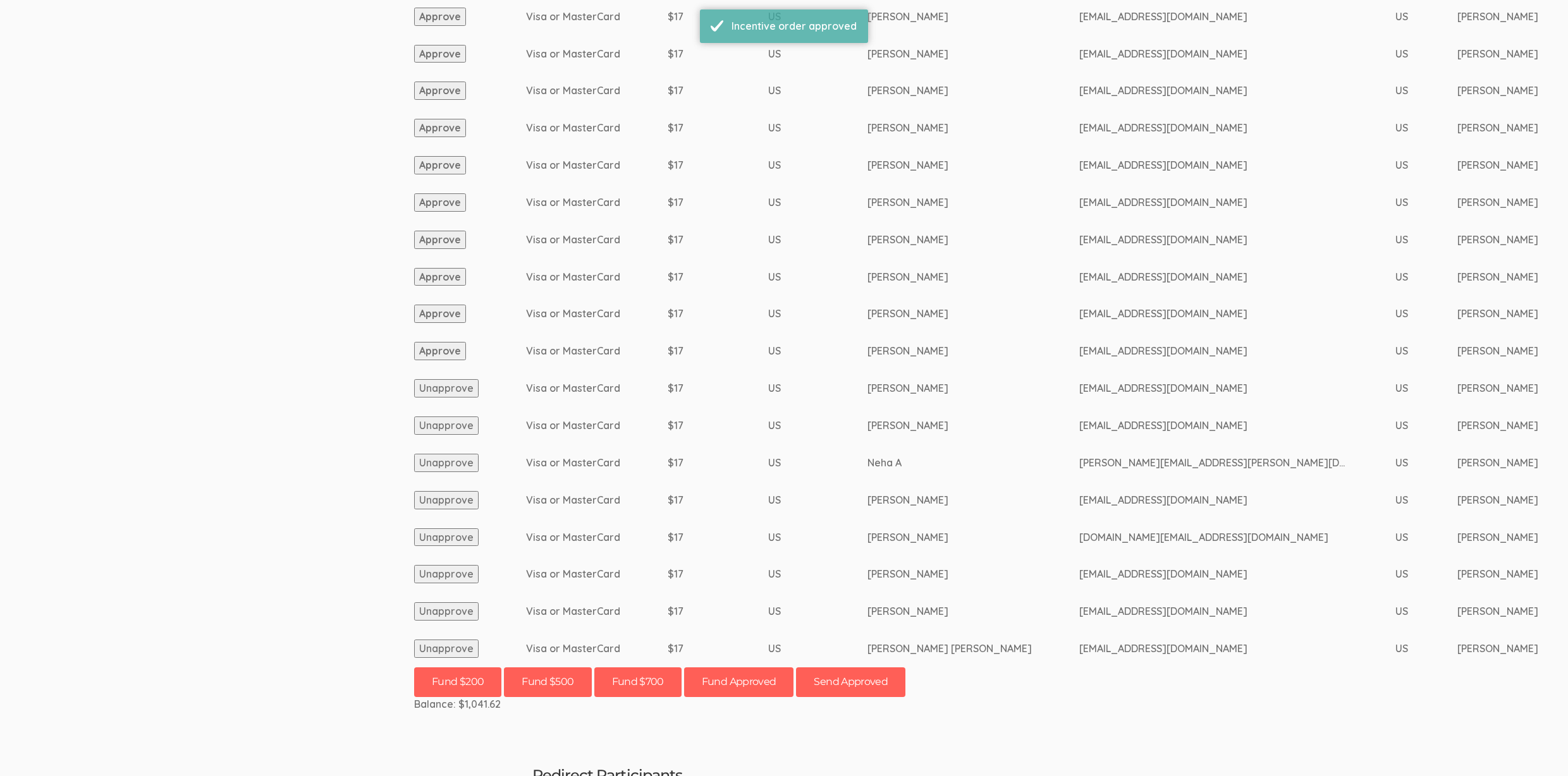
click at [430, 355] on button "Approve" at bounding box center [440, 350] width 52 height 18
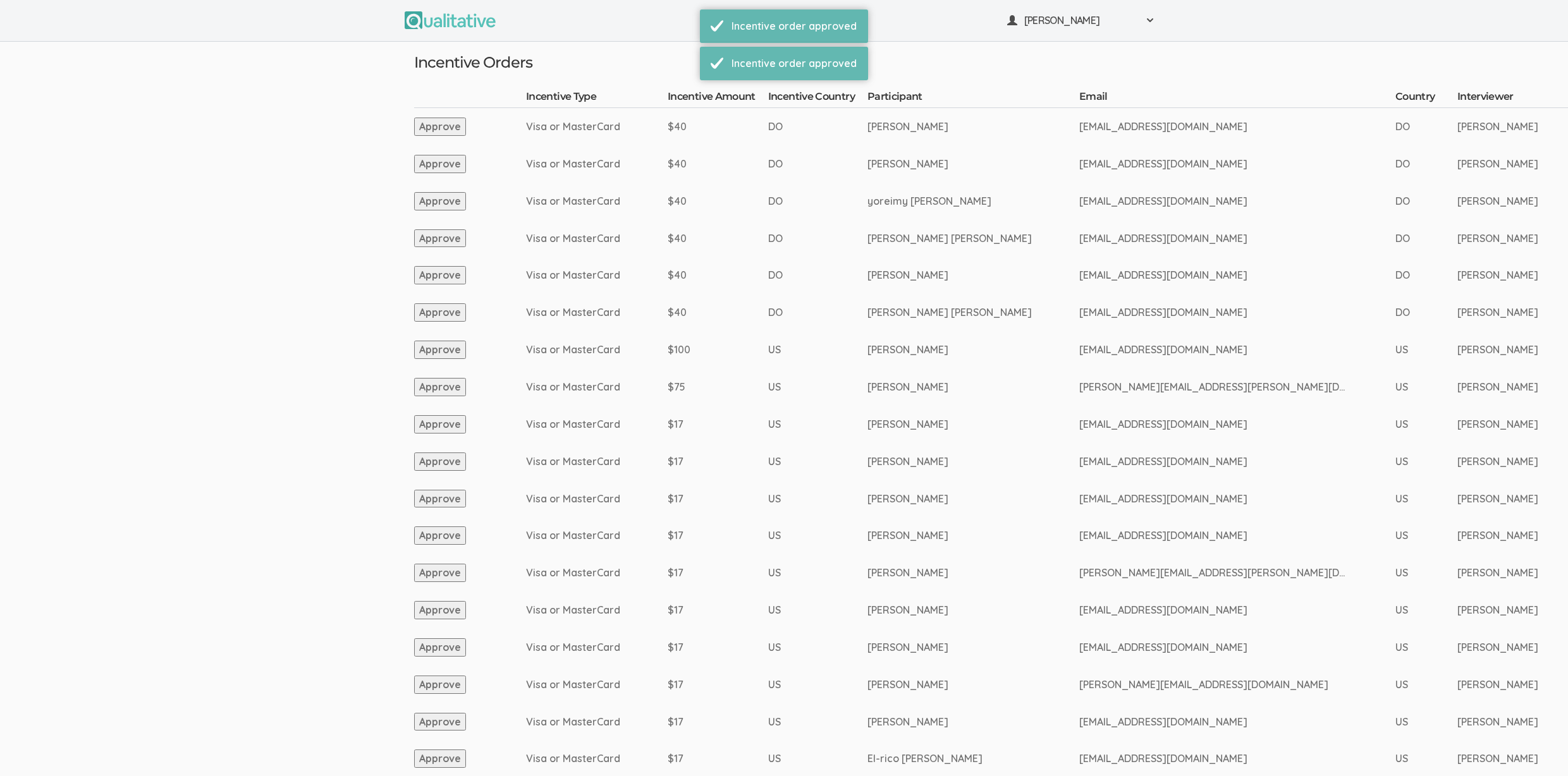
scroll to position [1114, 0]
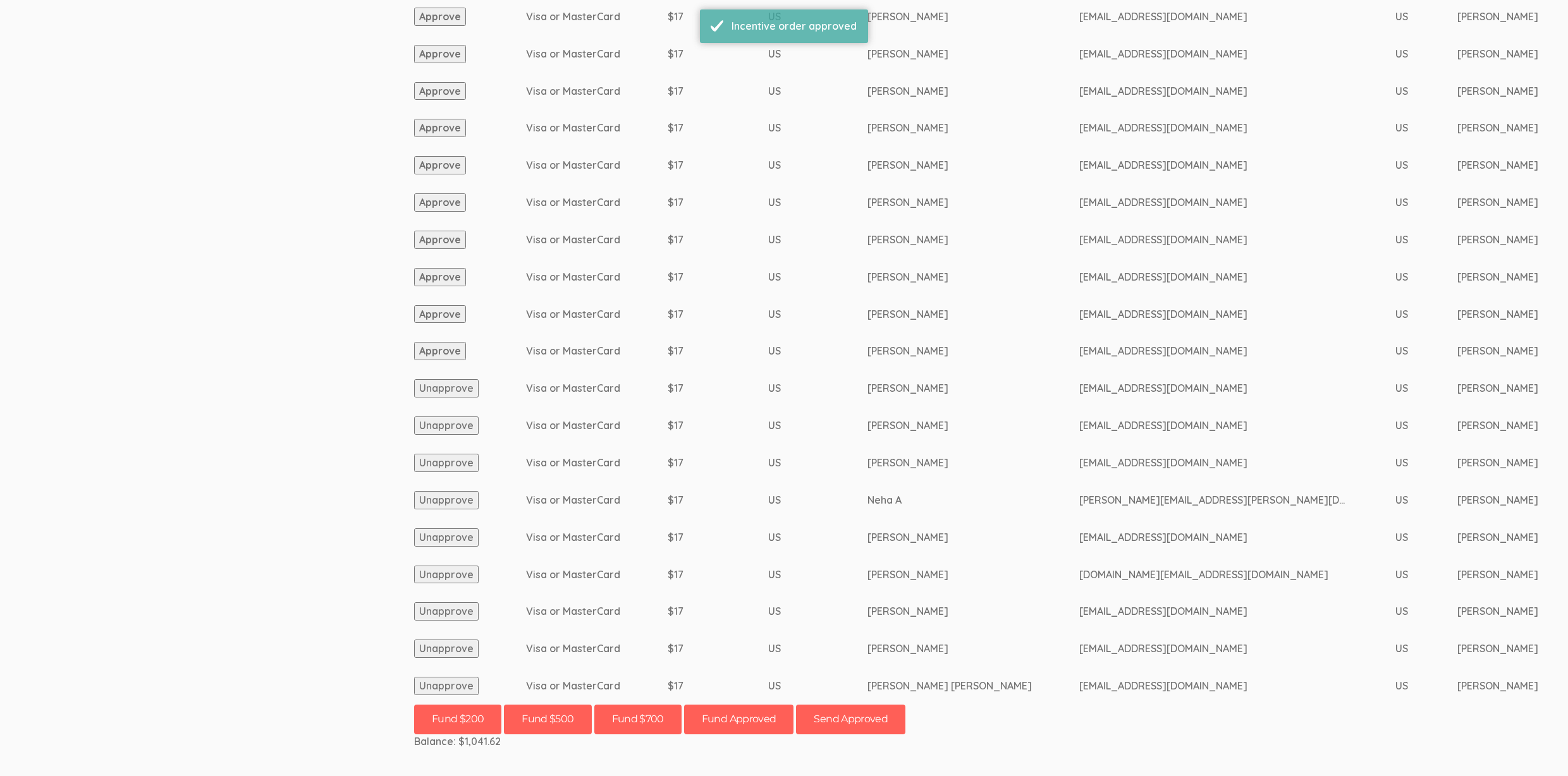
click at [453, 351] on button "Approve" at bounding box center [440, 350] width 52 height 18
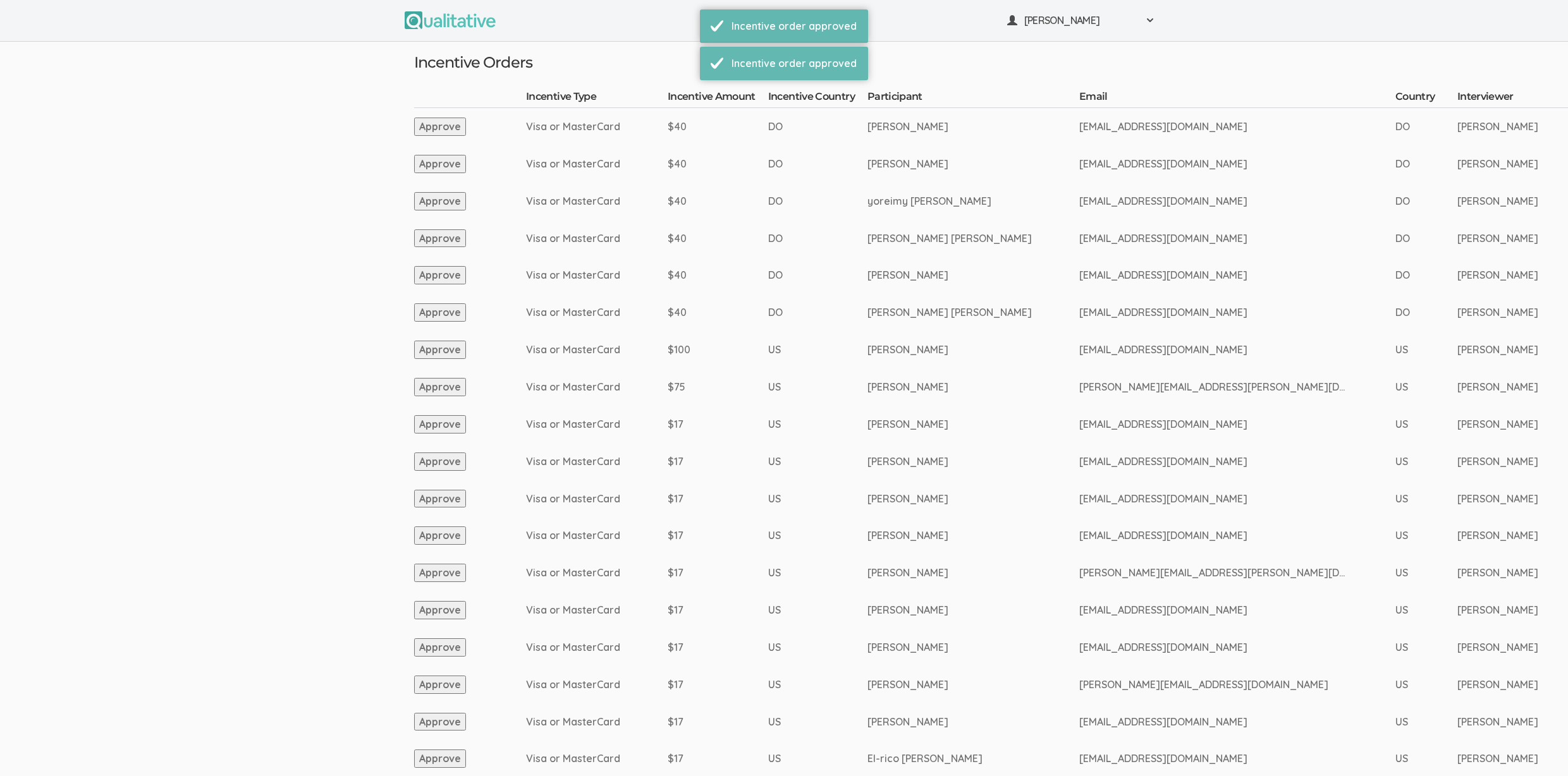
scroll to position [1077, 0]
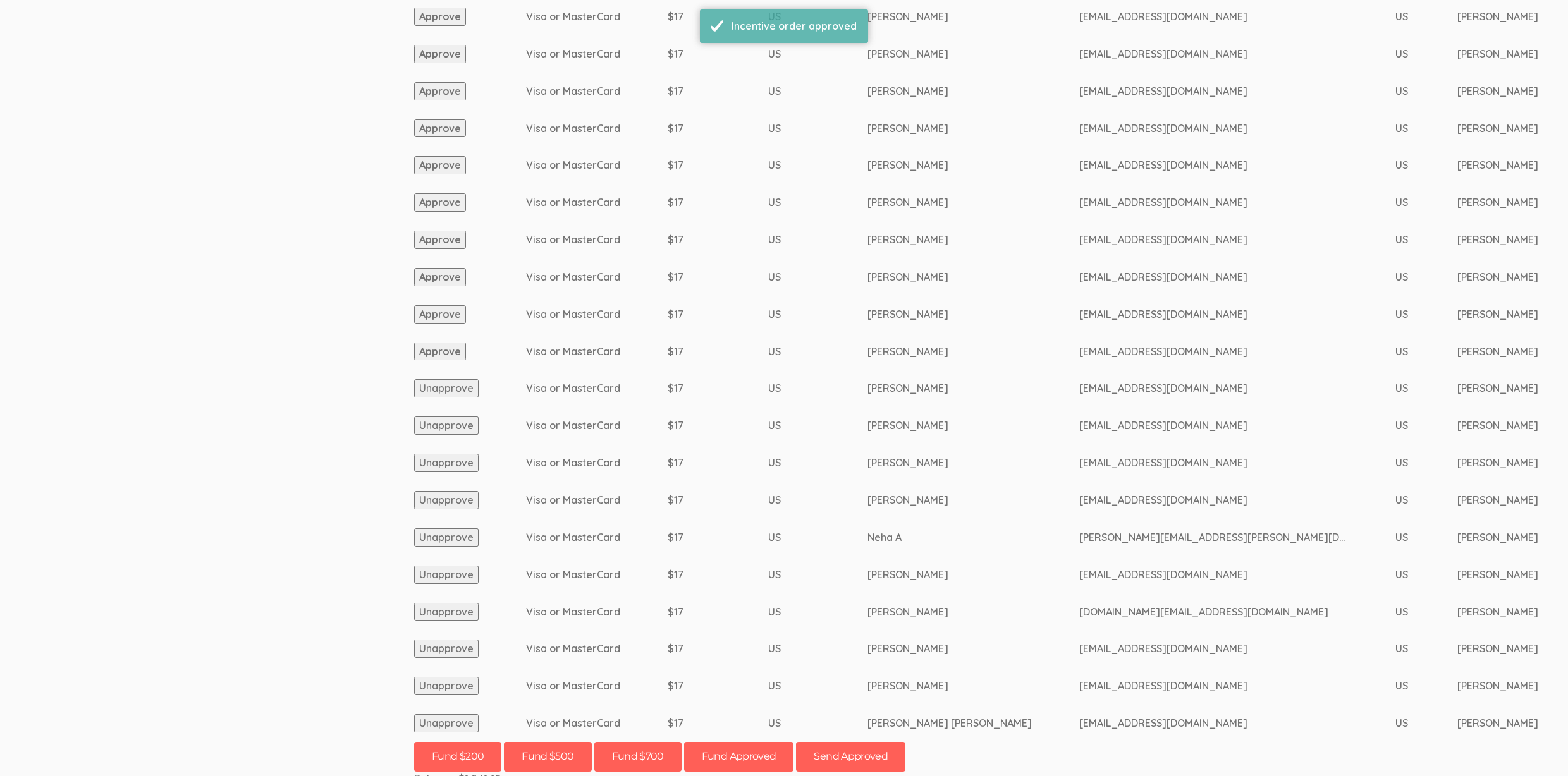
click at [459, 348] on button "Approve" at bounding box center [440, 351] width 52 height 18
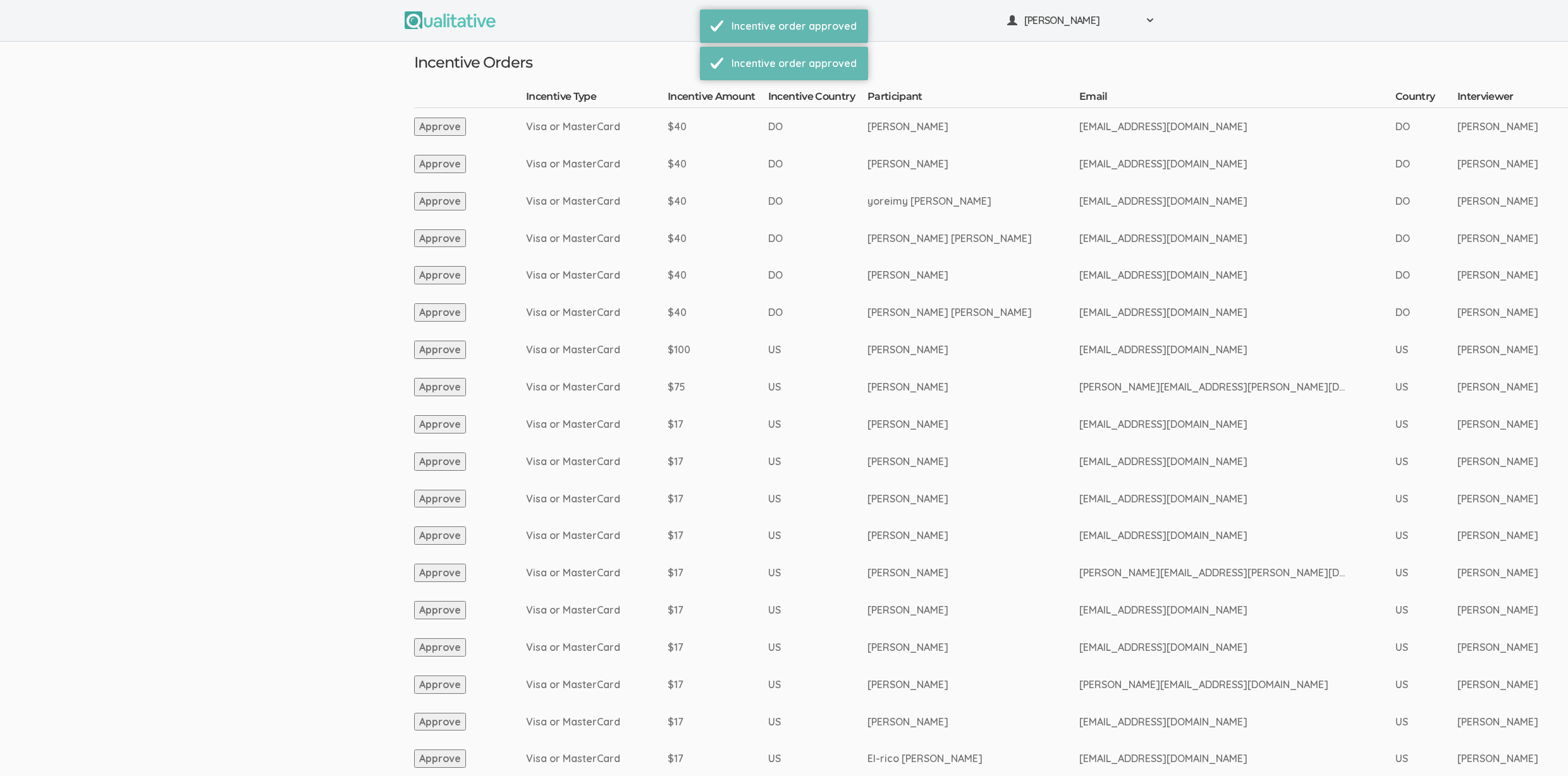
scroll to position [1039, 0]
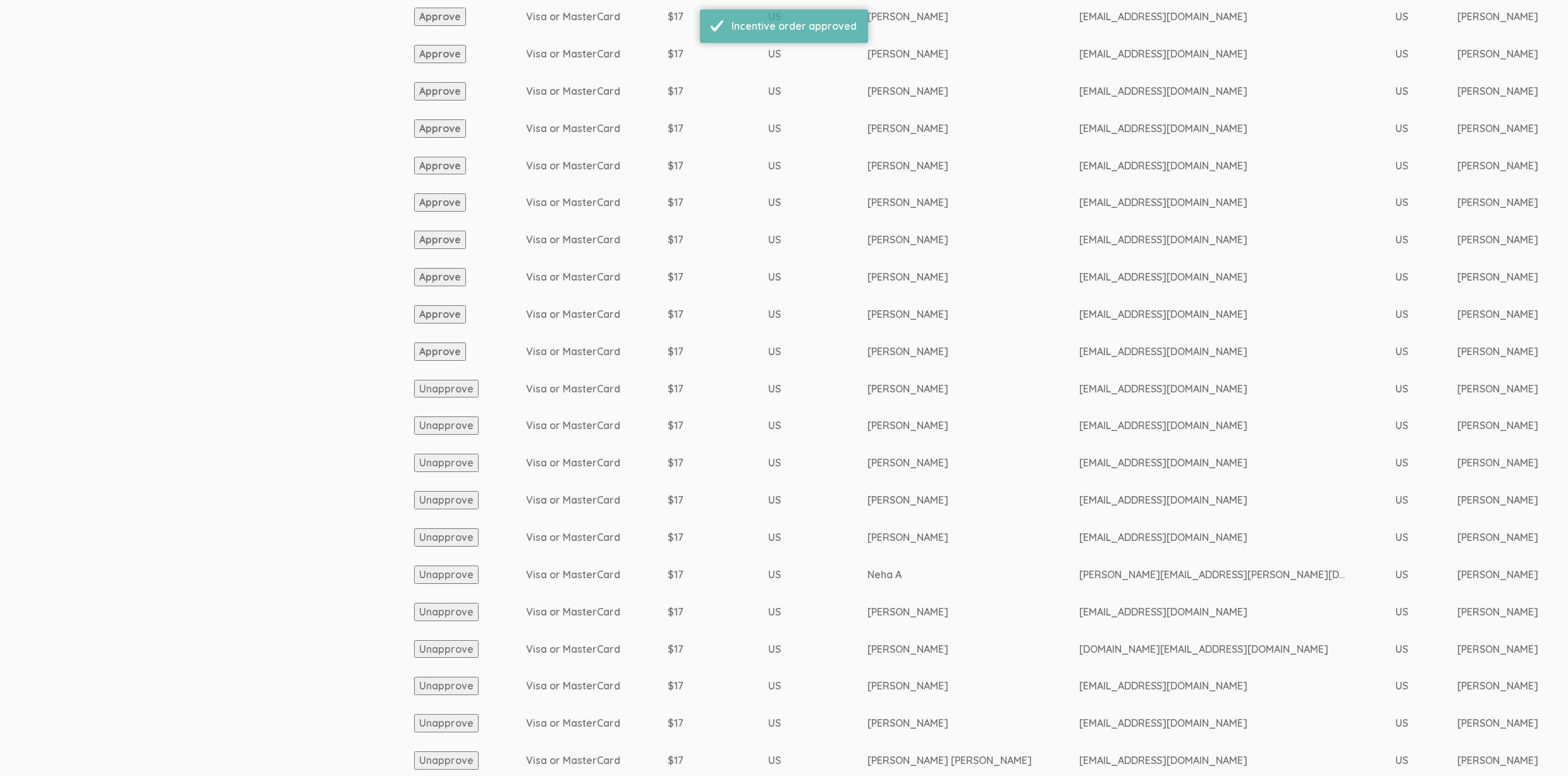
click at [422, 344] on button "Approve" at bounding box center [440, 351] width 52 height 18
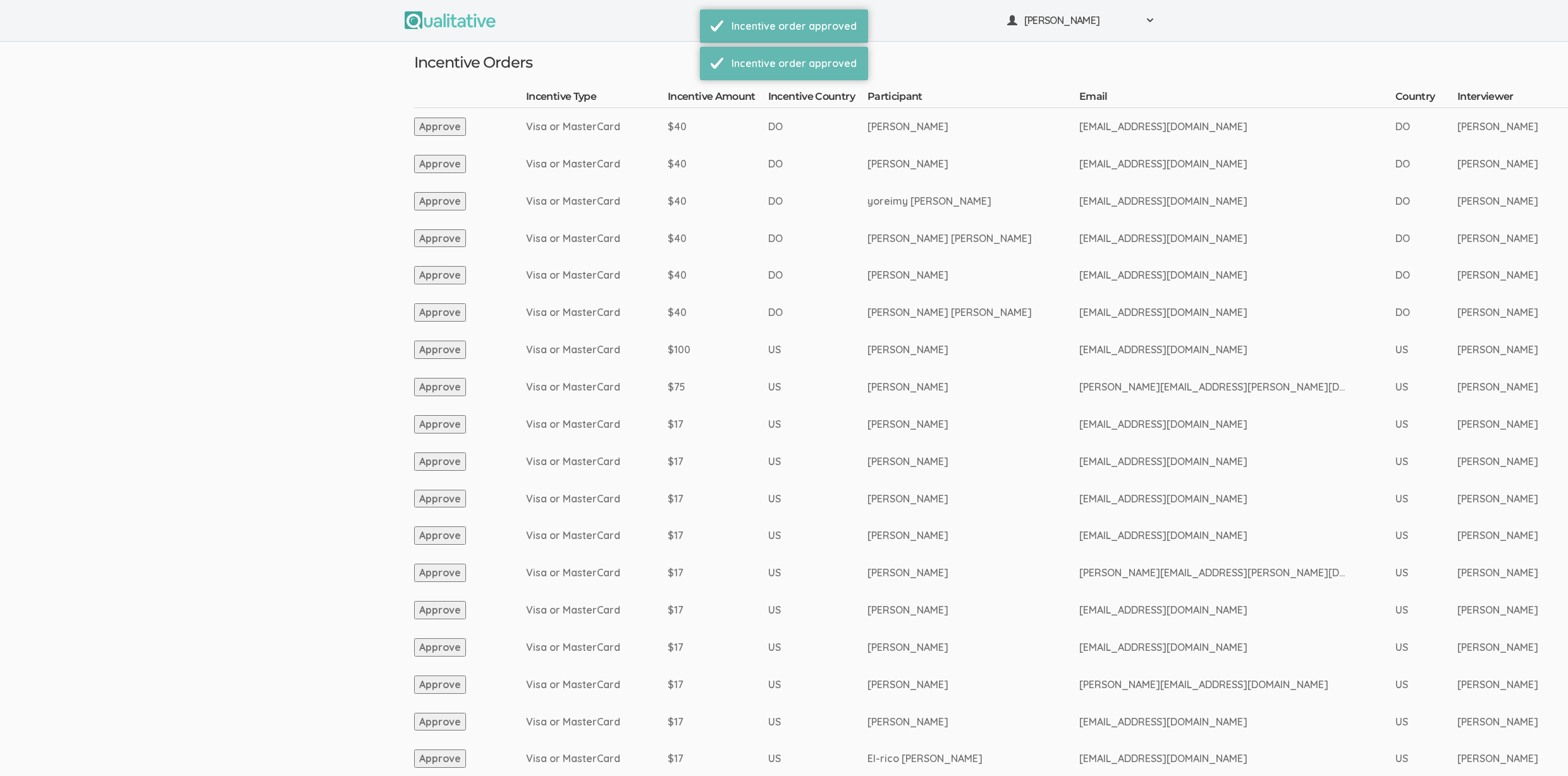
scroll to position [1003, 0]
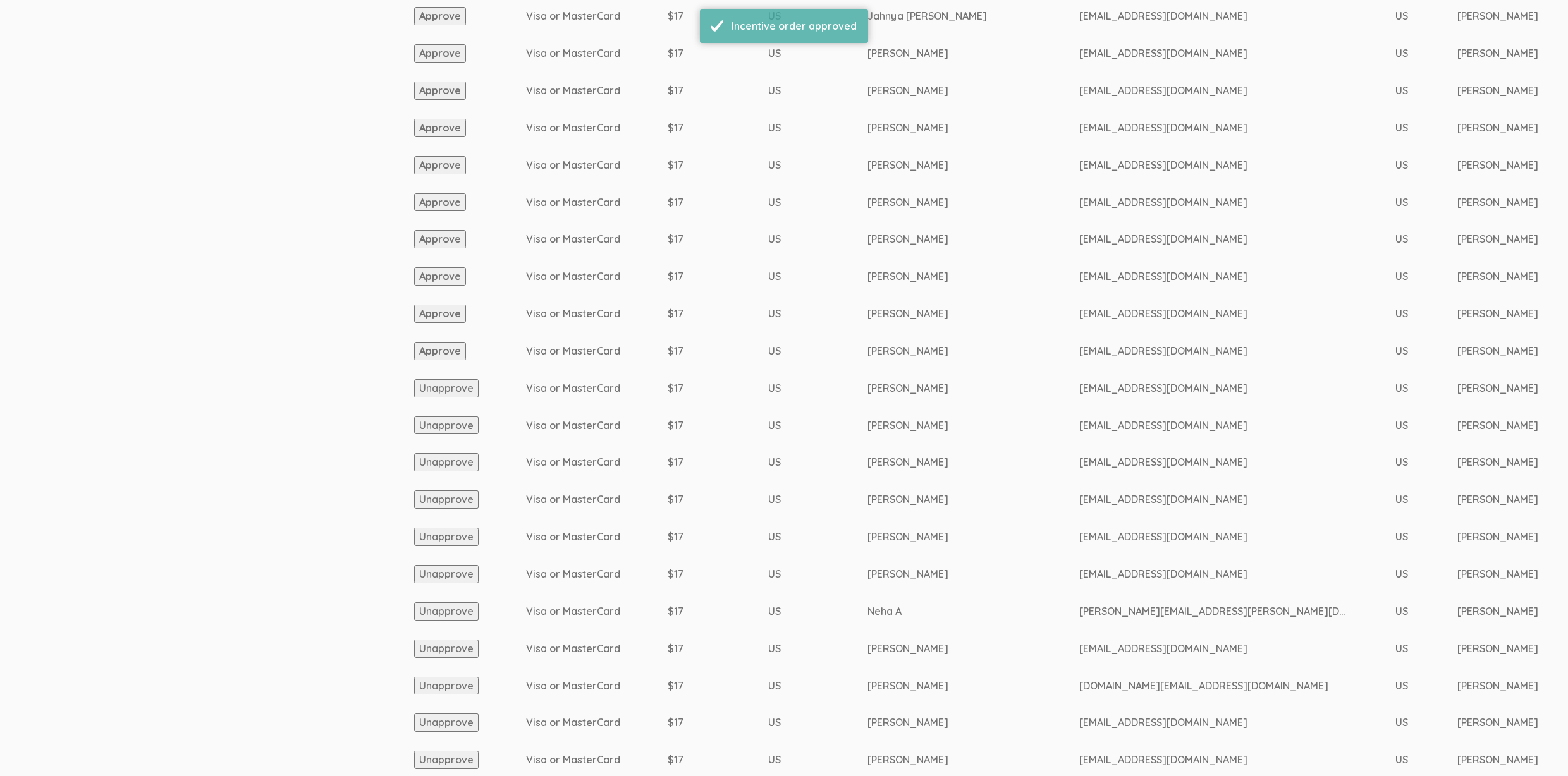
click at [440, 352] on button "Approve" at bounding box center [440, 350] width 52 height 18
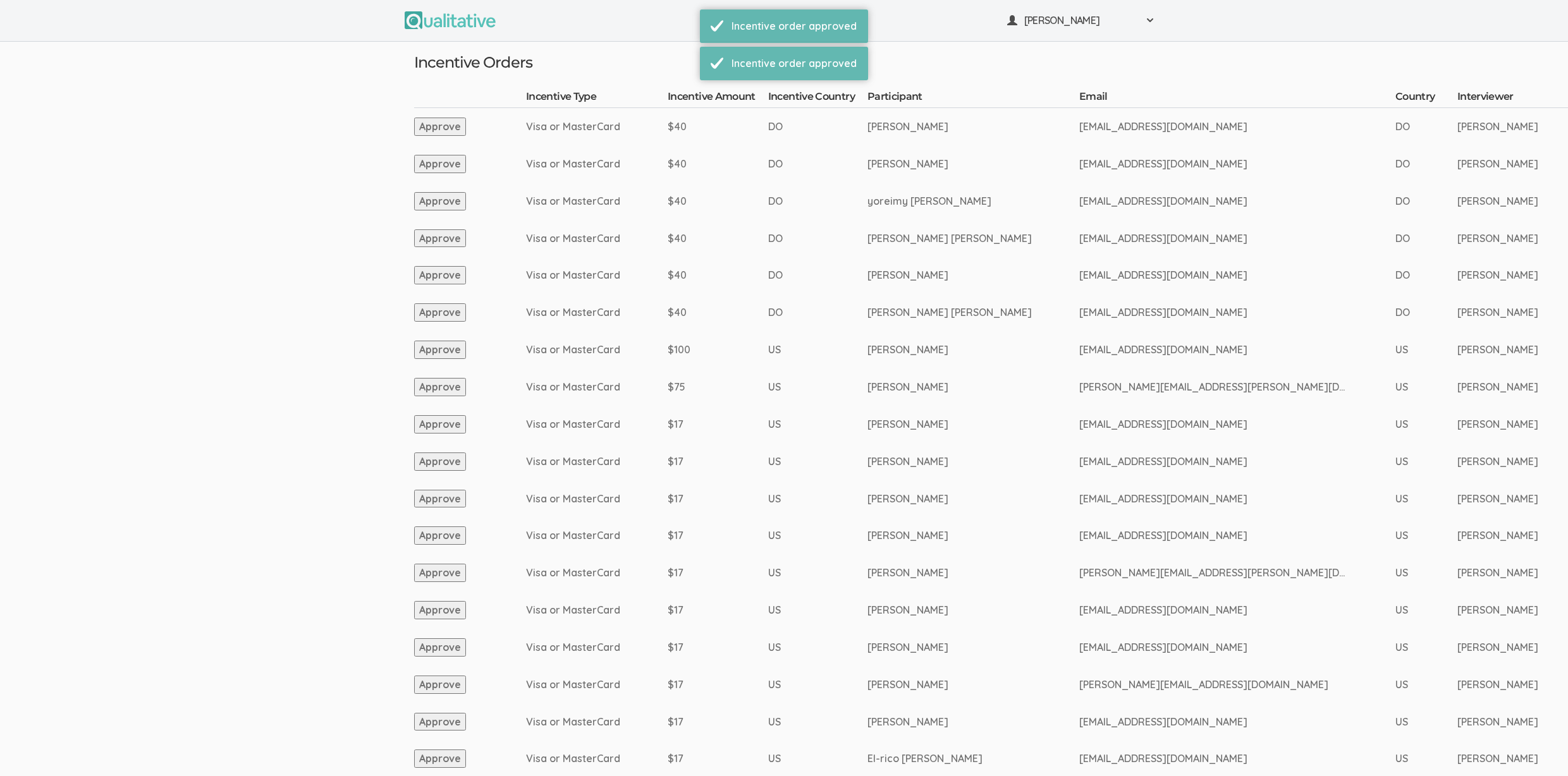
scroll to position [965, 0]
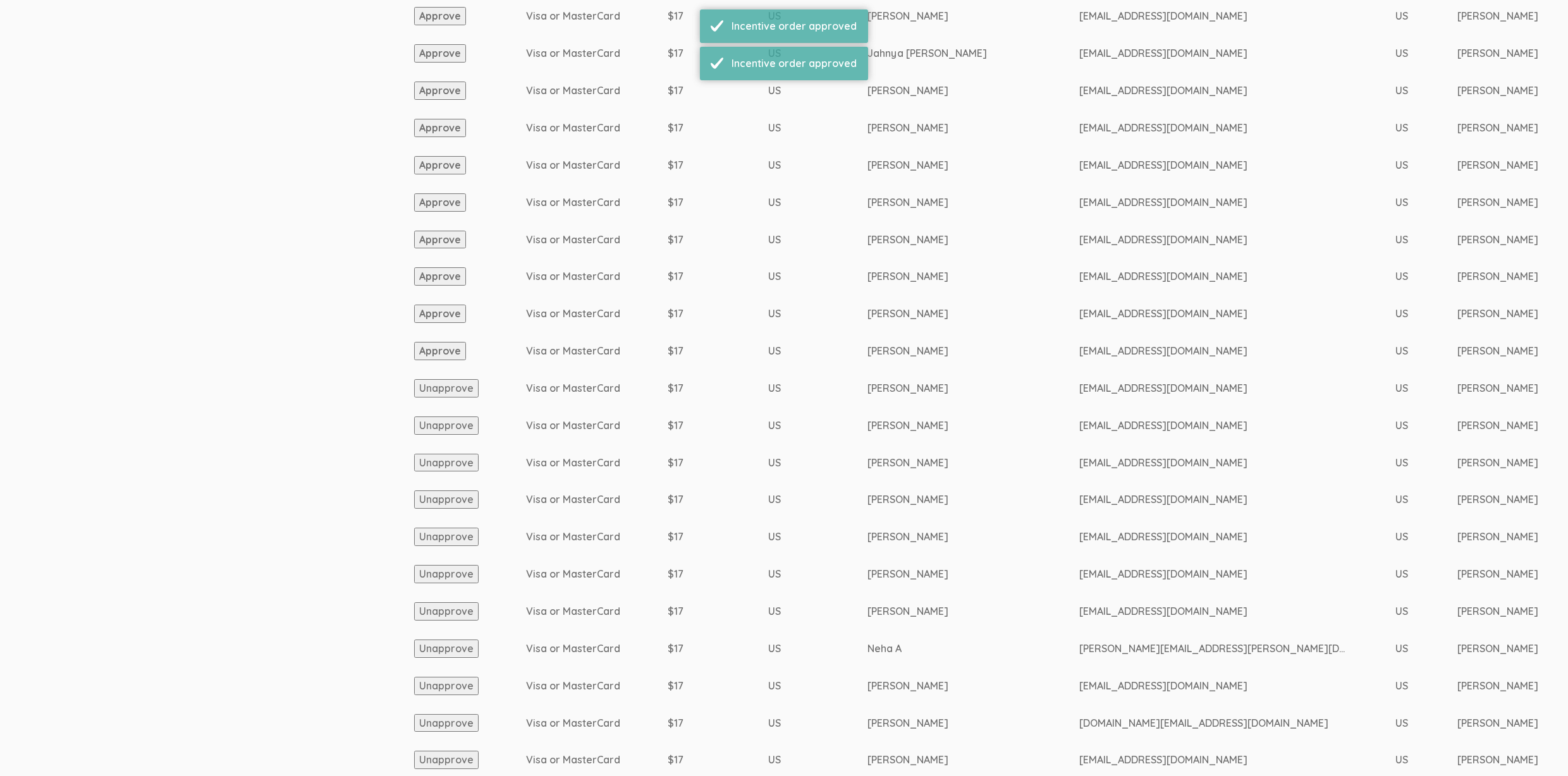
click at [441, 350] on button "Approve" at bounding box center [440, 350] width 52 height 18
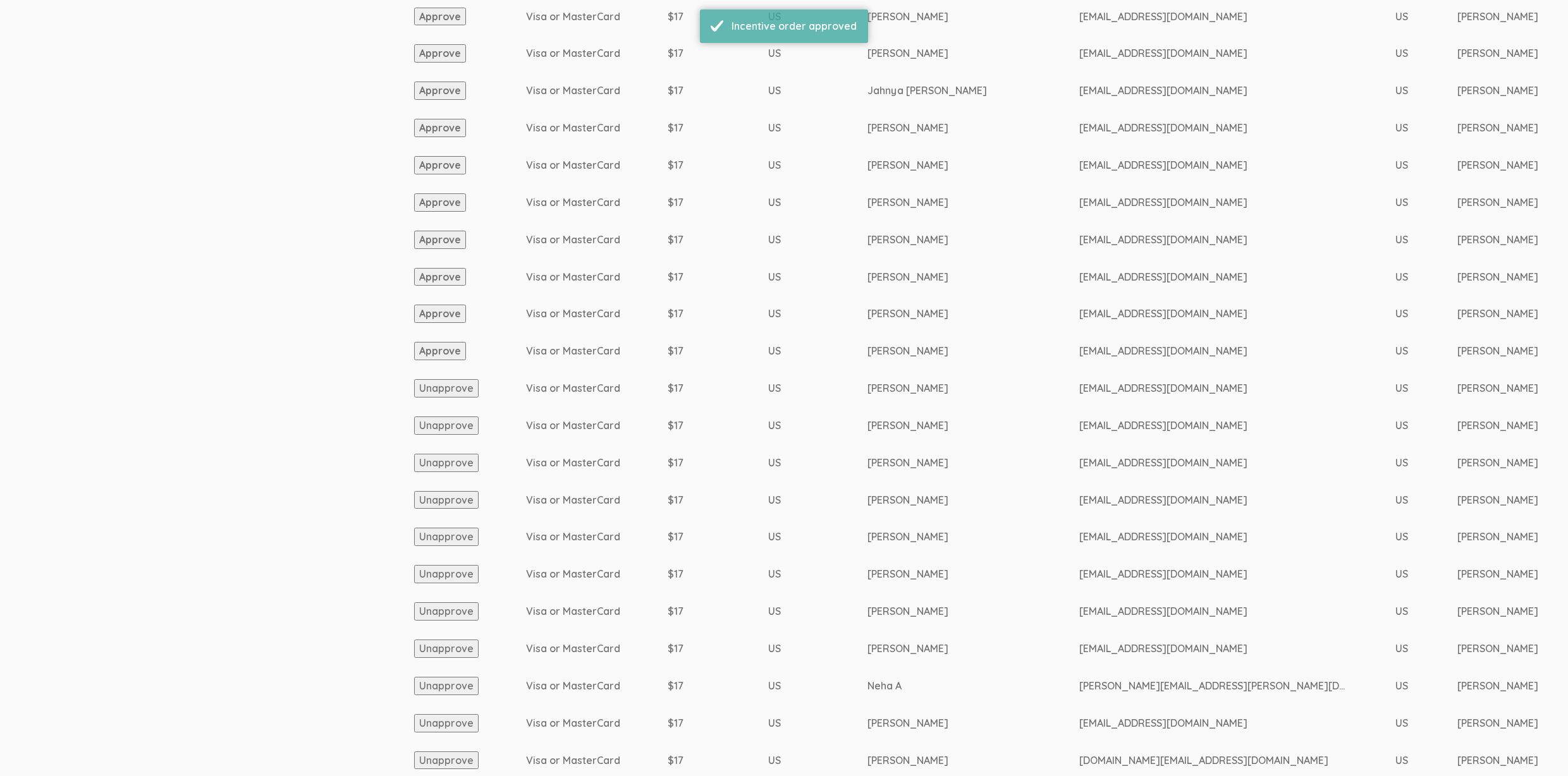
drag, startPoint x: 449, startPoint y: 352, endPoint x: 230, endPoint y: 410, distance: 226.6
click at [448, 352] on button "Approve" at bounding box center [440, 350] width 52 height 18
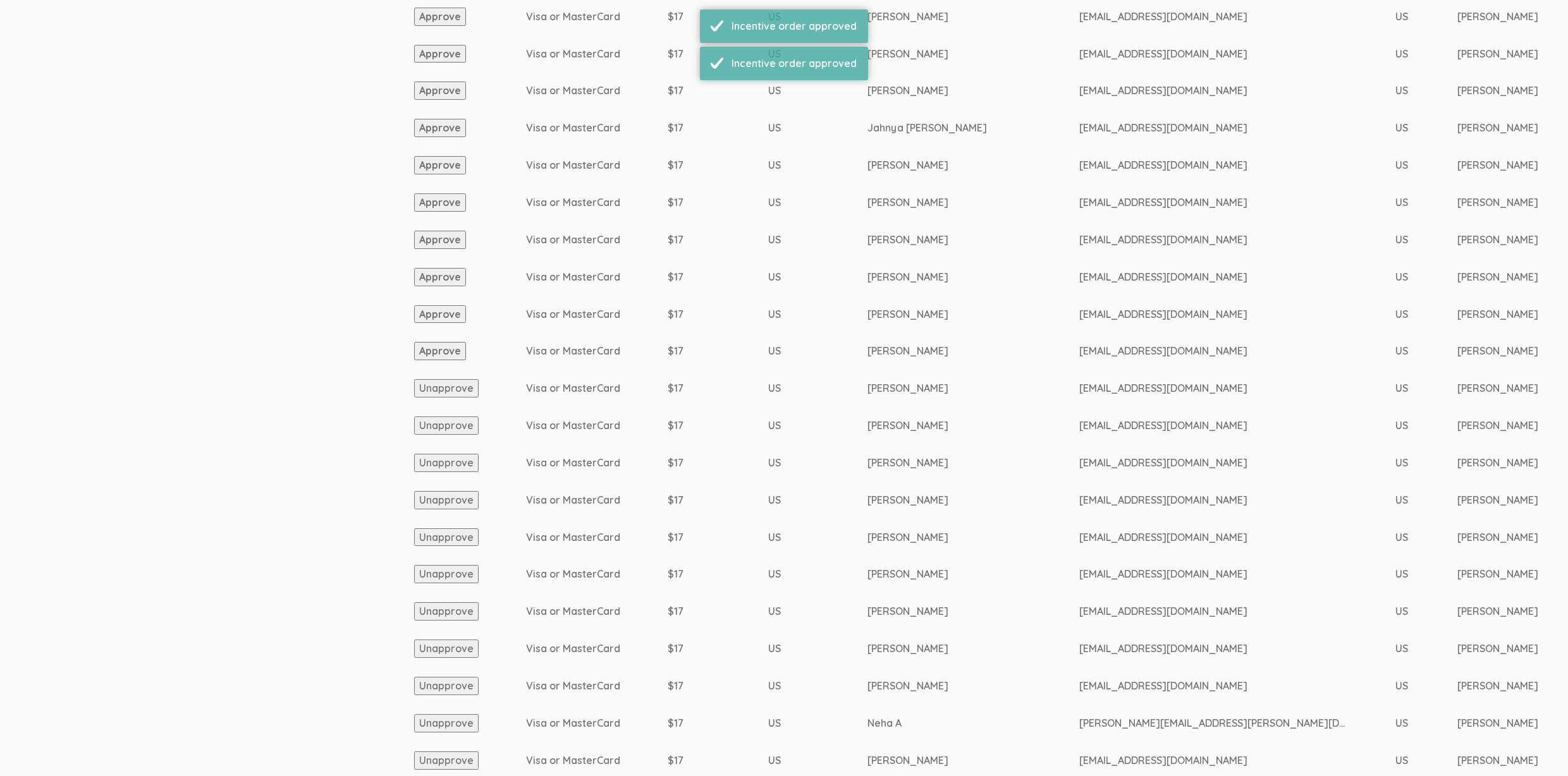
click at [437, 352] on button "Approve" at bounding box center [440, 350] width 52 height 18
click at [457, 351] on button "Approve" at bounding box center [440, 351] width 52 height 18
click at [440, 359] on button "Approve" at bounding box center [440, 351] width 52 height 18
click at [432, 358] on button "Approve" at bounding box center [440, 351] width 52 height 18
click at [448, 353] on button "Approve" at bounding box center [440, 350] width 52 height 18
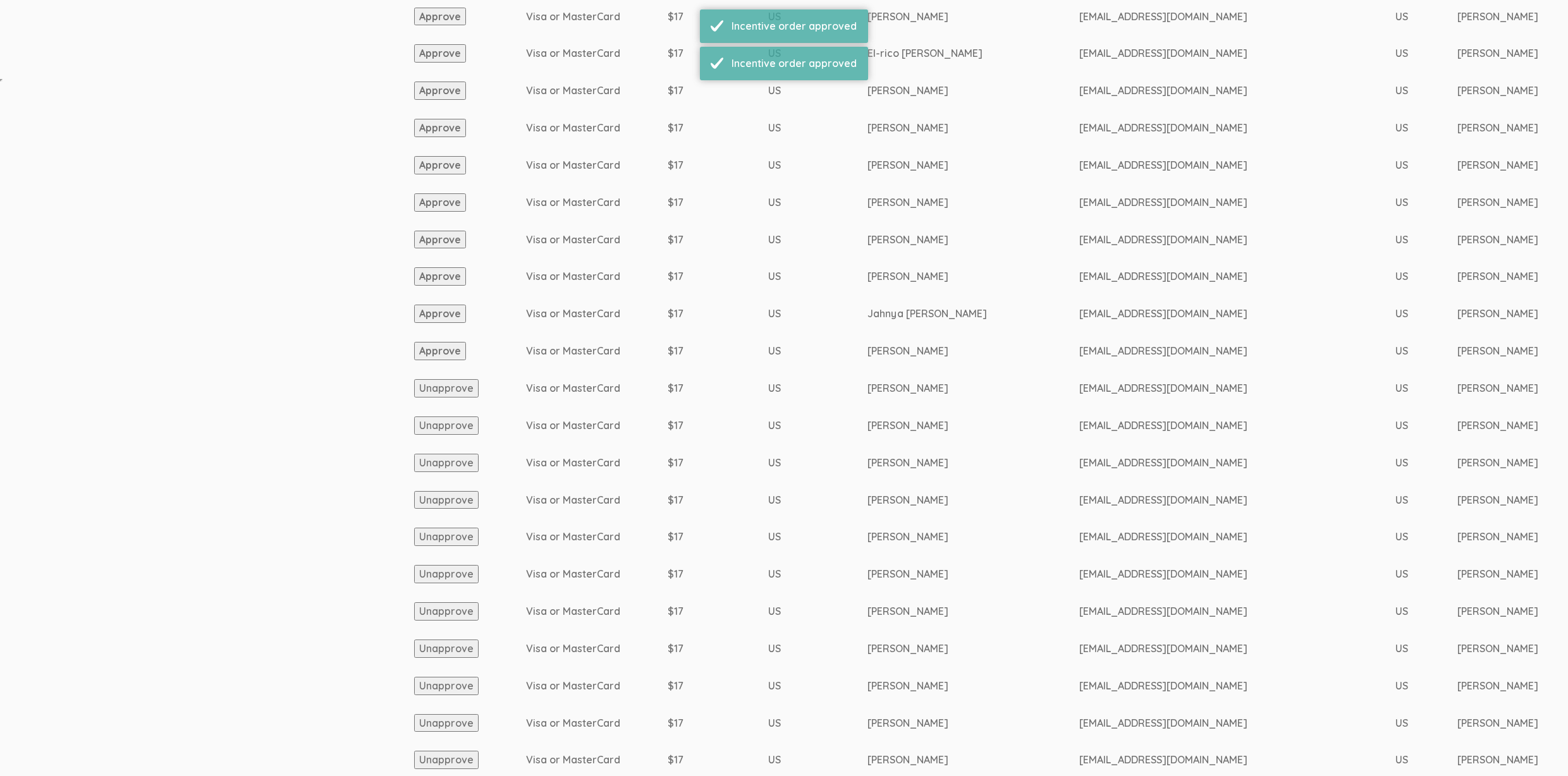
click at [447, 347] on button "Approve" at bounding box center [440, 350] width 52 height 18
click at [440, 358] on button "Approve" at bounding box center [440, 350] width 52 height 18
click at [453, 351] on button "Approve" at bounding box center [440, 350] width 52 height 18
click at [442, 361] on td "Approve" at bounding box center [470, 351] width 112 height 38
drag, startPoint x: 442, startPoint y: 354, endPoint x: 288, endPoint y: 367, distance: 154.5
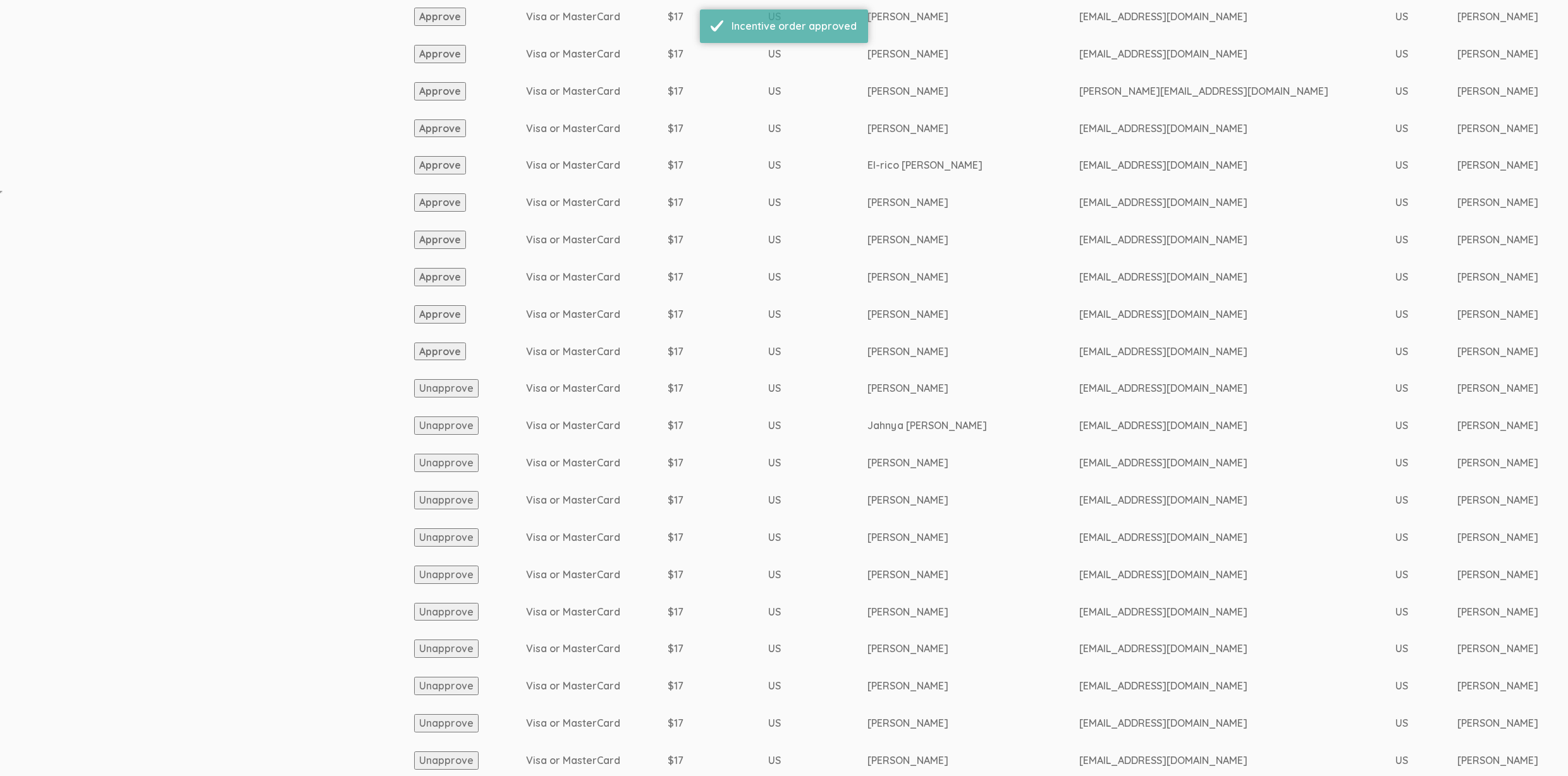
click at [442, 354] on button "Approve" at bounding box center [440, 351] width 52 height 18
click at [448, 342] on button "Approve" at bounding box center [440, 351] width 52 height 18
click at [429, 353] on button "Approve" at bounding box center [440, 351] width 52 height 18
drag, startPoint x: 425, startPoint y: 350, endPoint x: 386, endPoint y: 349, distance: 39.0
click at [425, 350] on button "Approve" at bounding box center [440, 350] width 52 height 18
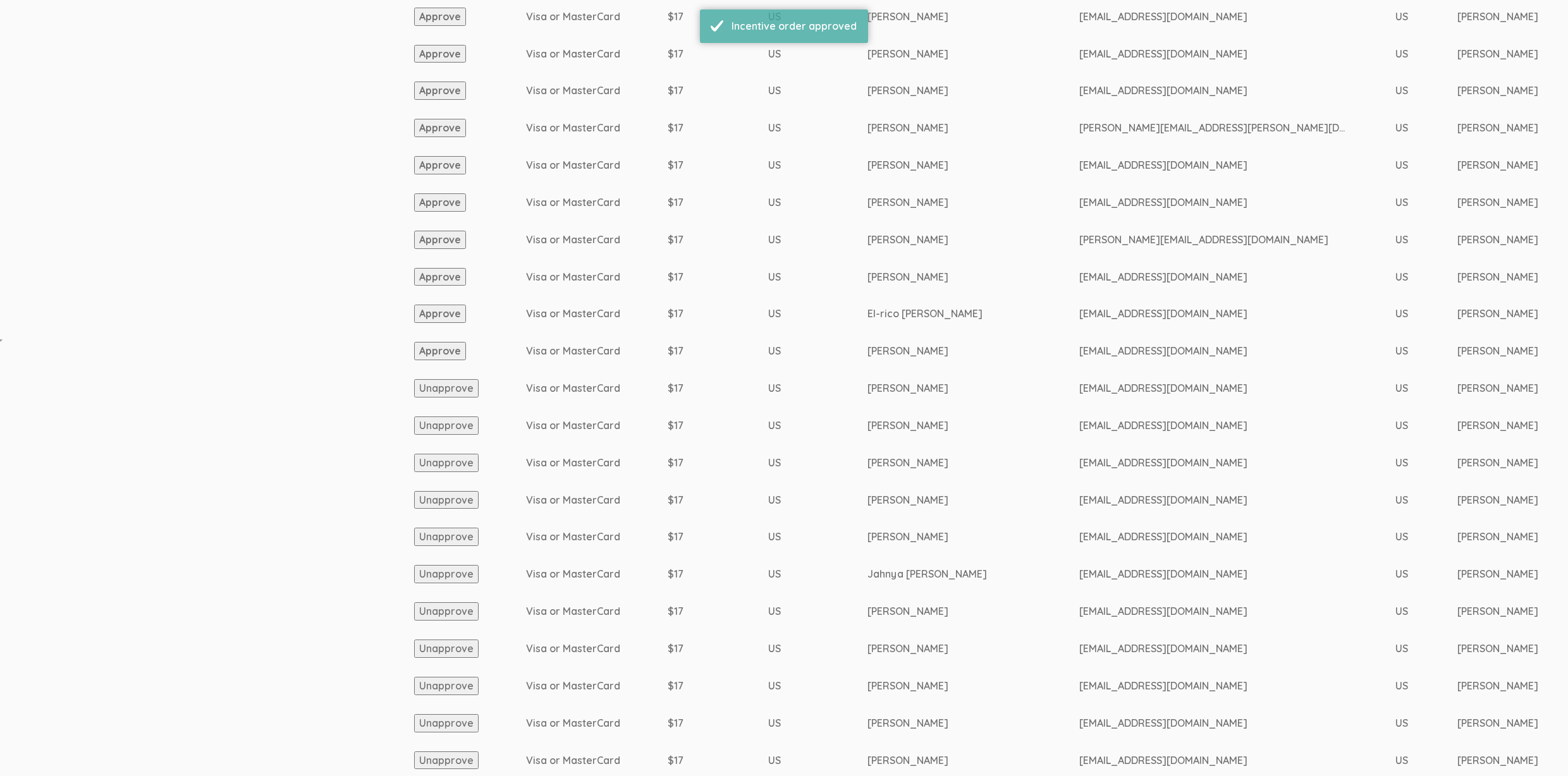
click at [420, 355] on button "Approve" at bounding box center [440, 350] width 52 height 18
click at [457, 351] on button "Approve" at bounding box center [440, 350] width 52 height 18
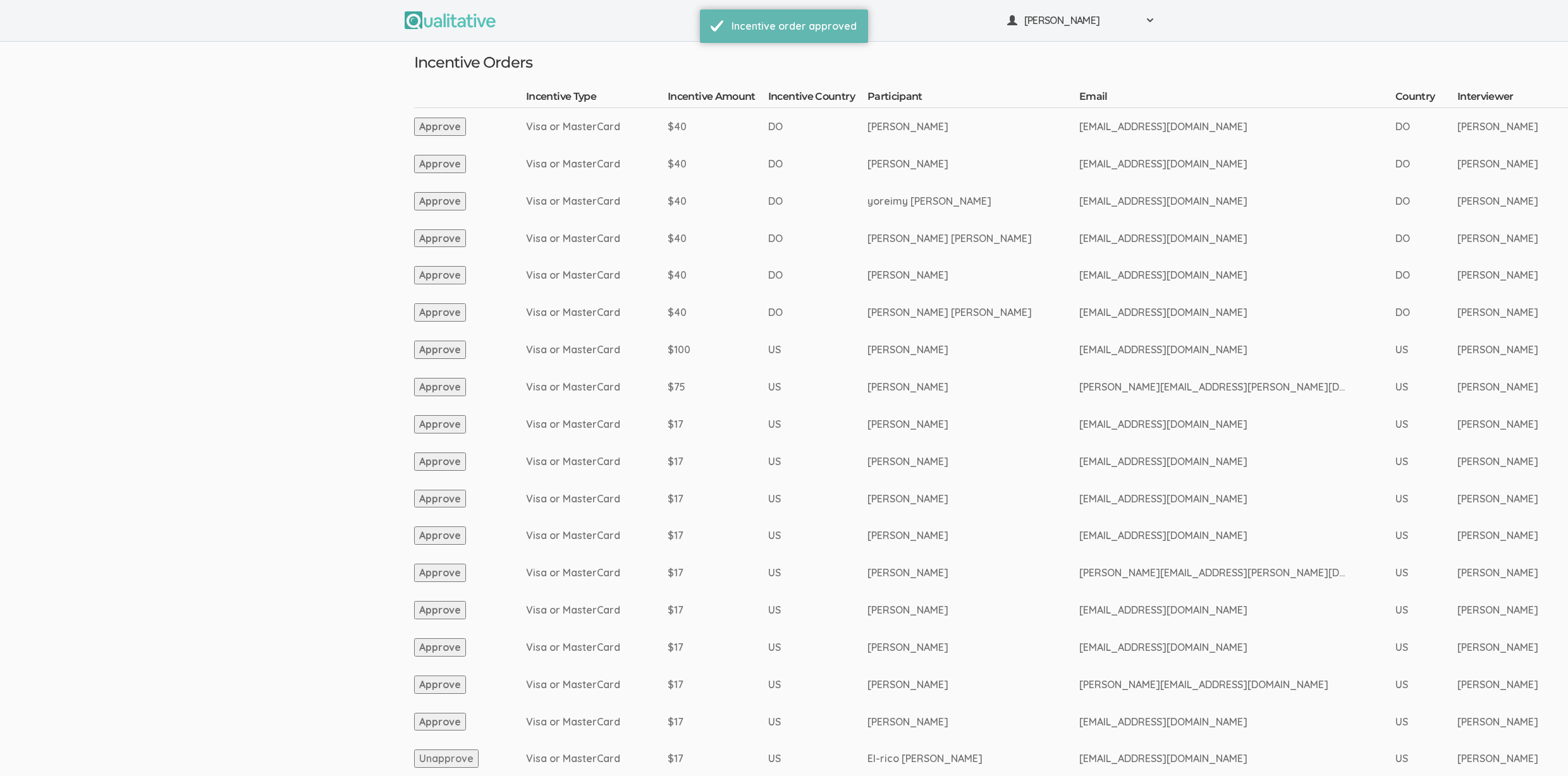
click at [446, 725] on button "Approve" at bounding box center [440, 721] width 52 height 18
click at [434, 682] on button "Approve" at bounding box center [440, 684] width 52 height 18
click at [438, 648] on button "Approve" at bounding box center [440, 647] width 52 height 18
click at [444, 613] on button "Approve" at bounding box center [440, 610] width 52 height 18
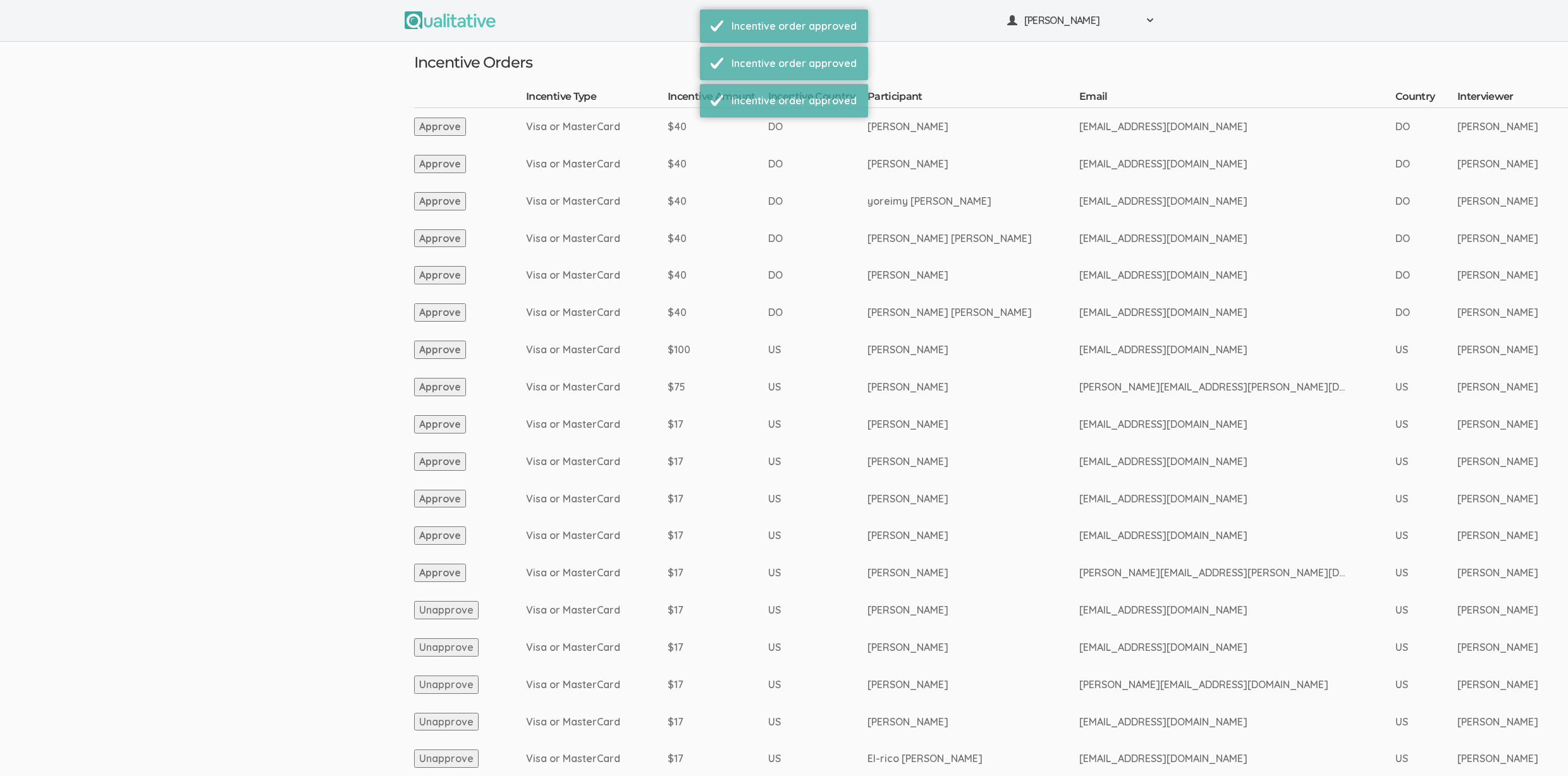
click at [450, 577] on button "Approve" at bounding box center [440, 572] width 52 height 18
click at [452, 538] on button "Approve" at bounding box center [440, 535] width 52 height 18
click at [451, 501] on button "Approve" at bounding box center [440, 499] width 52 height 18
click at [445, 465] on button "Approve" at bounding box center [440, 461] width 52 height 18
click at [445, 419] on button "Approve" at bounding box center [440, 424] width 52 height 18
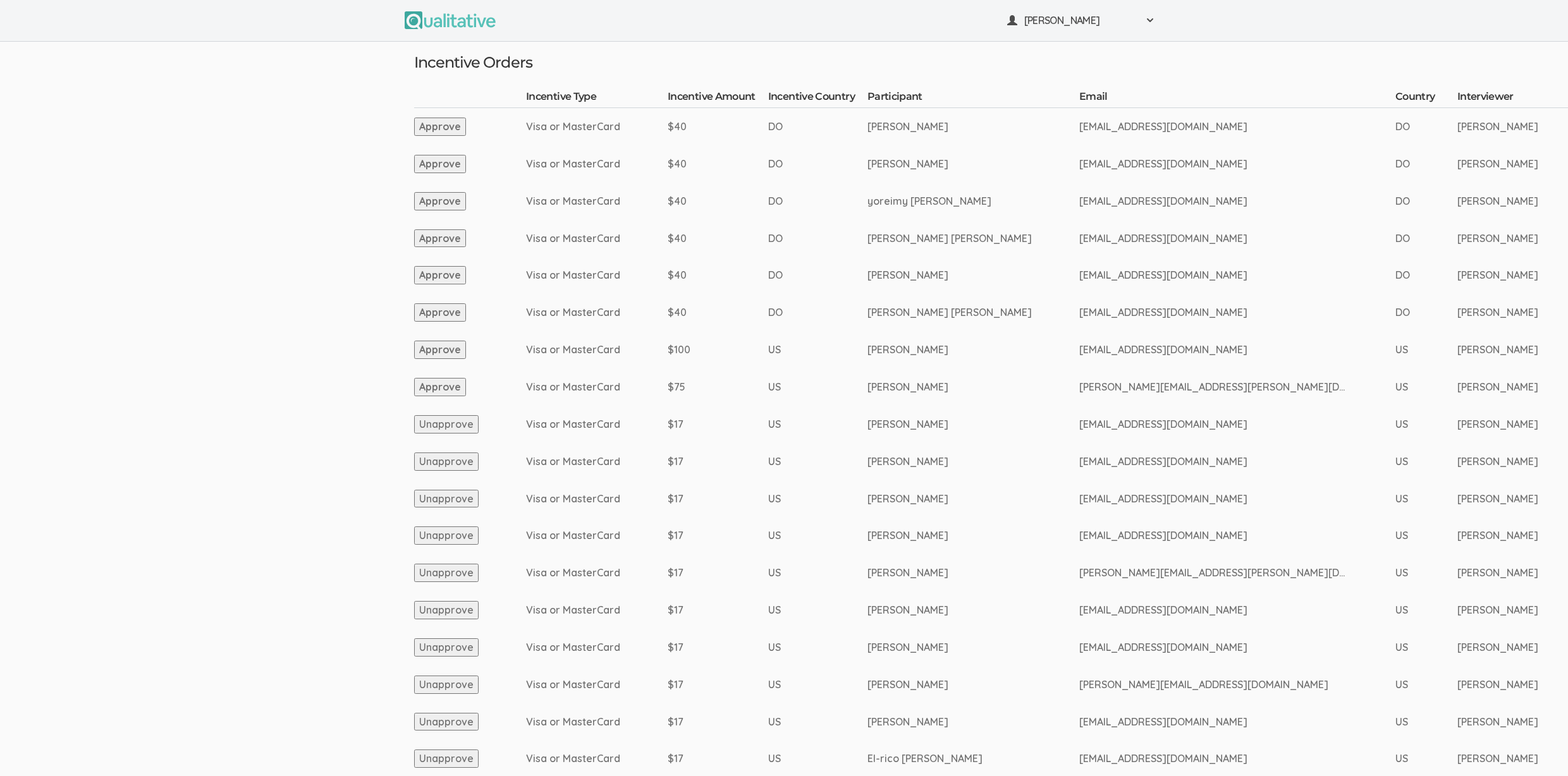
click at [228, 456] on ui-view "Neal Samarakkody Project Workspace Profile Organization Settings" at bounding box center [784, 388] width 1568 height 776
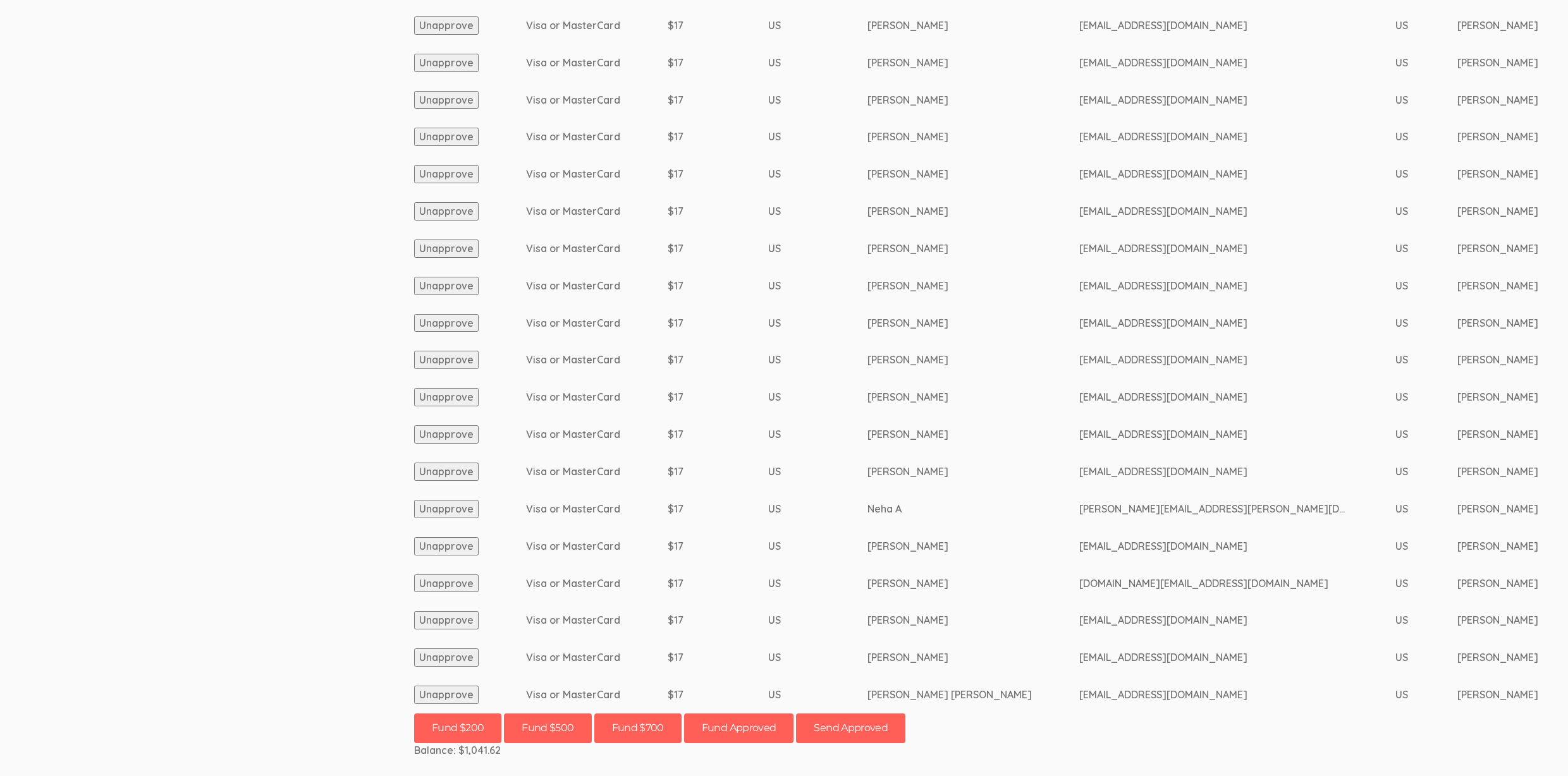
scroll to position [1398, 0]
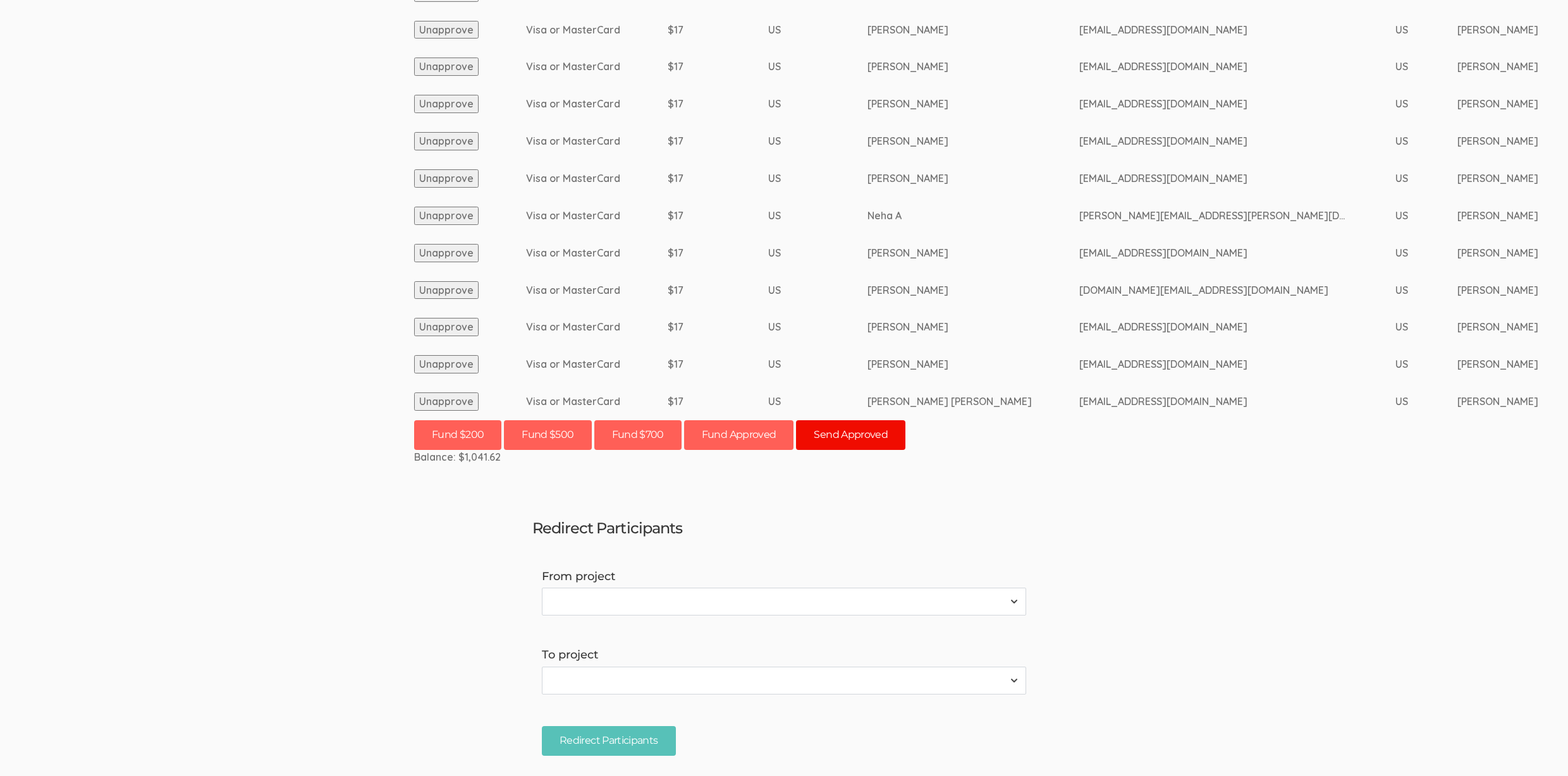
click at [889, 443] on button "Send Approved" at bounding box center [850, 434] width 109 height 29
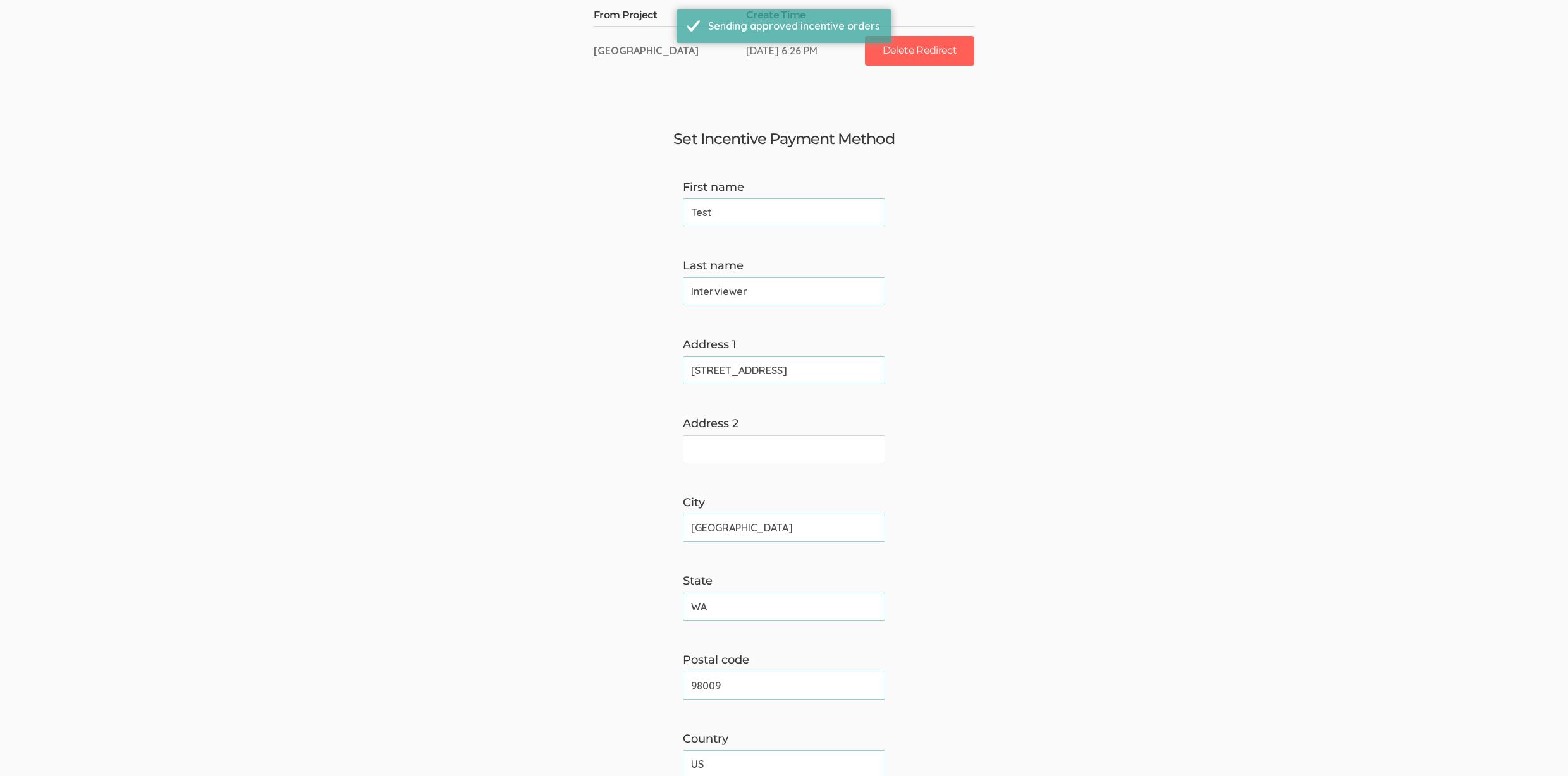
scroll to position [0, 0]
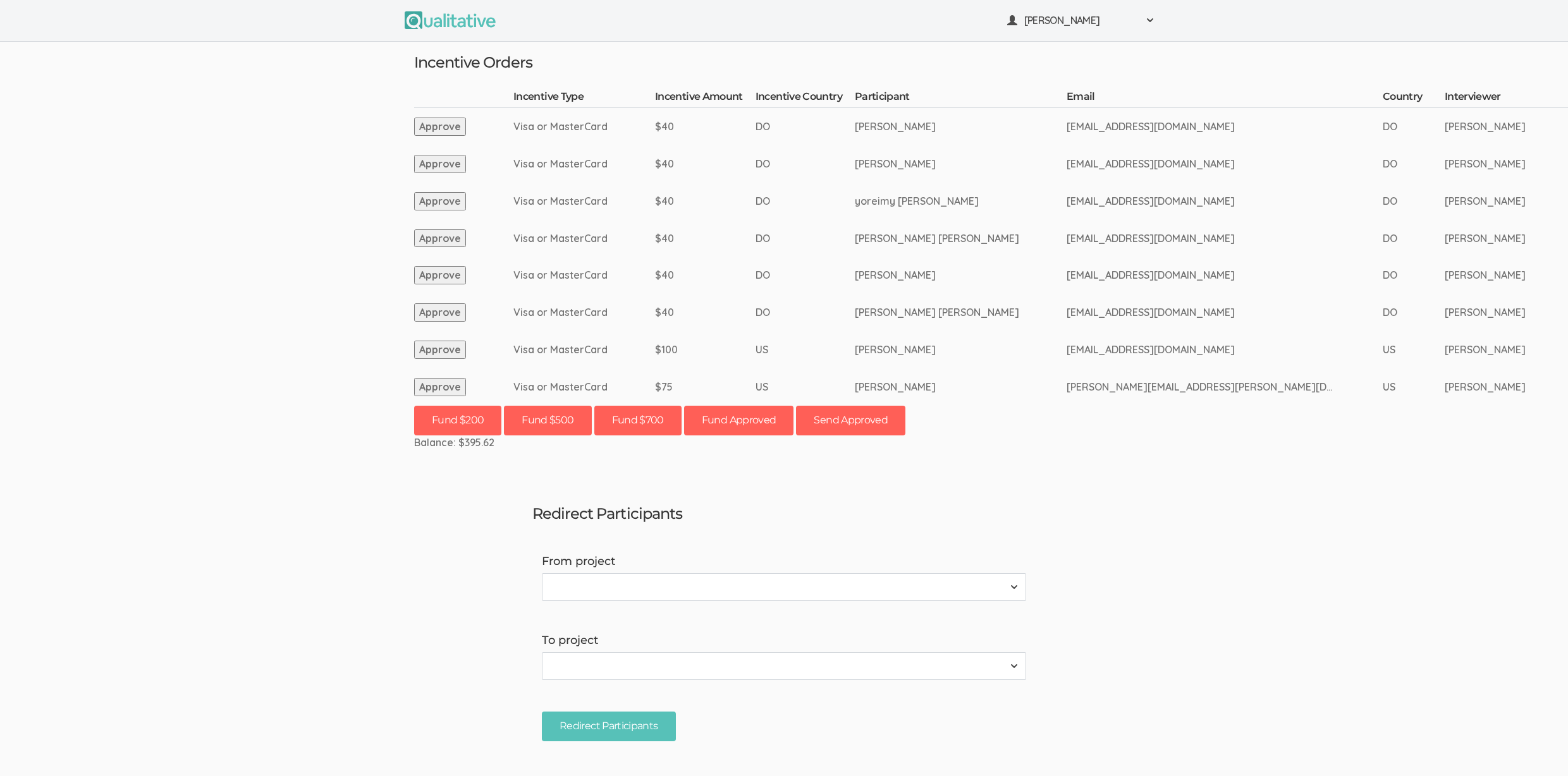
click at [926, 523] on ui-view "Redirect Participants From project 2310 FL Elic AAM 2310 FL Elic LTXF 2310 FL E…" at bounding box center [784, 621] width 522 height 258
click at [654, 423] on button "Fund $700" at bounding box center [638, 420] width 87 height 29
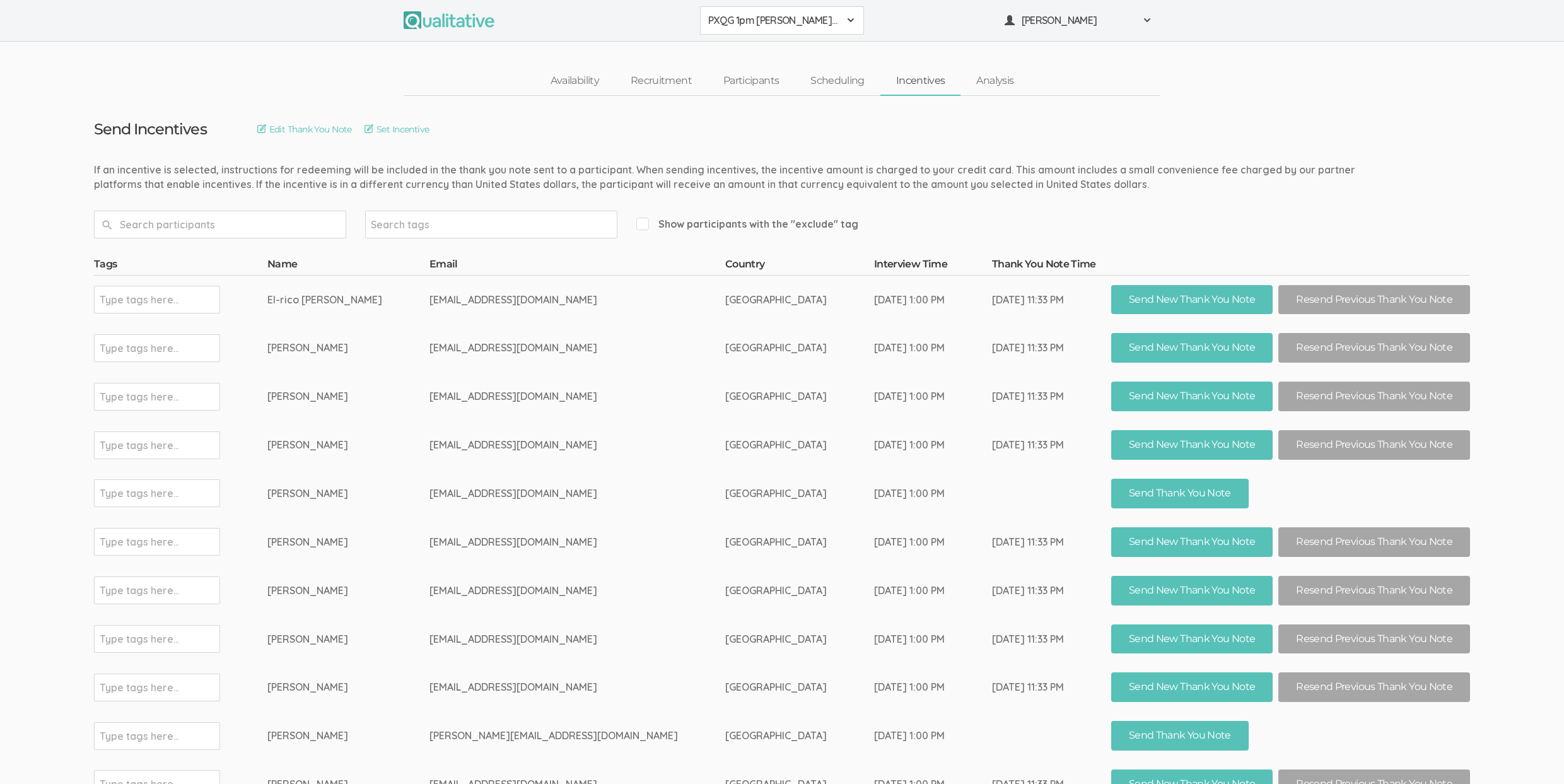
click at [487, 545] on td "[EMAIL_ADDRESS][DOMAIN_NAME]" at bounding box center [577, 541] width 296 height 48
copy td "darksnows17"
click at [489, 603] on td "daronseals1234@gmail.com" at bounding box center [577, 590] width 296 height 48
click at [903, 82] on link "Incentives" at bounding box center [920, 81] width 80 height 27
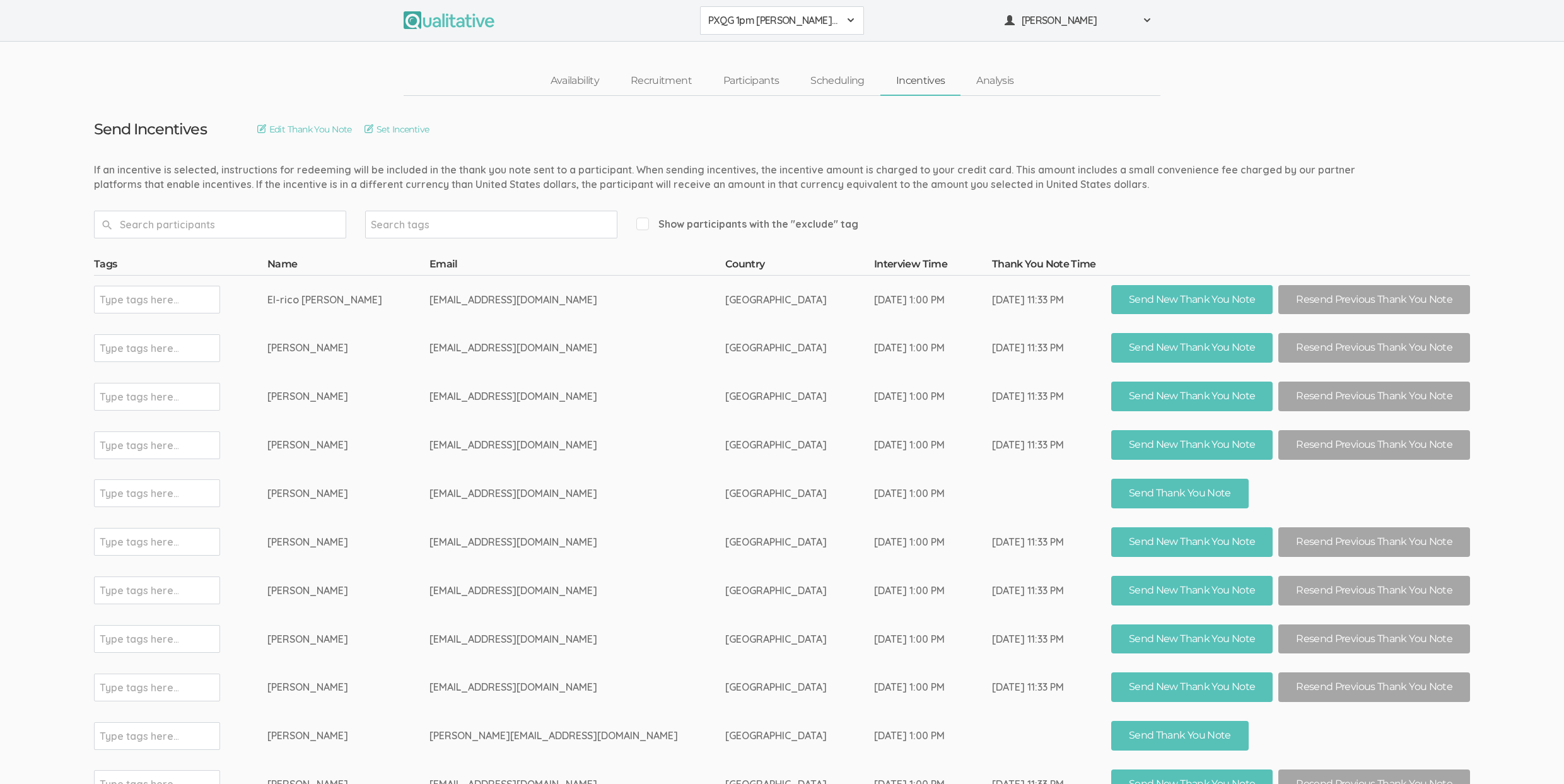
click at [609, 515] on td "caeryotis@gmail.com" at bounding box center [577, 493] width 296 height 48
click at [749, 80] on link "Participants" at bounding box center [751, 81] width 87 height 27
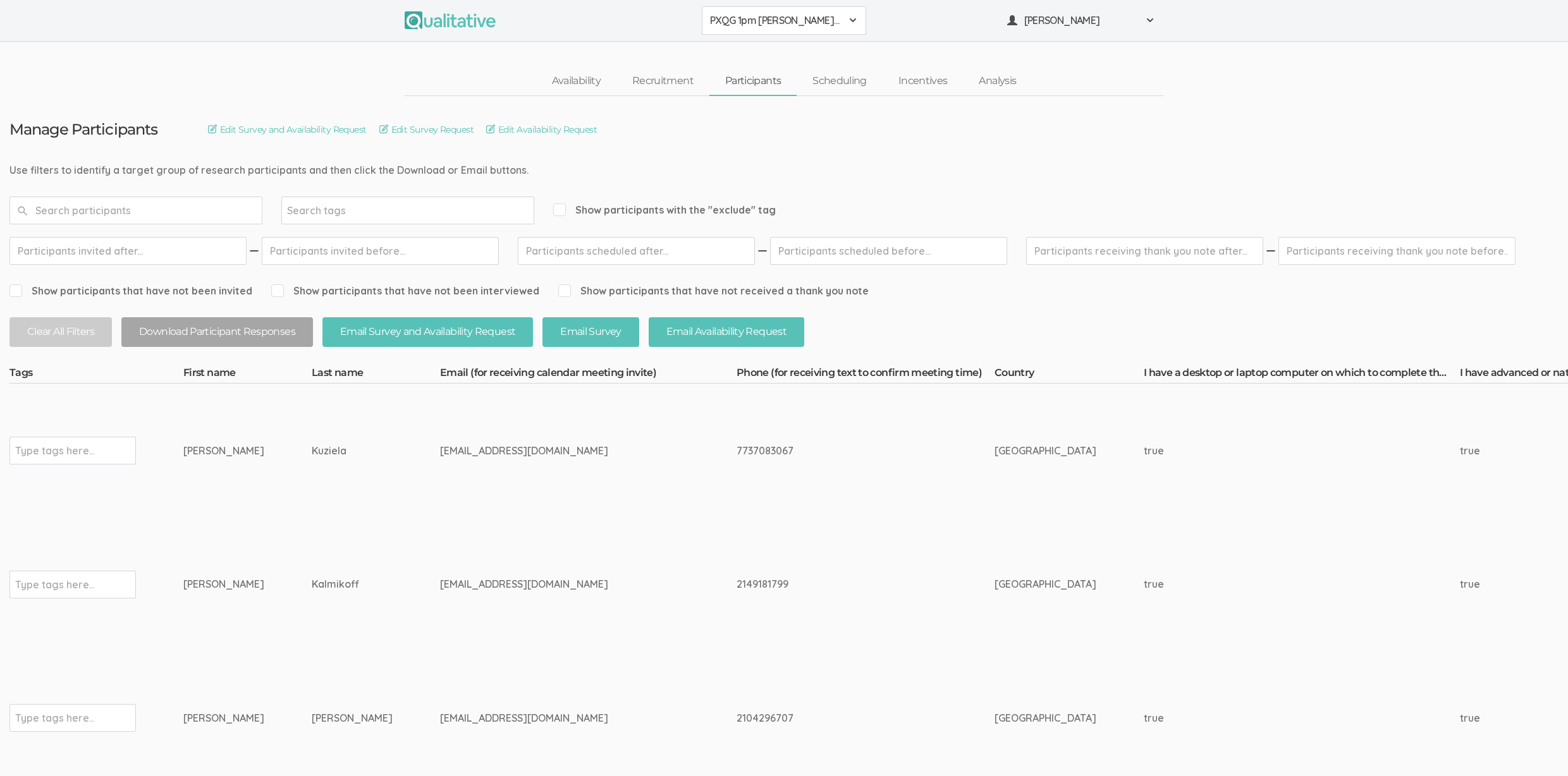
click at [1152, 253] on input "text" at bounding box center [1144, 251] width 237 height 28
click at [1060, 324] on link "1" at bounding box center [1064, 324] width 24 height 18
type input "Sep 01, 2025"
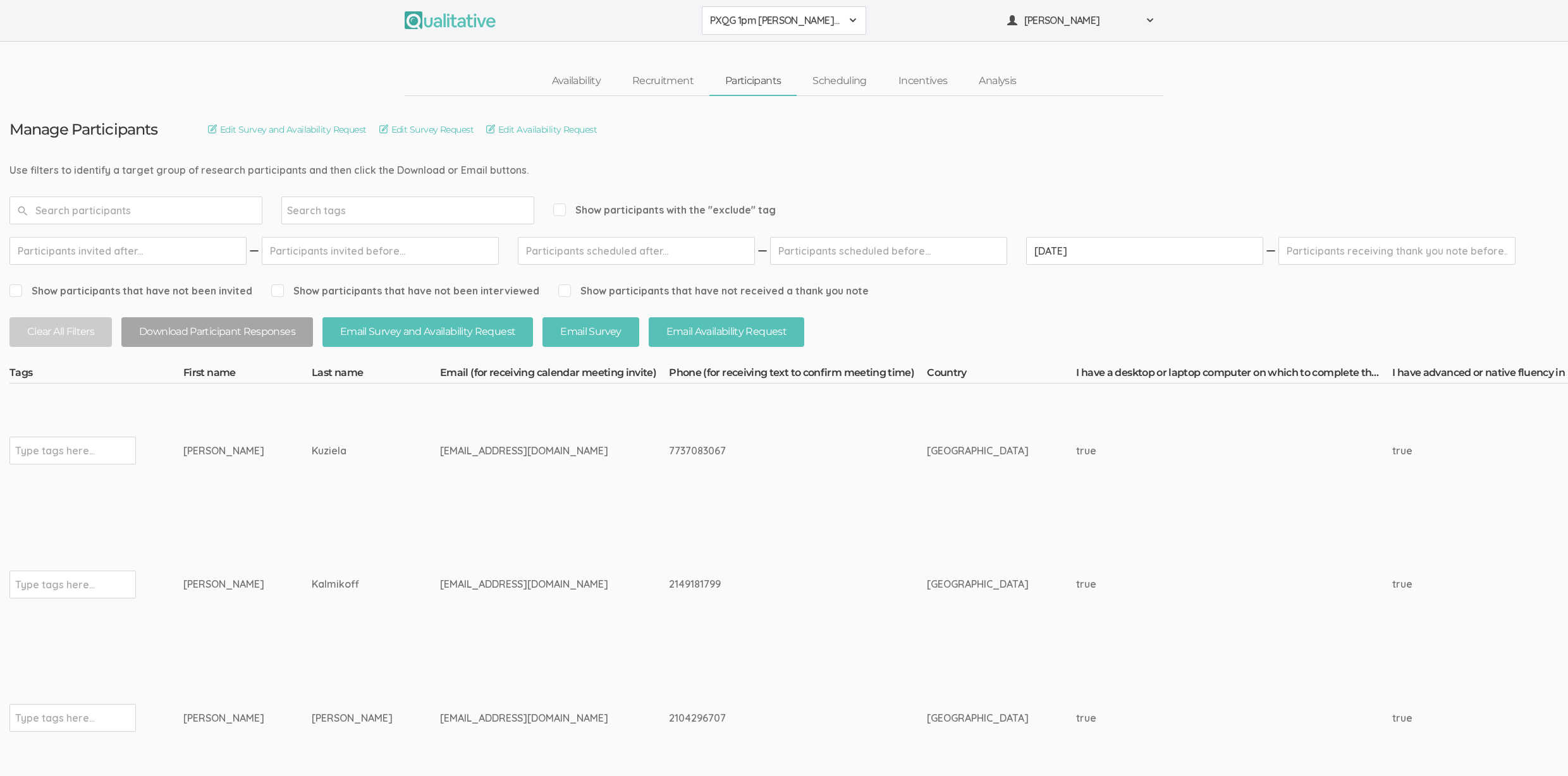
click at [489, 640] on td "dkalmikoff@hotmail.com" at bounding box center [554, 585] width 229 height 134
click at [440, 588] on div "dkalmikoff@hotmail.com" at bounding box center [530, 583] width 181 height 14
drag, startPoint x: 909, startPoint y: 80, endPoint x: 141, endPoint y: 16, distance: 770.7
click at [909, 79] on link "Incentives" at bounding box center [923, 81] width 81 height 27
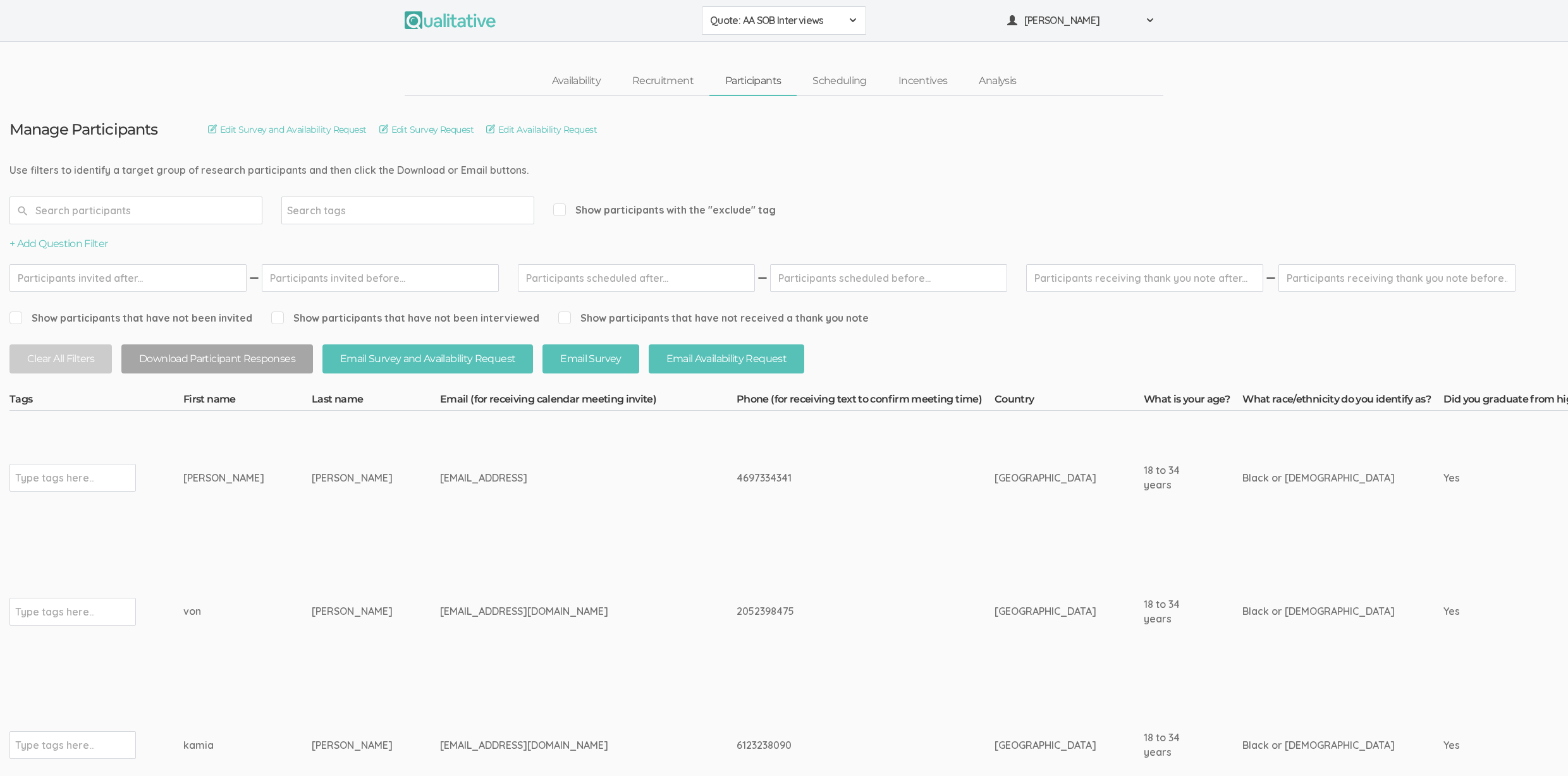
click at [338, 516] on td "[PERSON_NAME]" at bounding box center [376, 477] width 129 height 134
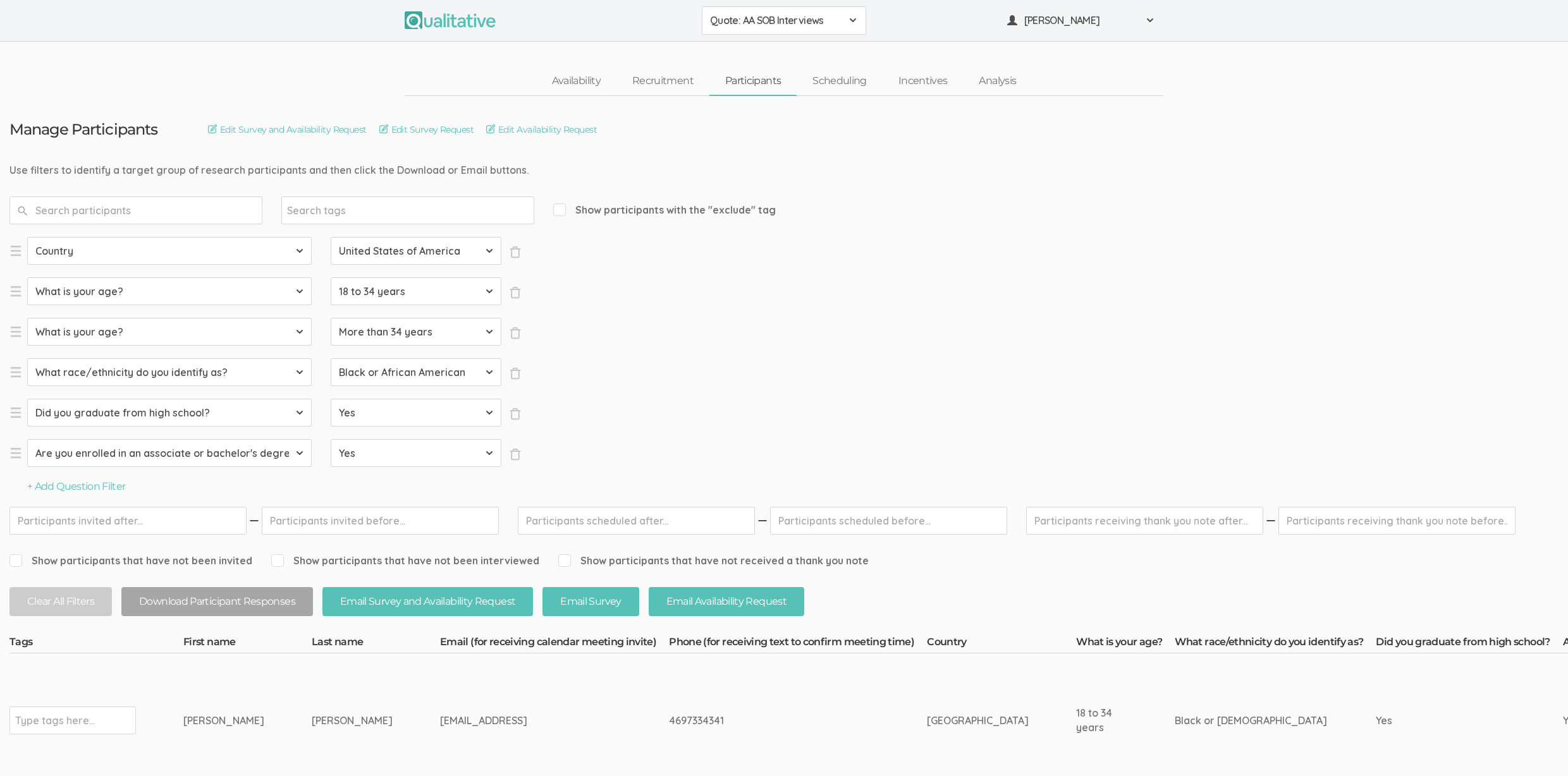
click at [173, 64] on ui-view "Availability Recruitment Participants Scheduling Incentives Analysis" at bounding box center [784, 69] width 1568 height 55
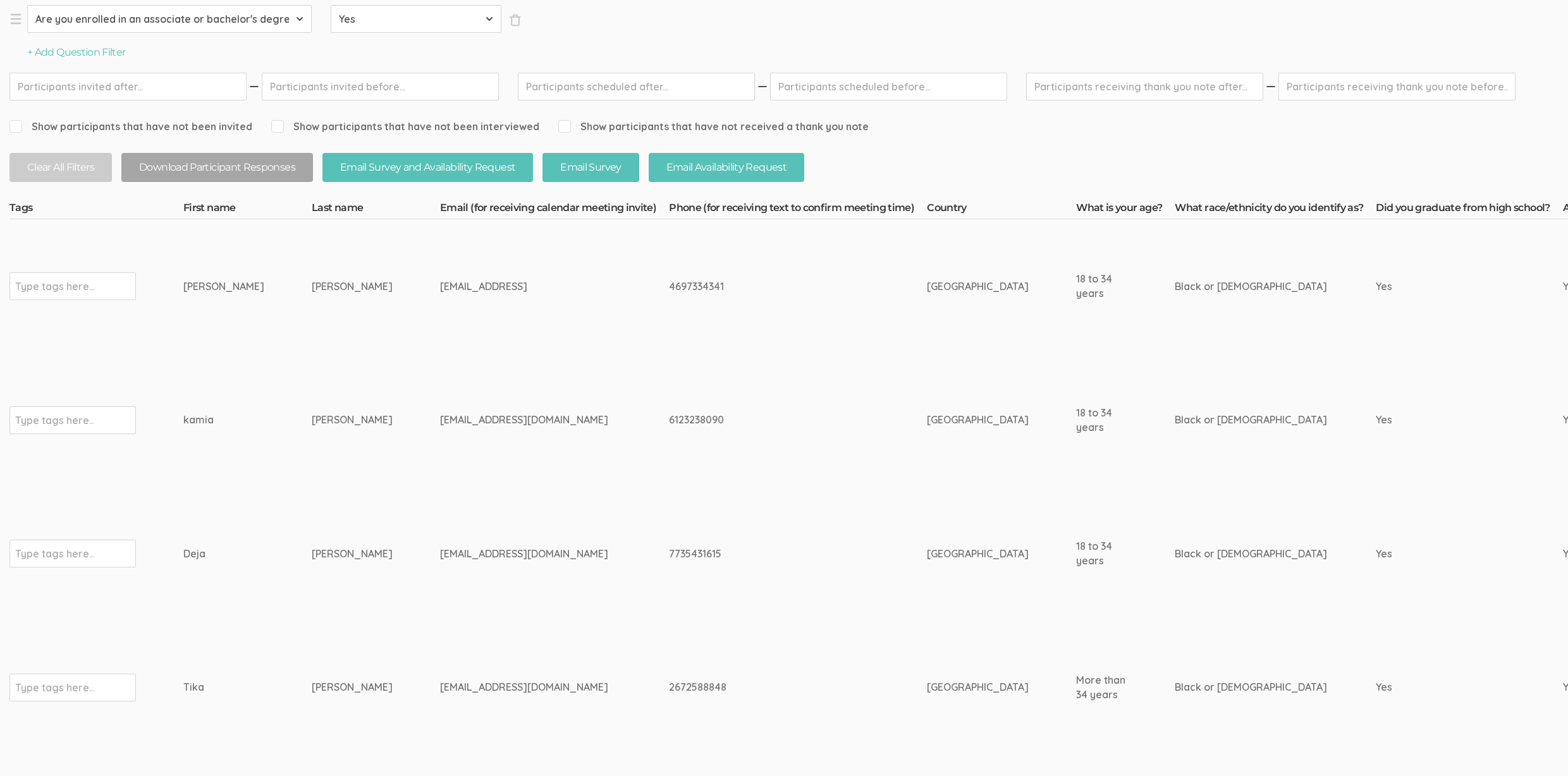
scroll to position [142, 0]
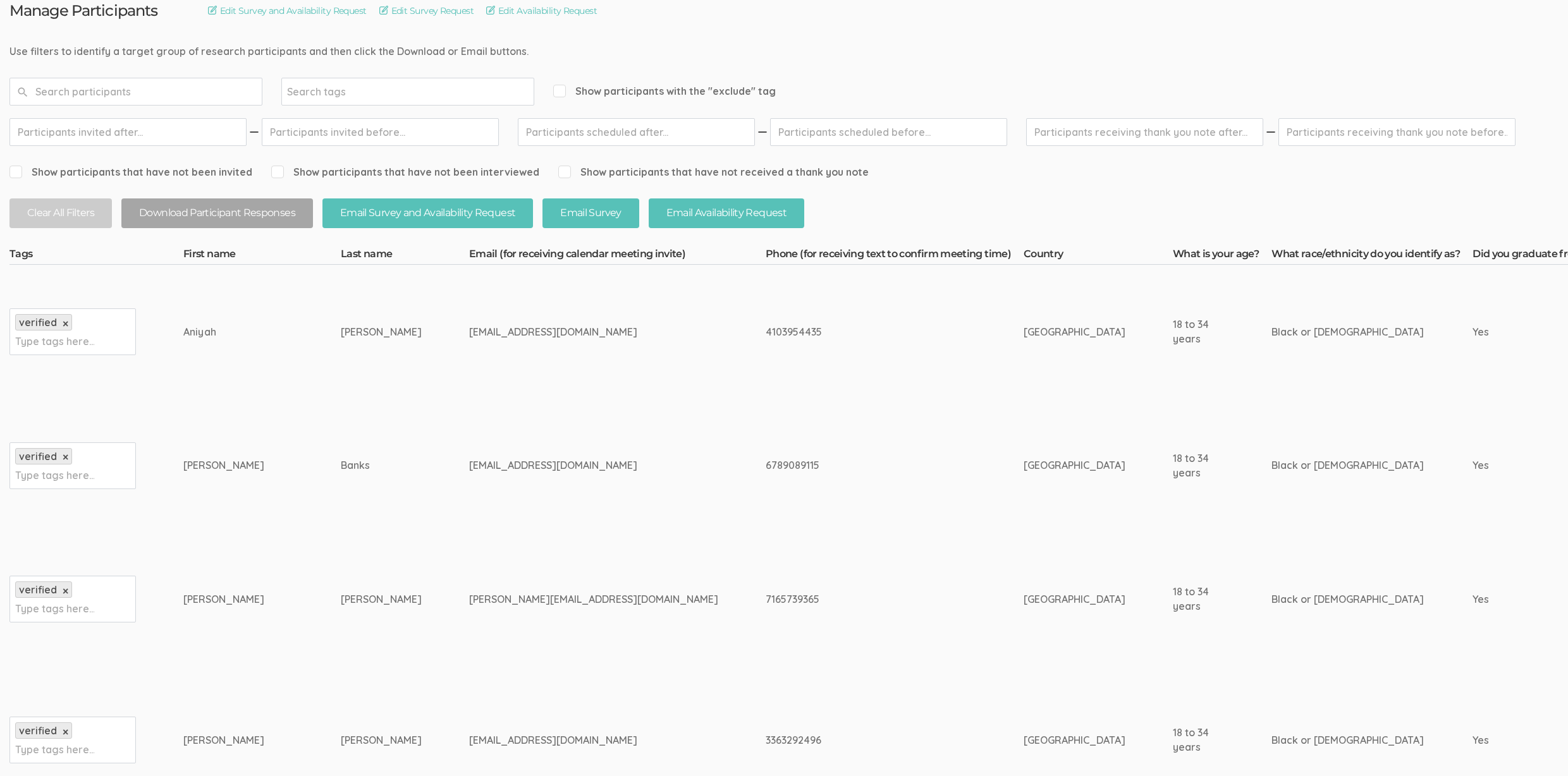
scroll to position [251, 0]
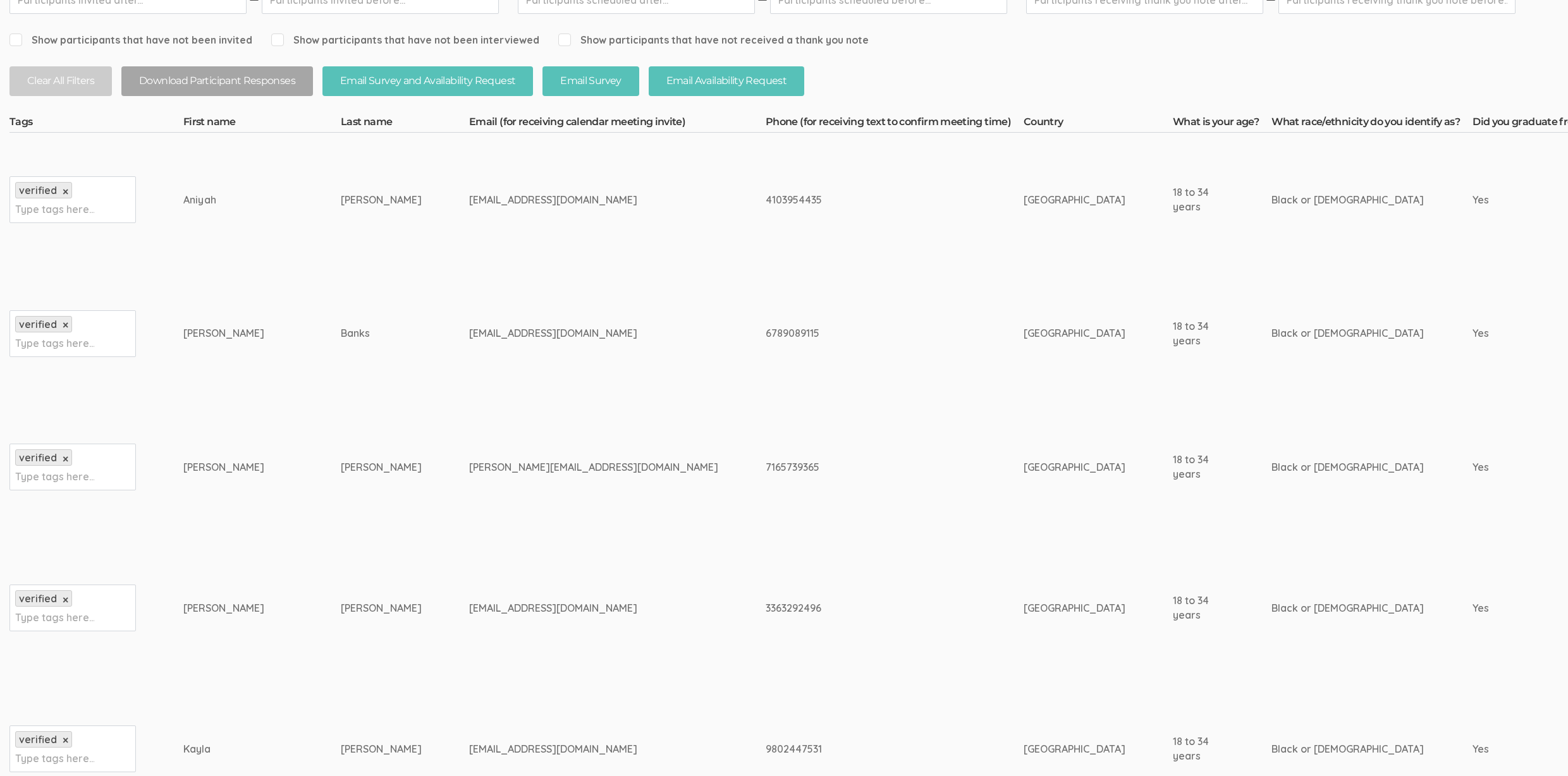
click at [766, 469] on div "7165739365" at bounding box center [871, 467] width 211 height 14
click at [766, 460] on div "7165739365" at bounding box center [871, 467] width 211 height 14
copy div "7165739365"
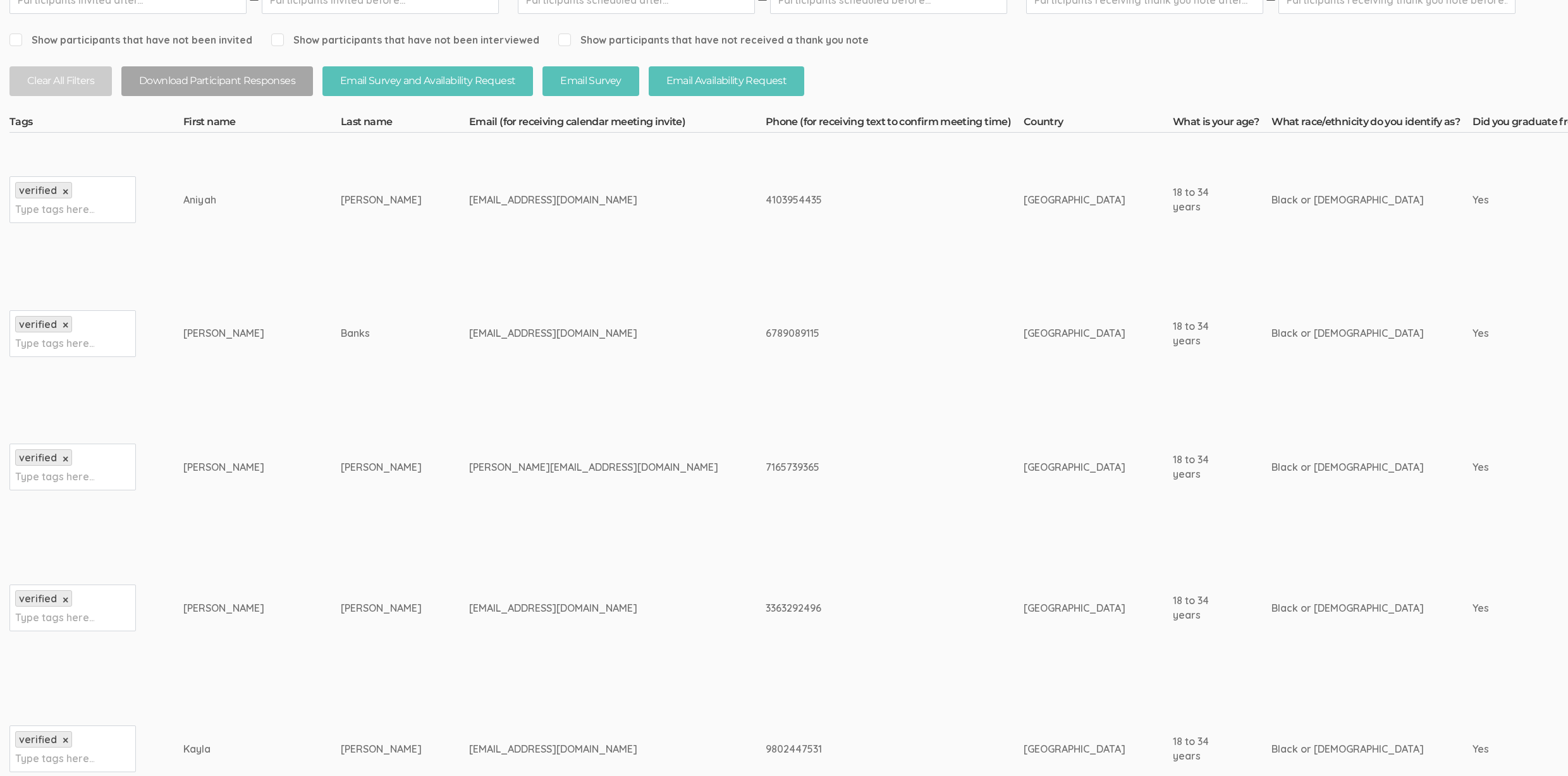
drag, startPoint x: 300, startPoint y: 487, endPoint x: 283, endPoint y: 488, distance: 17.0
click at [300, 488] on td "Sarah-Elizabeth" at bounding box center [262, 467] width 157 height 134
drag, startPoint x: 256, startPoint y: 465, endPoint x: 180, endPoint y: 465, distance: 76.0
click at [189, 472] on div "Sarah-Elizabeth" at bounding box center [238, 467] width 110 height 14
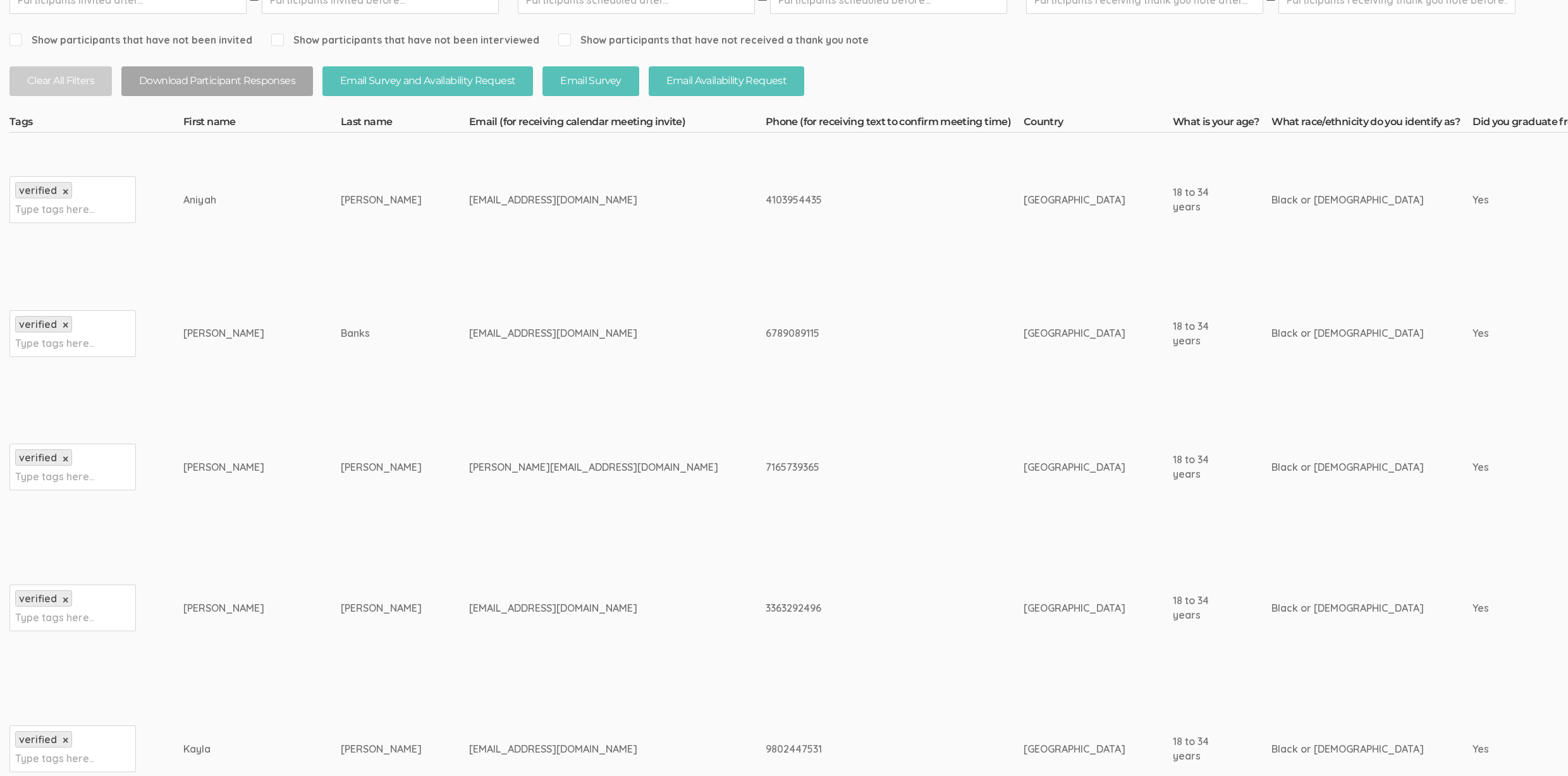
drag, startPoint x: 196, startPoint y: 467, endPoint x: 251, endPoint y: 474, distance: 55.4
click at [251, 474] on td "Sarah-Elizabeth" at bounding box center [262, 467] width 157 height 134
copy div "Sarah-Elizabeth"
click at [381, 506] on td "Noel" at bounding box center [405, 467] width 129 height 134
click at [575, 524] on td "sarah.e.noel36@gmail.com" at bounding box center [617, 467] width 297 height 134
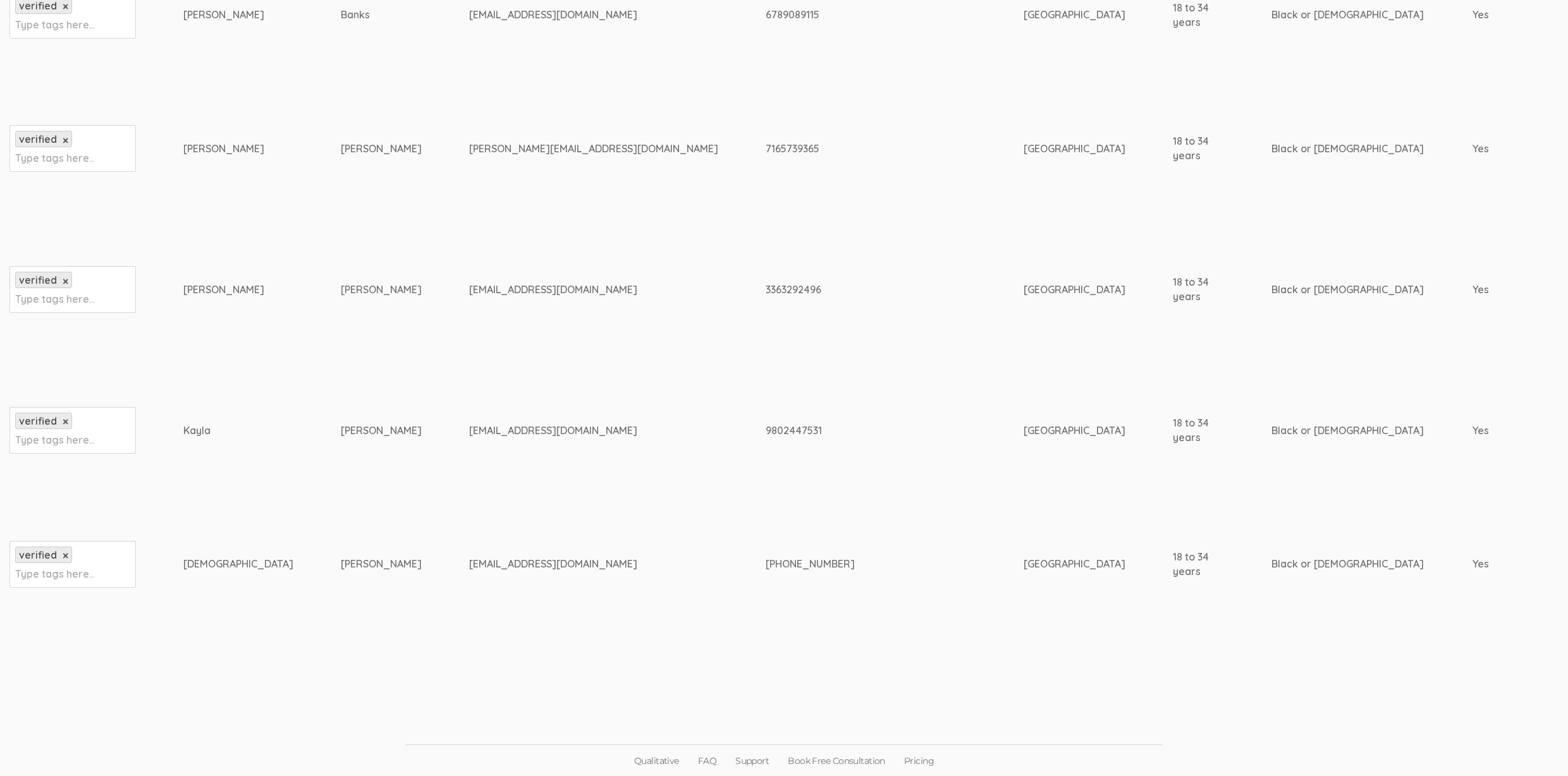
scroll to position [0, 0]
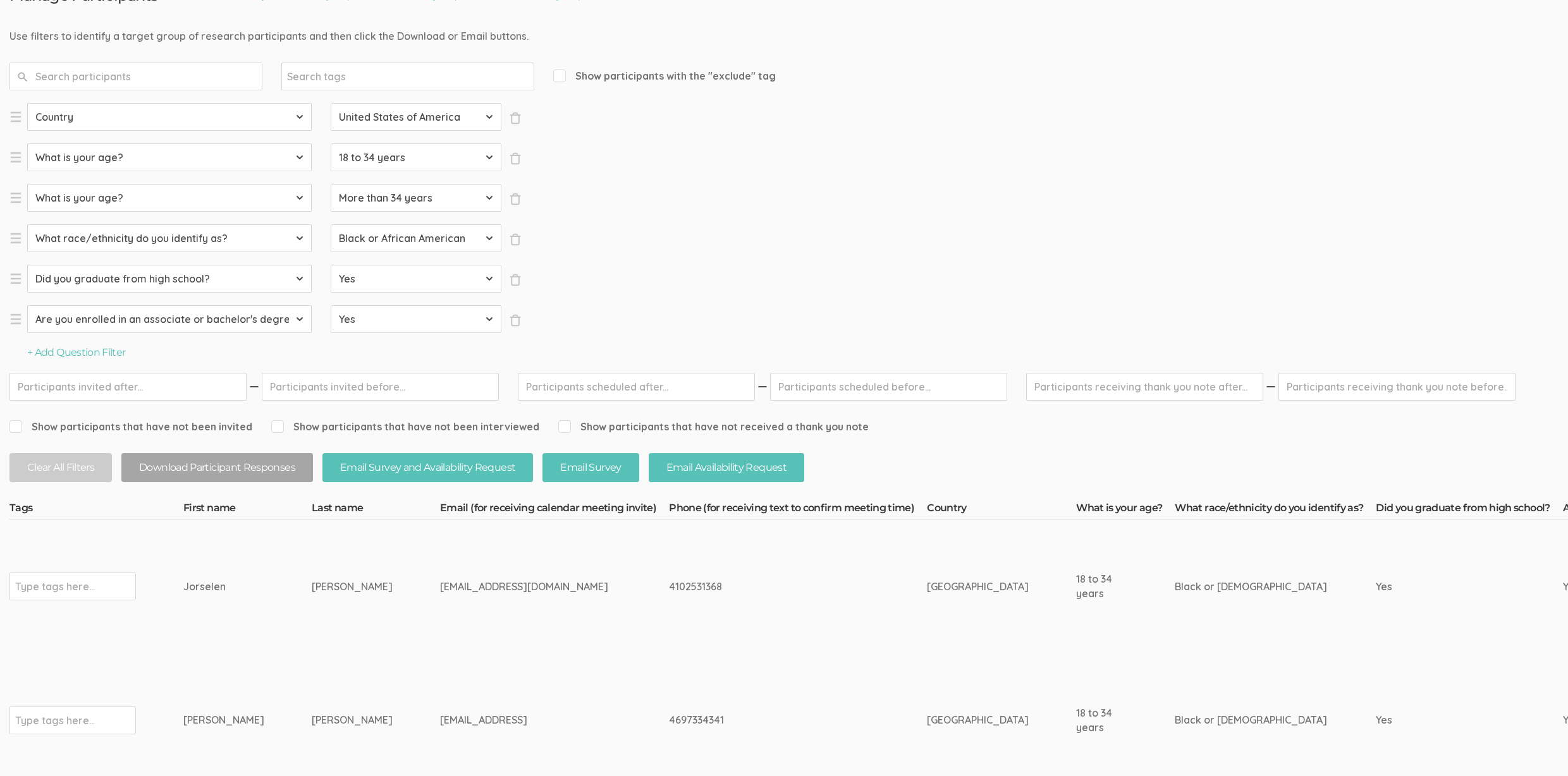
scroll to position [223, 0]
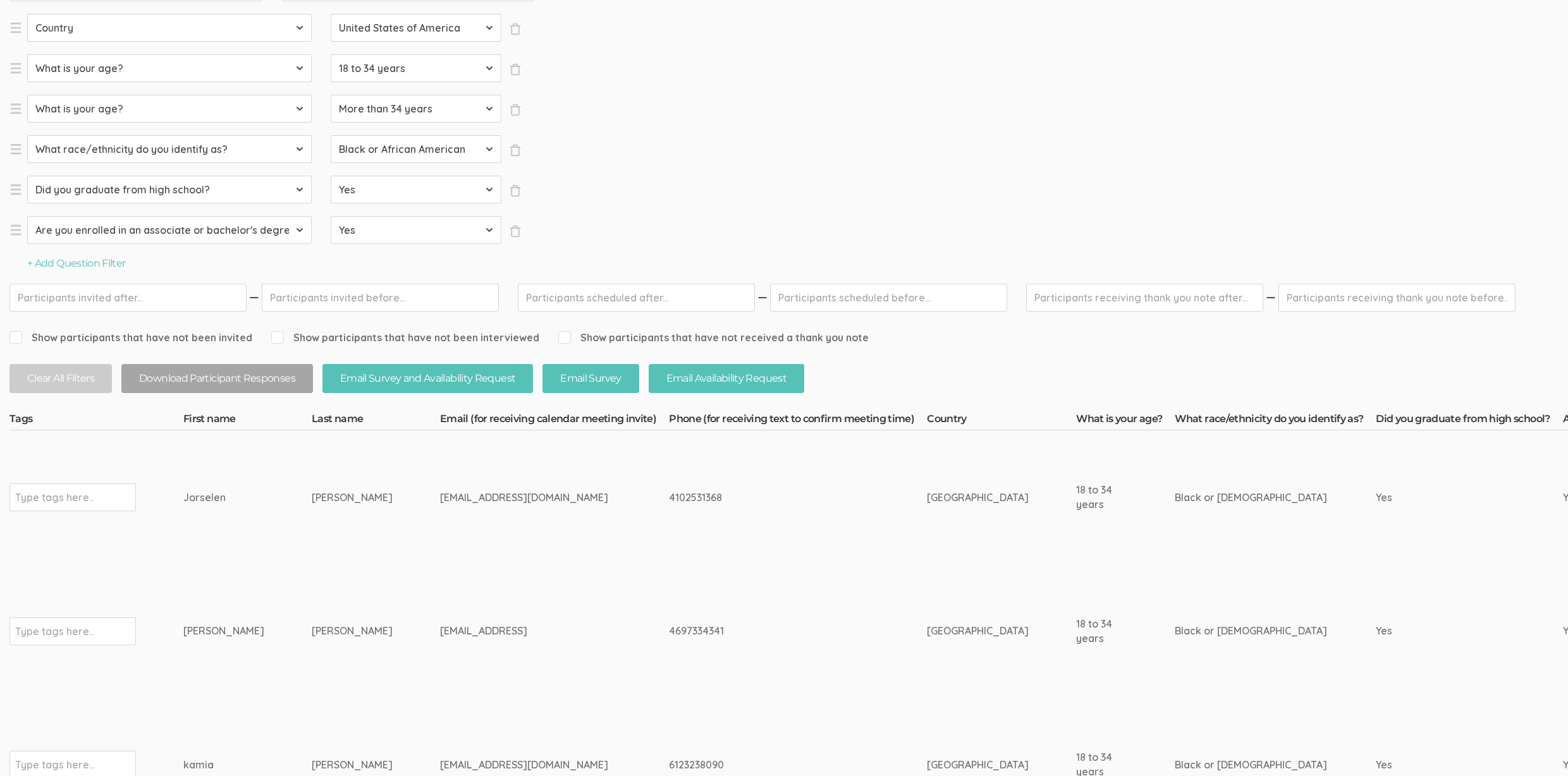
drag, startPoint x: 314, startPoint y: 501, endPoint x: 173, endPoint y: 501, distance: 141.0
copy tr "Type tags here... [PERSON_NAME]"
click at [453, 598] on td "[EMAIL_ADDRESS]" at bounding box center [554, 631] width 229 height 134
click at [94, 500] on input "text" at bounding box center [55, 497] width 79 height 16
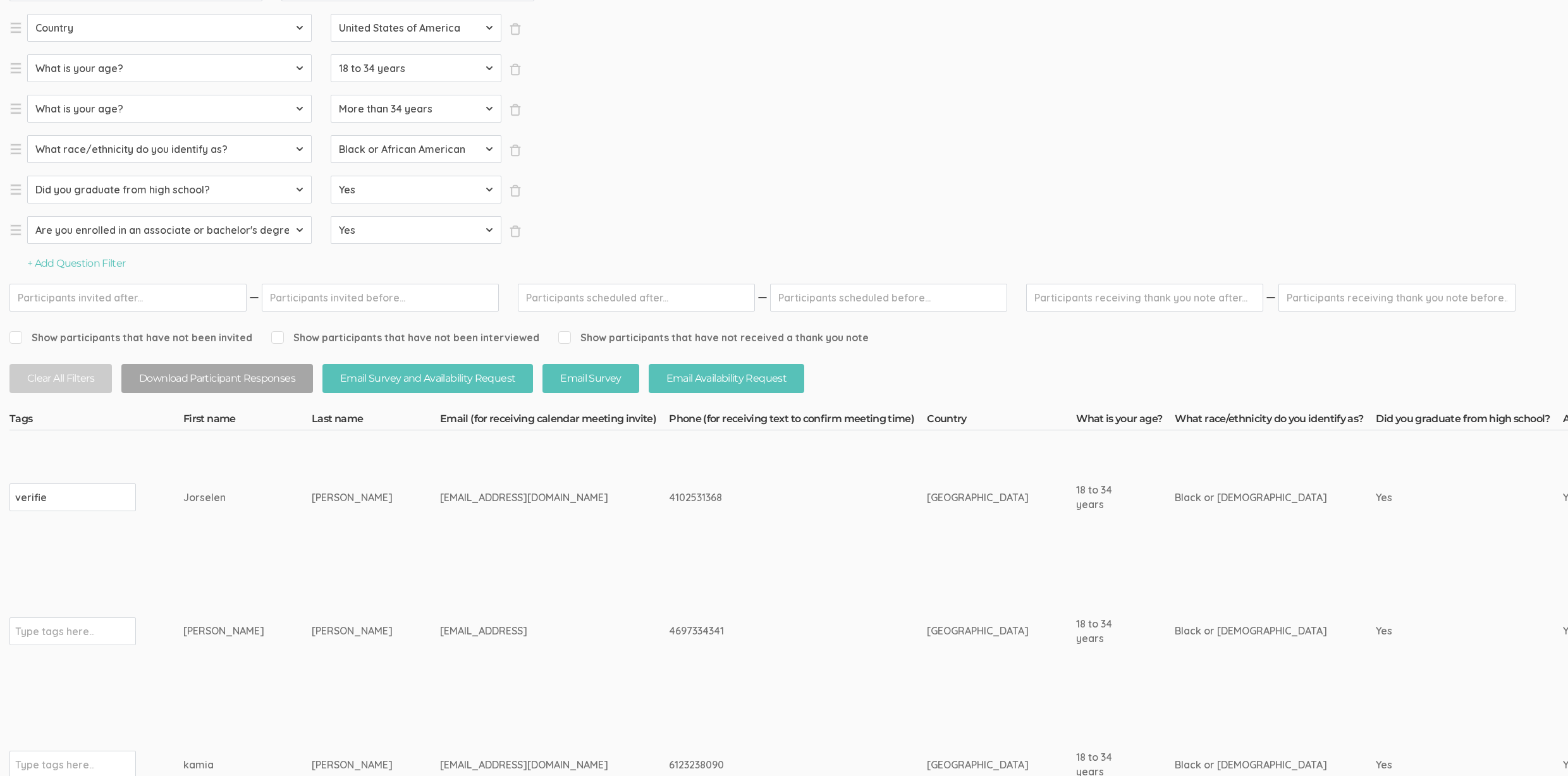
type input "verified"
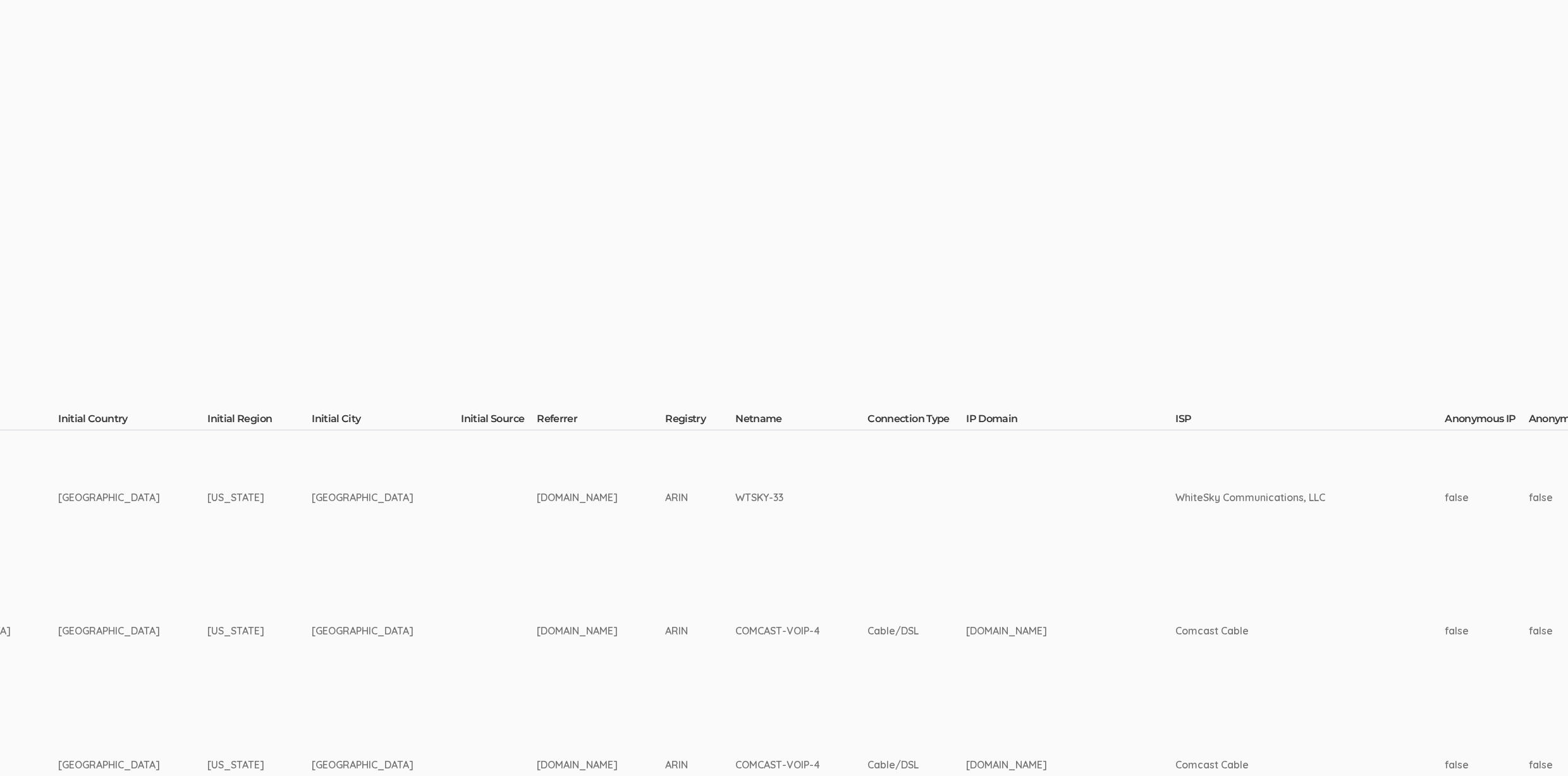
scroll to position [223, 4115]
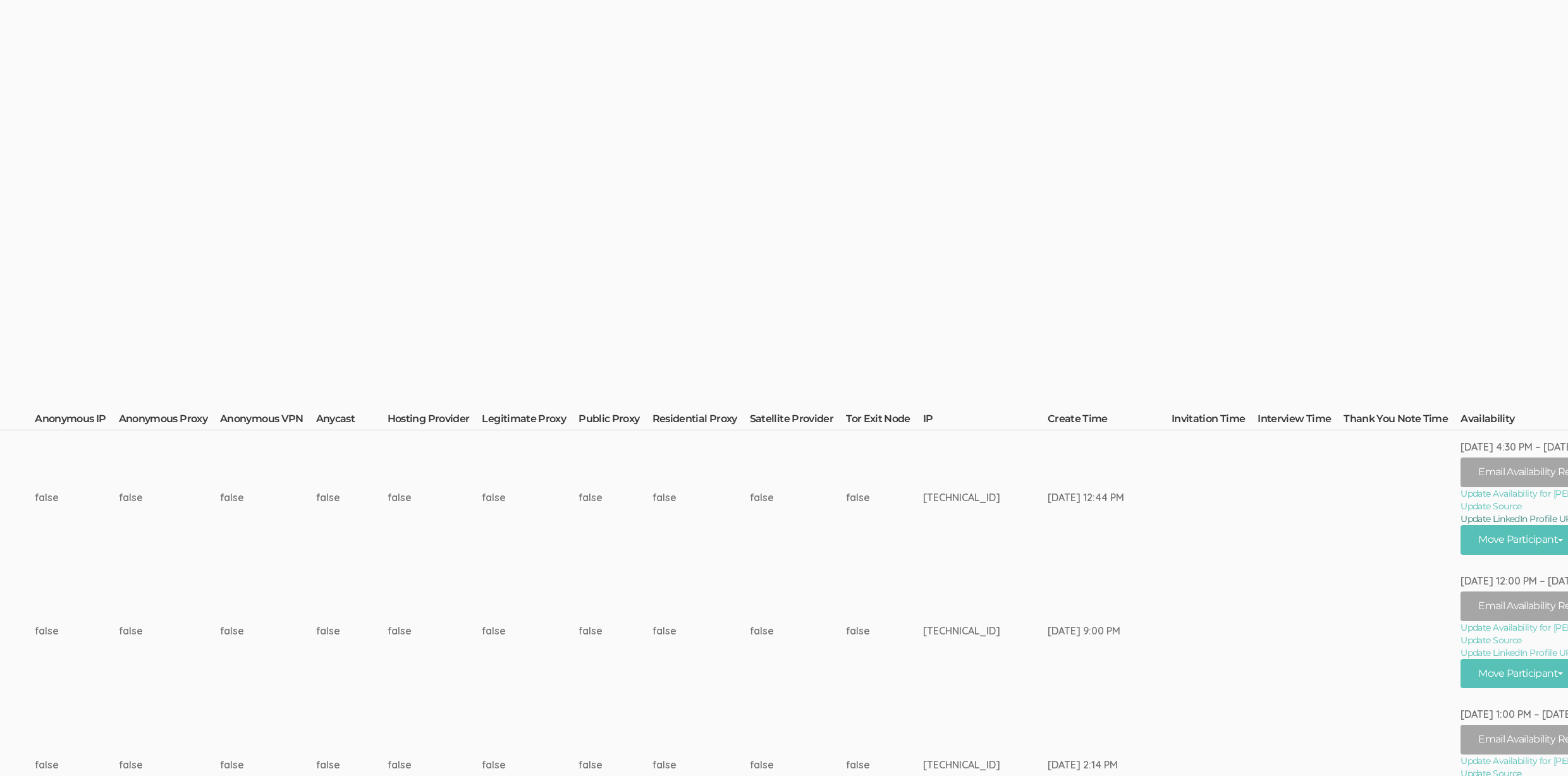
click at [1461, 514] on link "Update LinkedIn Profile URL" at bounding box center [1542, 518] width 163 height 12
drag, startPoint x: 913, startPoint y: 477, endPoint x: 915, endPoint y: 486, distance: 9.2
click at [923, 478] on td "[TECHNICAL_ID]" at bounding box center [985, 497] width 124 height 134
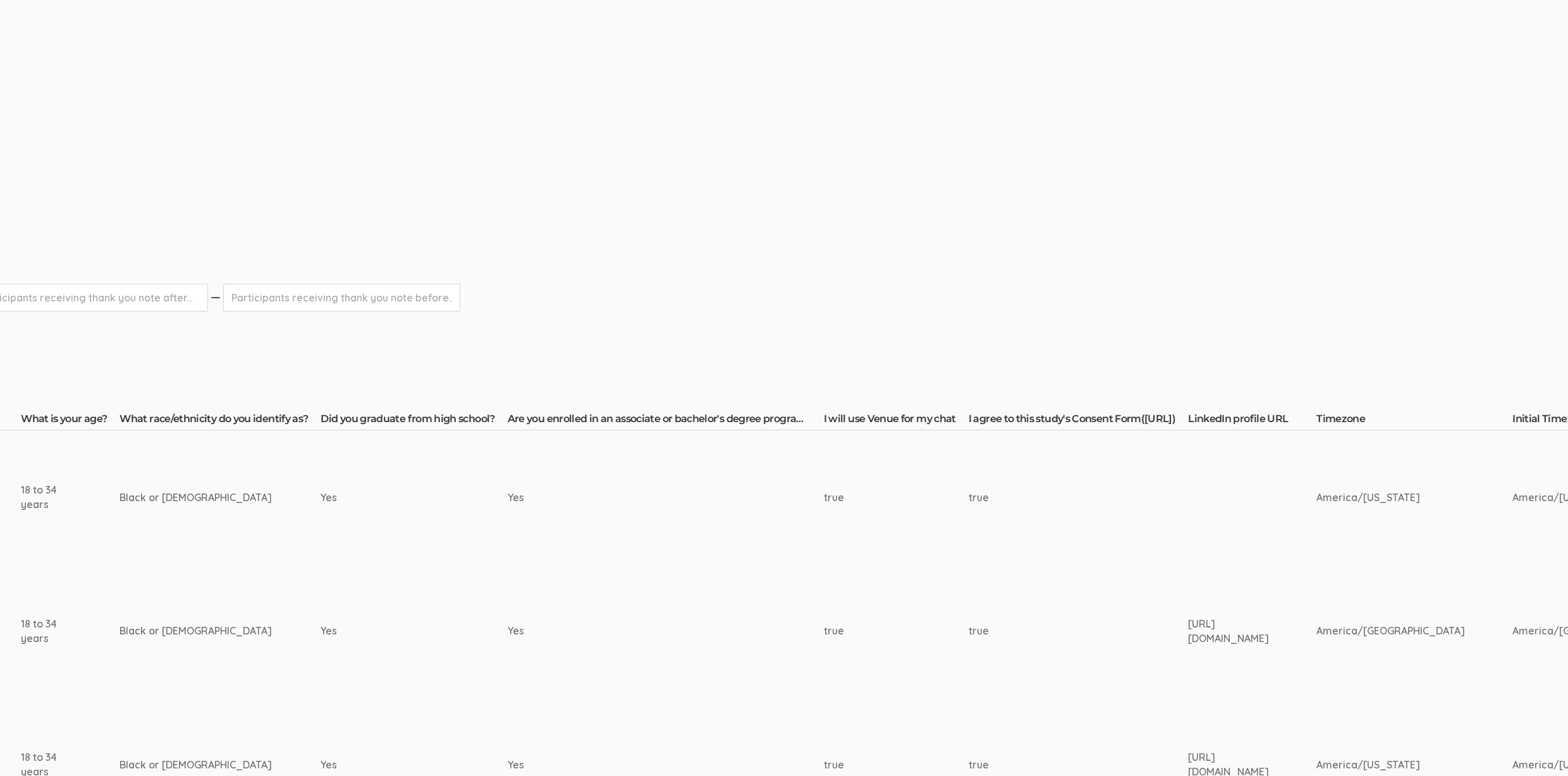
scroll to position [223, 0]
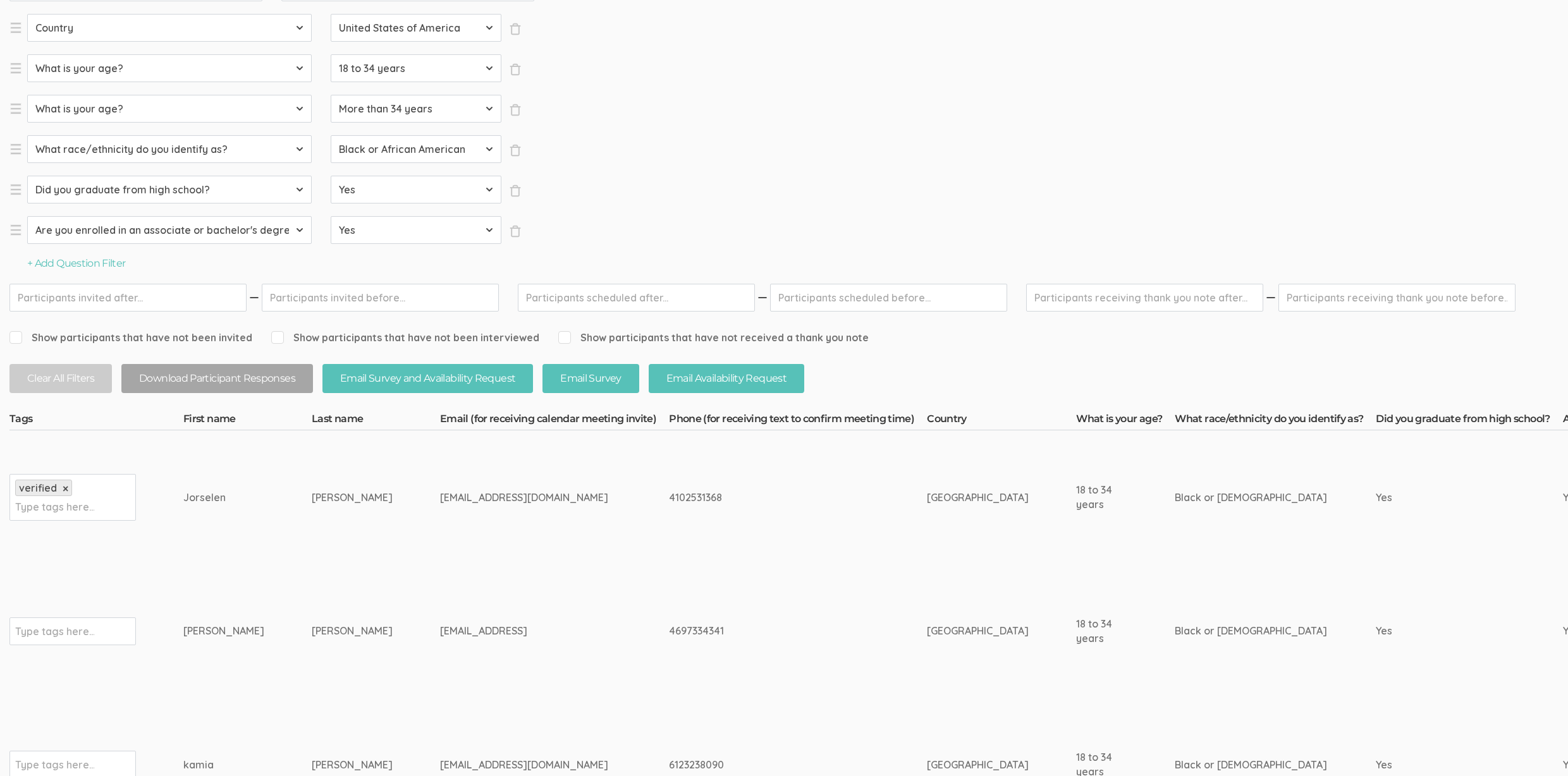
click at [464, 574] on td "[EMAIL_ADDRESS]" at bounding box center [554, 631] width 229 height 134
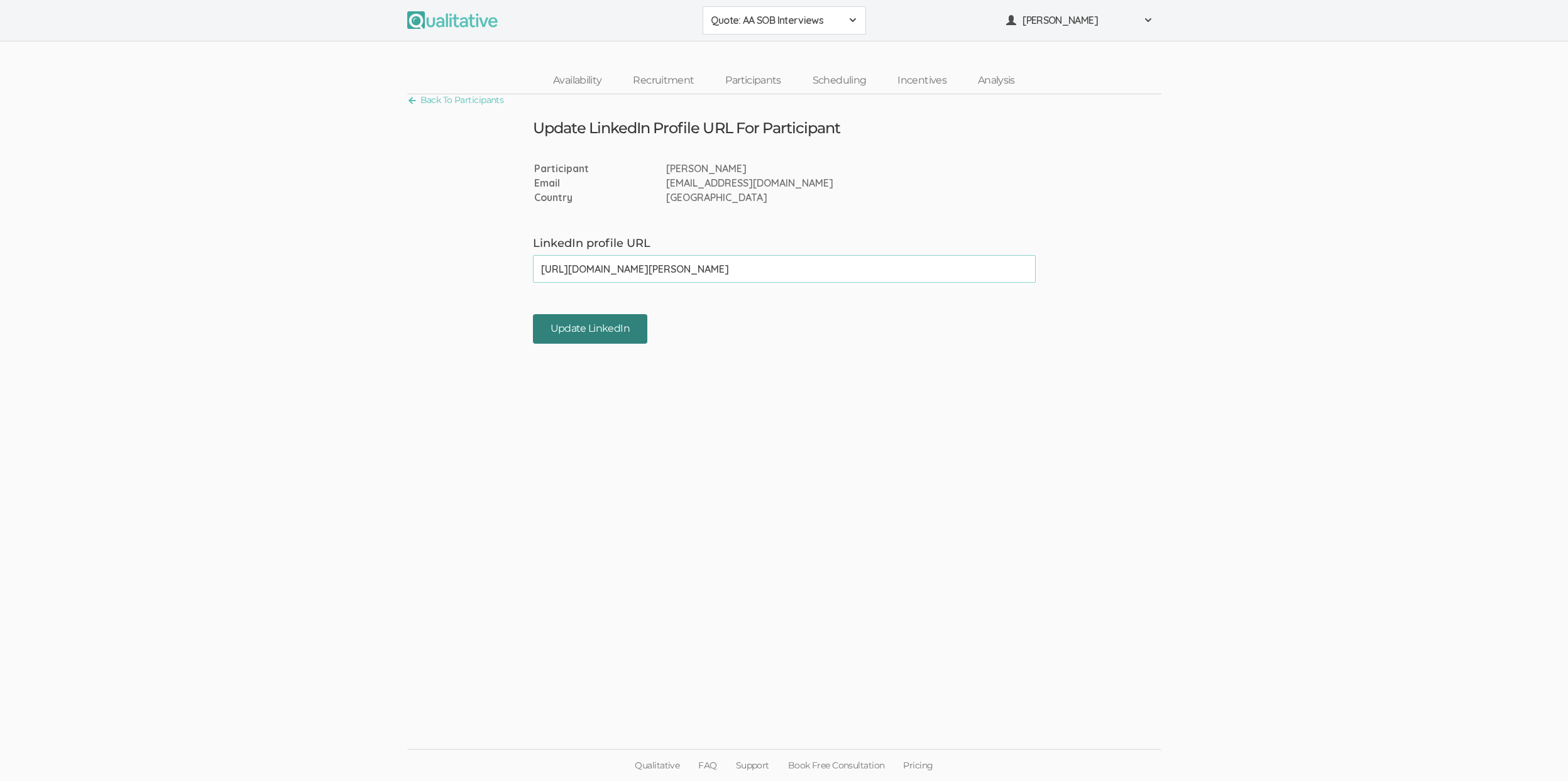
type input "[URL][DOMAIN_NAME][PERSON_NAME]"
click at [607, 336] on input "Update LinkedIn" at bounding box center [590, 328] width 114 height 29
